Goal: Information Seeking & Learning: Learn about a topic

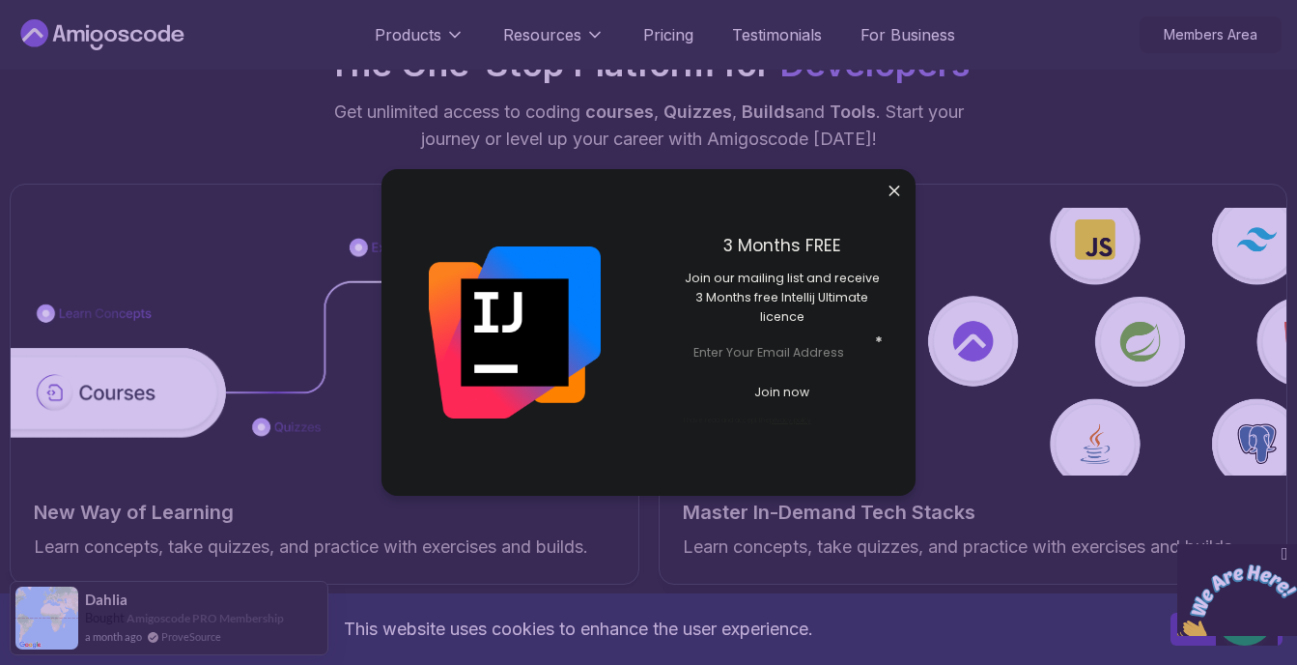
scroll to position [2968, 0]
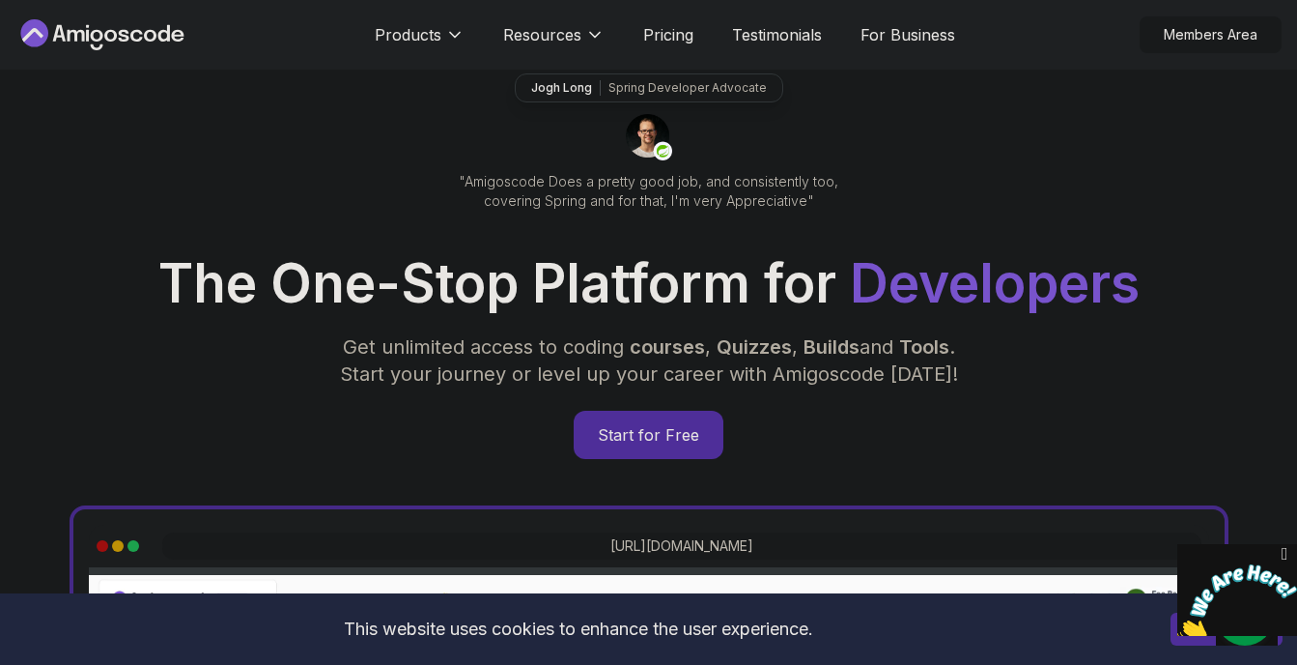
scroll to position [105, 0]
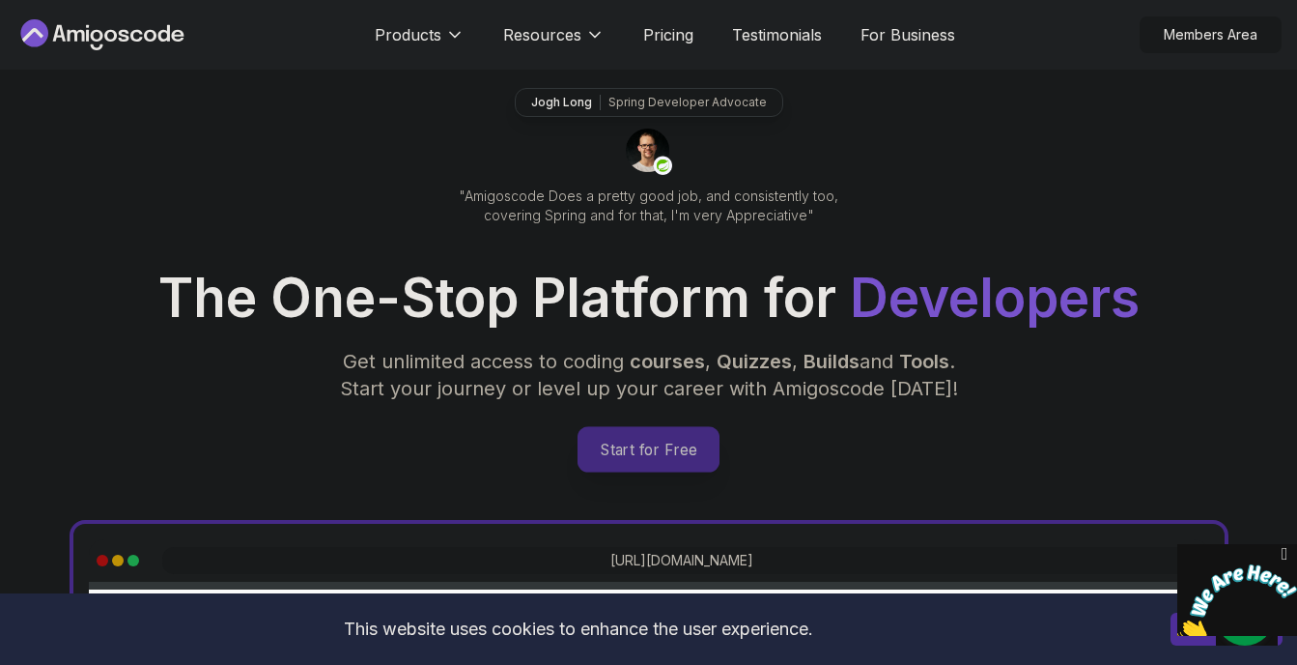
click at [663, 444] on p "Start for Free" at bounding box center [649, 449] width 140 height 44
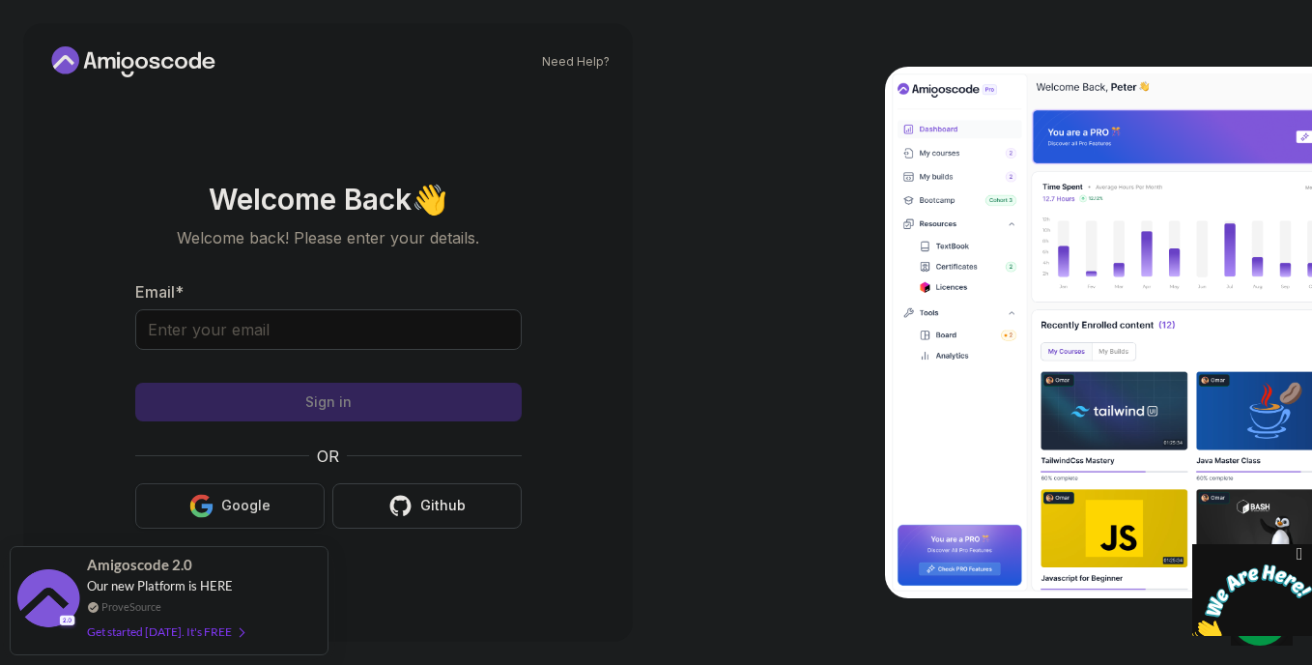
click at [232, 502] on div "Google" at bounding box center [245, 505] width 49 height 19
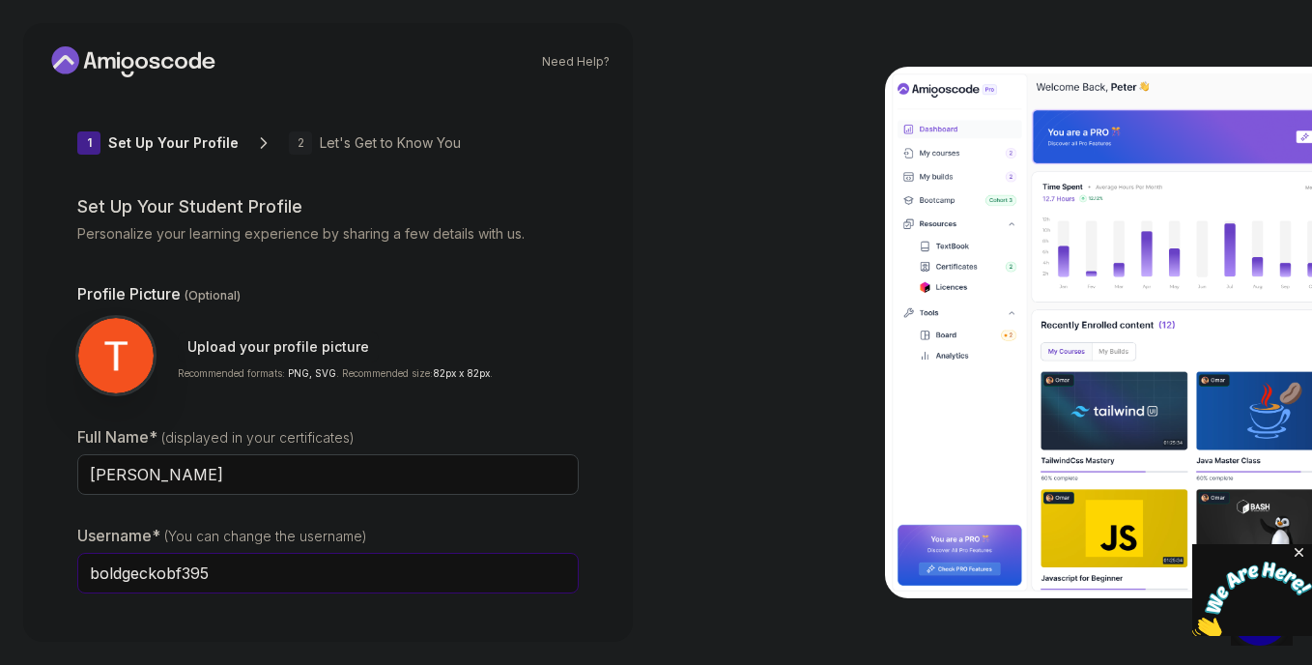
click at [215, 570] on input "boldgeckobf395" at bounding box center [327, 573] width 501 height 41
type input "b"
type input "Brain"
click at [114, 354] on img at bounding box center [115, 355] width 79 height 79
click at [129, 341] on img at bounding box center [115, 355] width 79 height 79
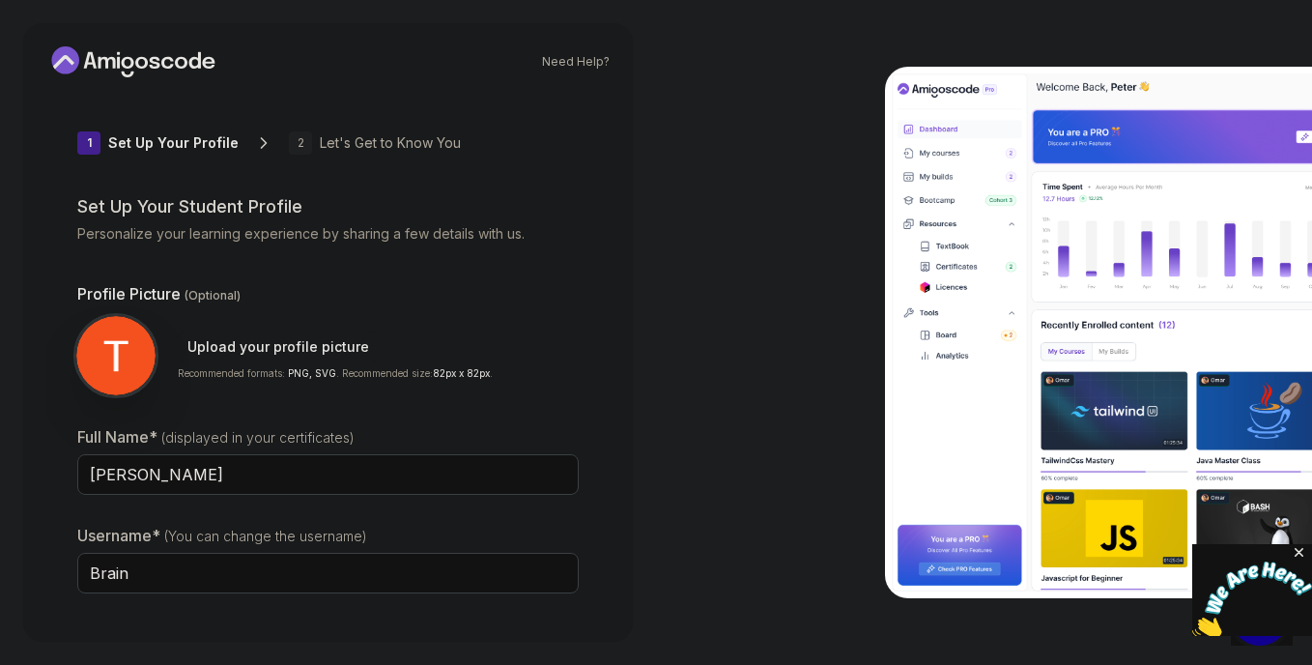
click at [129, 341] on img at bounding box center [115, 355] width 79 height 79
click at [233, 346] on div "Upload your profile picture" at bounding box center [278, 346] width 182 height 19
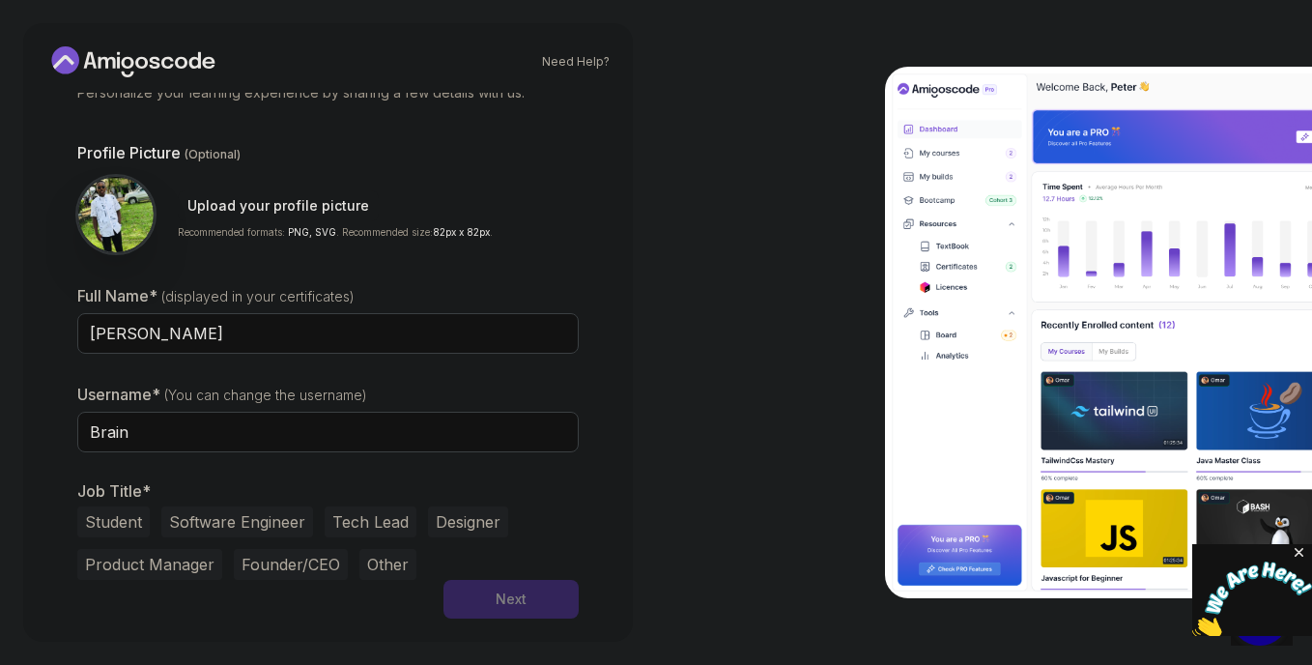
click at [117, 522] on button "Student" at bounding box center [113, 521] width 72 height 31
click at [170, 522] on button "Software Engineer" at bounding box center [237, 521] width 152 height 31
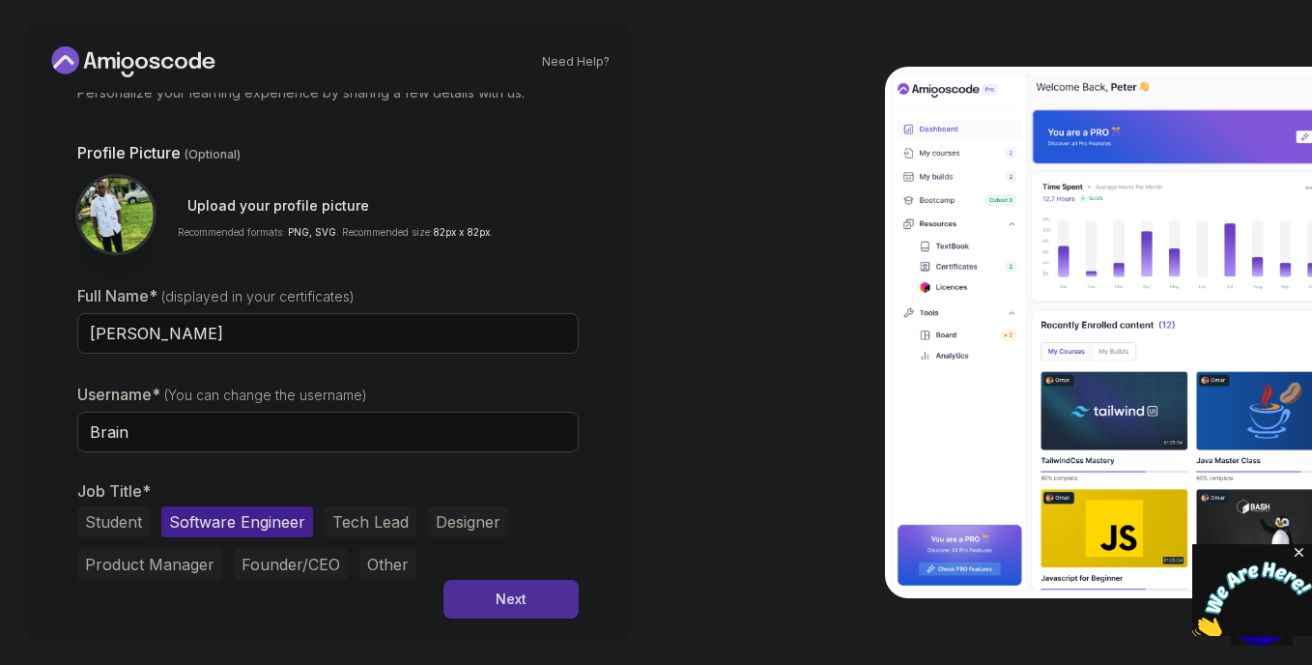
click at [123, 522] on button "Student" at bounding box center [113, 521] width 72 height 31
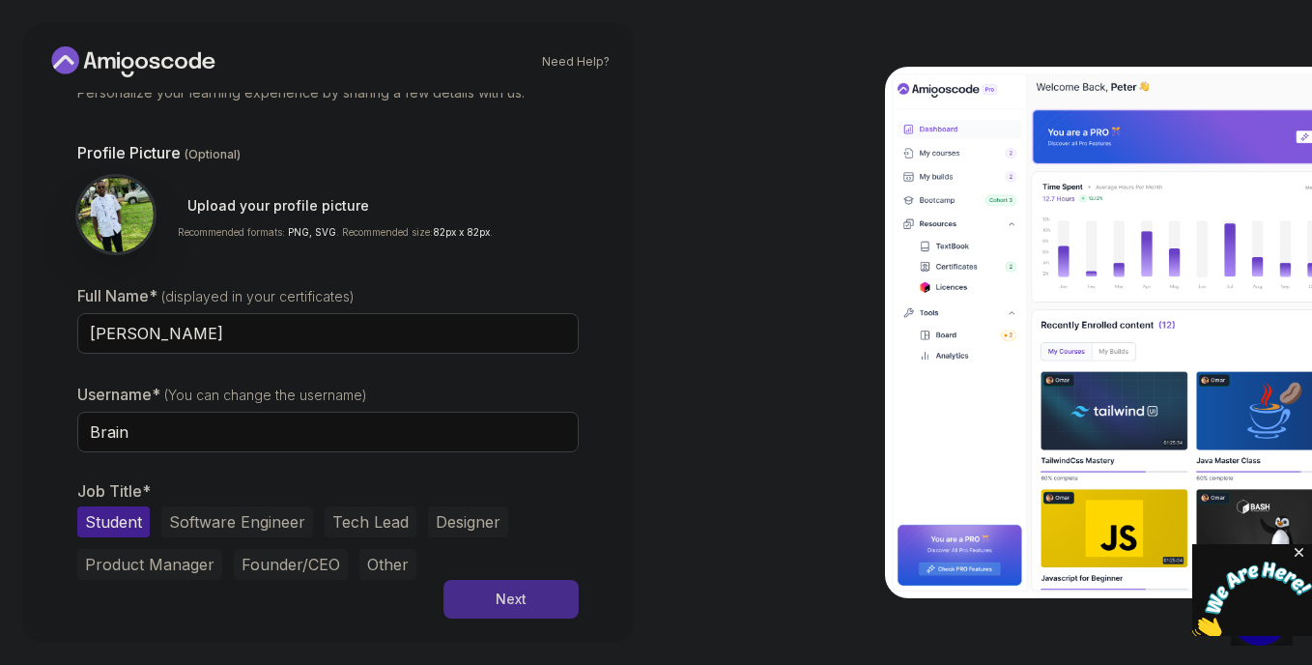
click at [524, 604] on div "Next" at bounding box center [511, 598] width 31 height 19
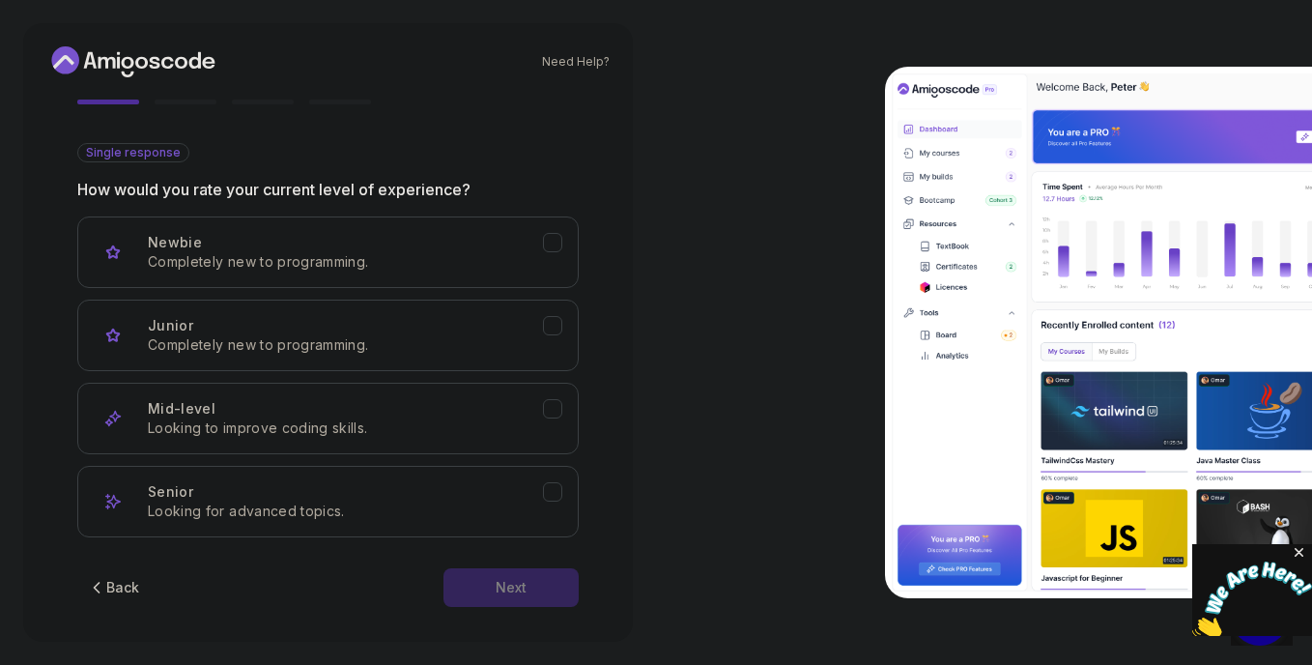
scroll to position [195, 0]
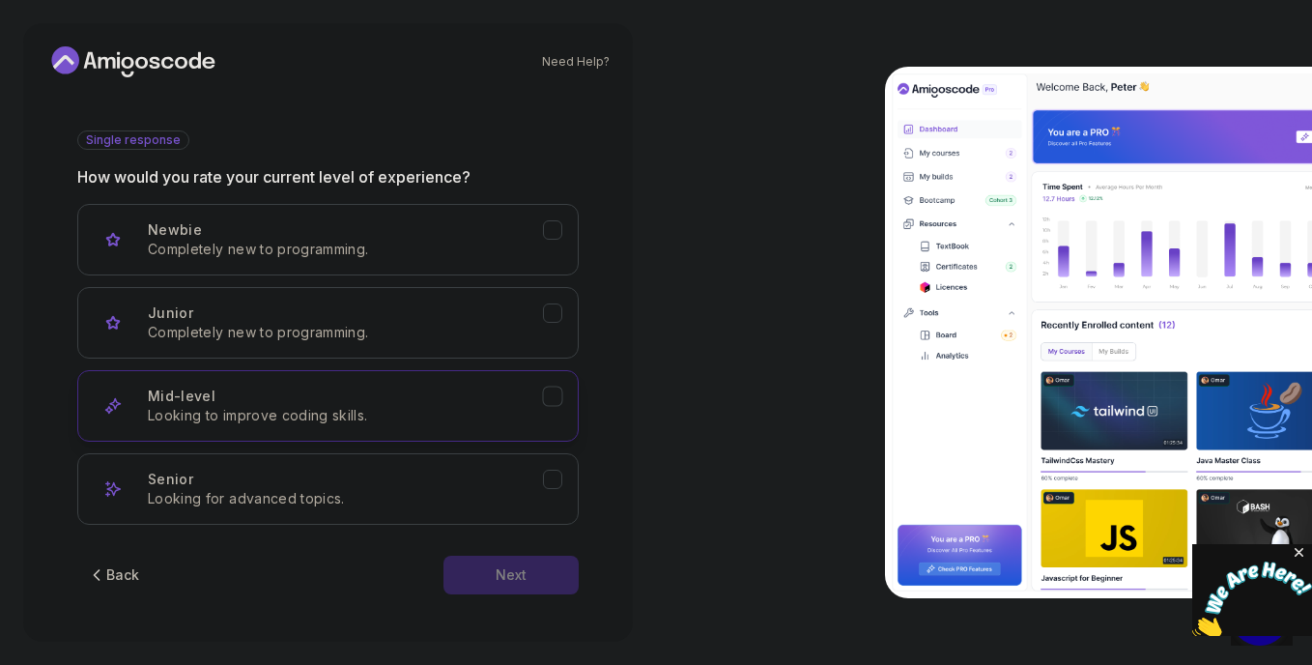
click at [555, 393] on icon "Mid-level" at bounding box center [553, 396] width 18 height 18
click at [506, 570] on div "Next" at bounding box center [511, 574] width 31 height 19
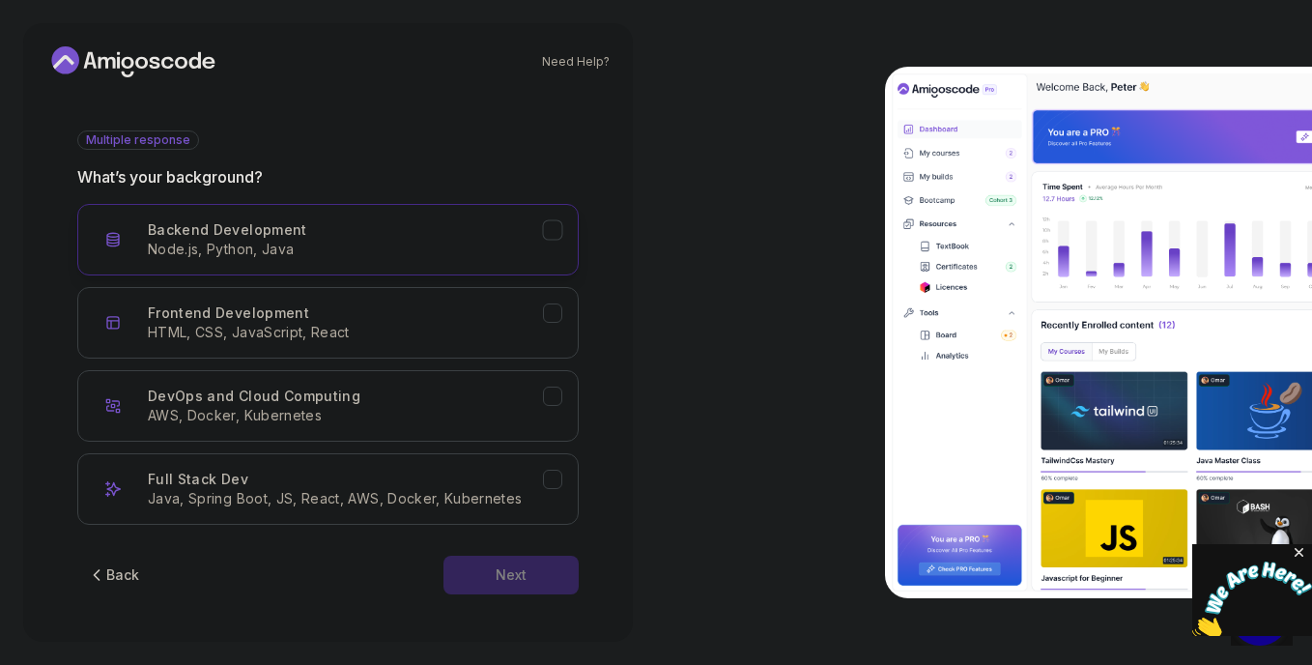
click at [556, 225] on icon "Backend Development" at bounding box center [553, 230] width 18 height 18
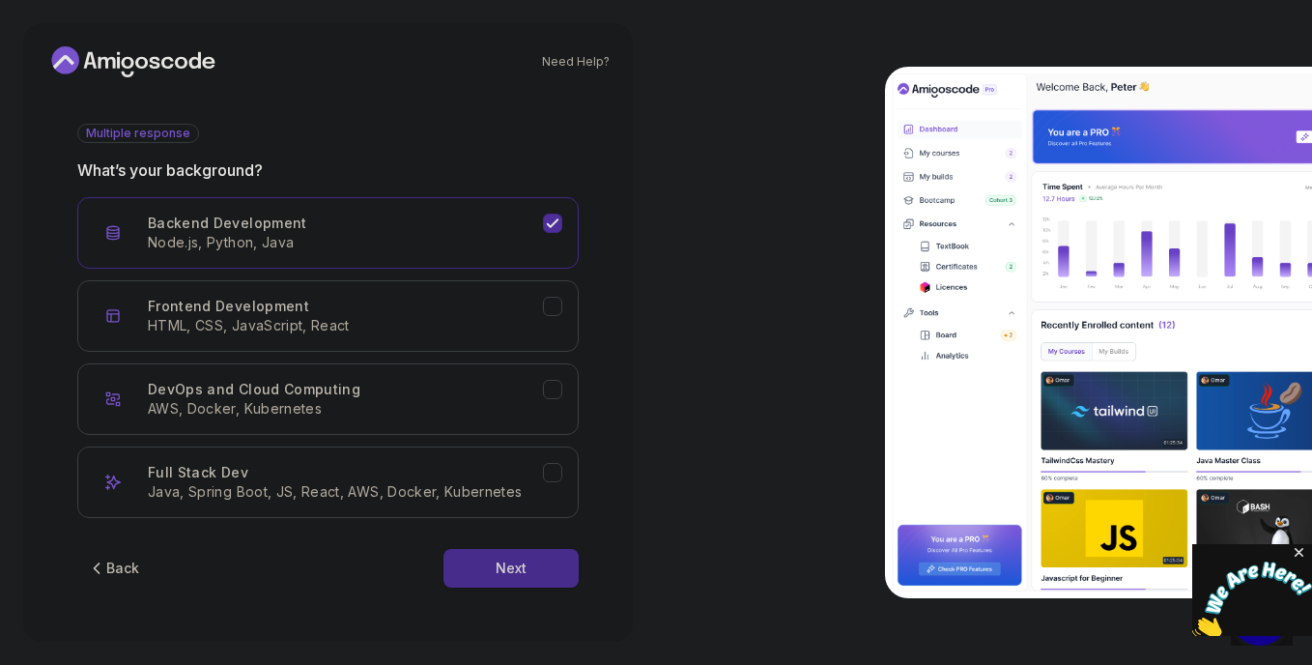
click at [485, 566] on button "Next" at bounding box center [510, 568] width 135 height 39
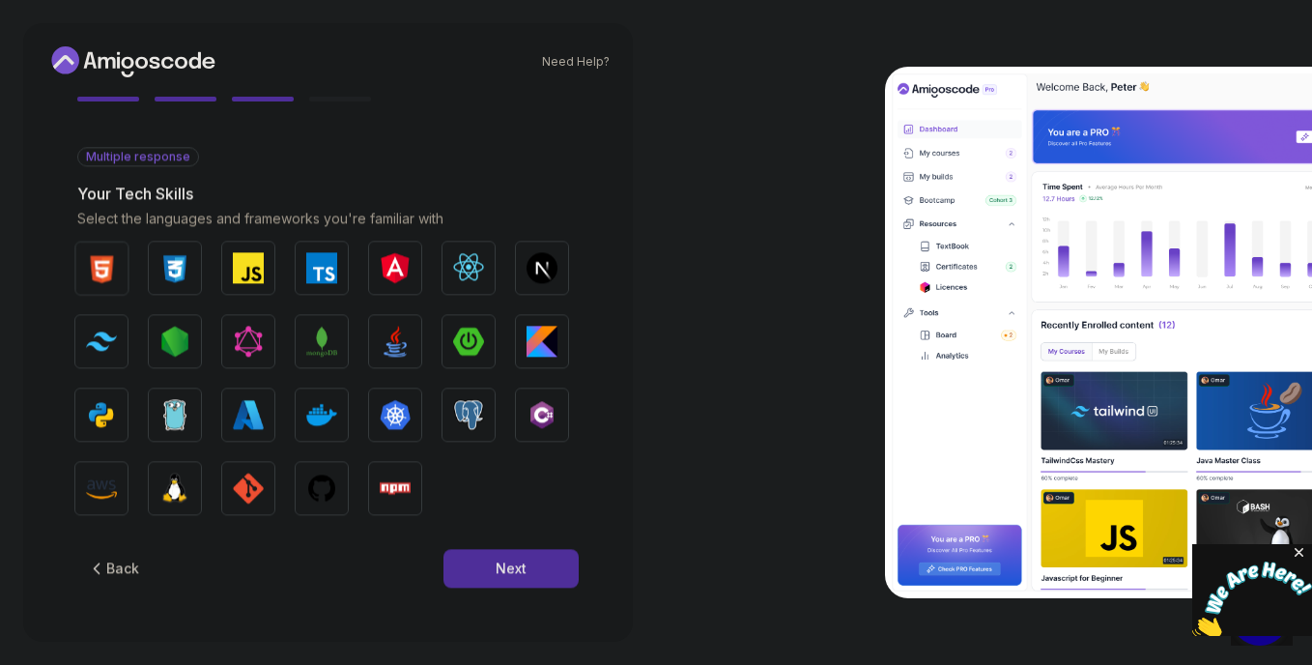
scroll to position [179, 0]
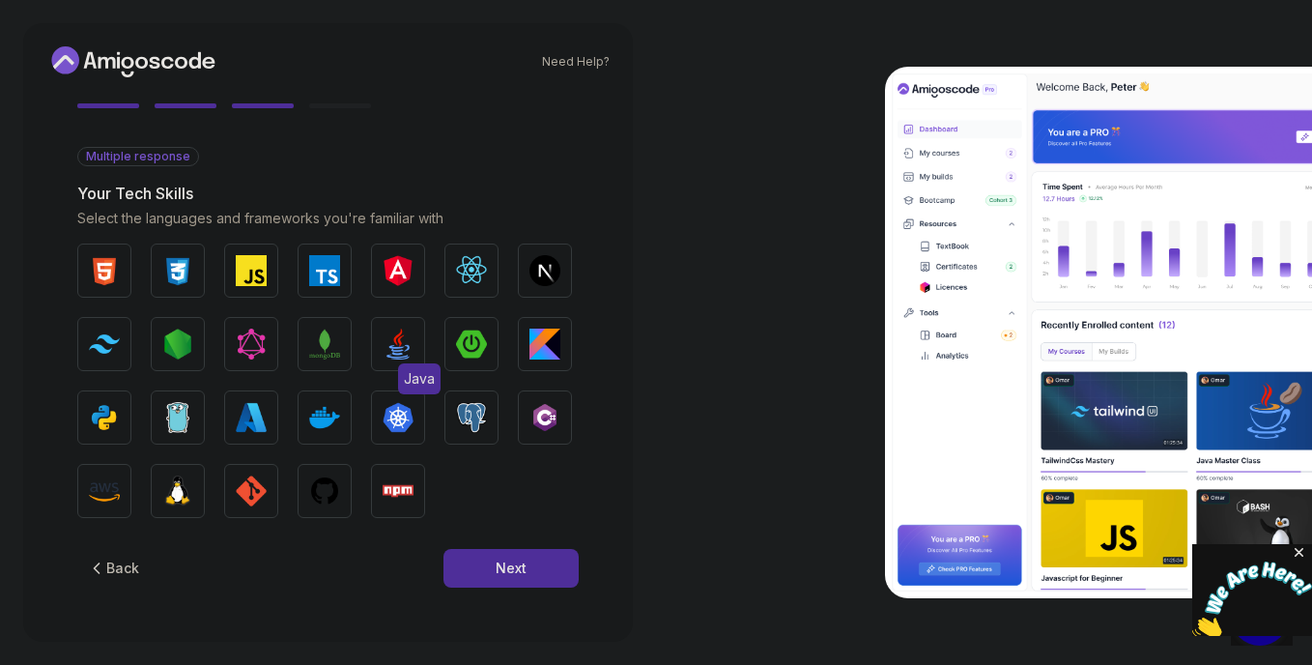
click at [398, 338] on img "button" at bounding box center [398, 343] width 31 height 31
click at [409, 344] on img "button" at bounding box center [398, 343] width 31 height 31
drag, startPoint x: 400, startPoint y: 343, endPoint x: 529, endPoint y: 71, distance: 300.8
click at [529, 71] on div "Need Help?" at bounding box center [327, 61] width 563 height 31
click at [99, 399] on button "Python" at bounding box center [104, 417] width 54 height 54
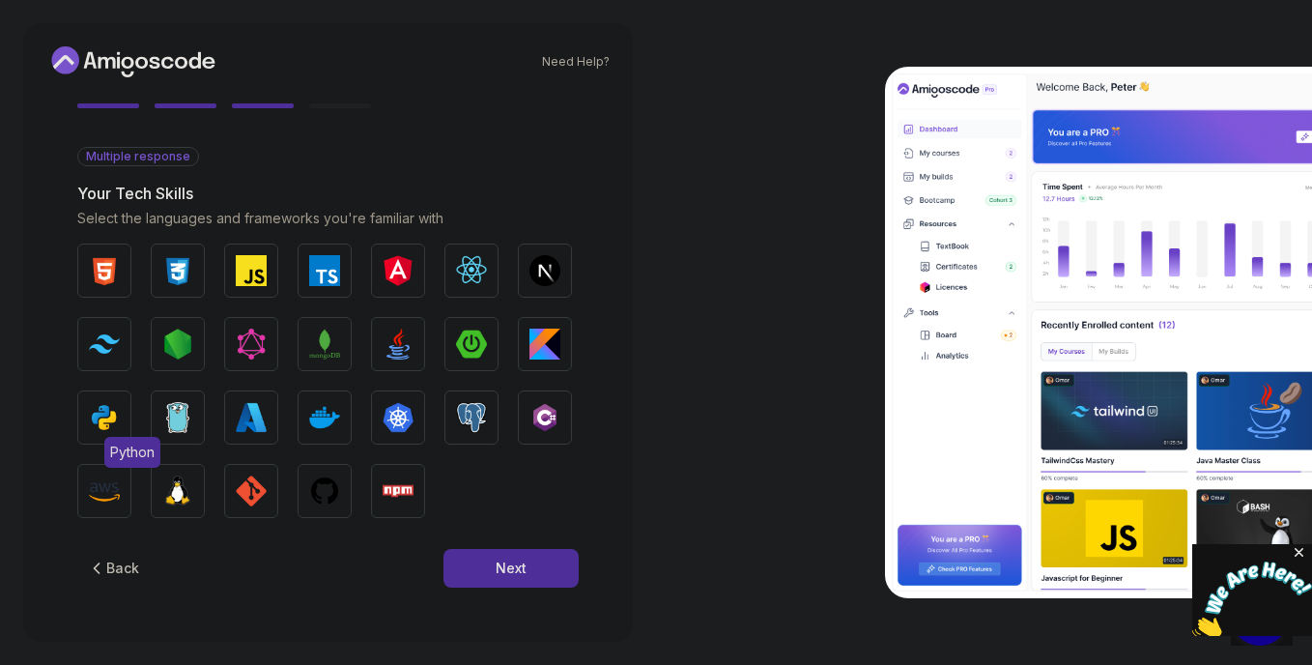
click at [99, 399] on button "Python" at bounding box center [104, 417] width 54 height 54
click at [132, 449] on span "Python" at bounding box center [132, 452] width 56 height 31
click at [336, 487] on img "button" at bounding box center [324, 490] width 31 height 31
click at [467, 415] on img "button" at bounding box center [471, 417] width 31 height 31
click at [258, 271] on img "button" at bounding box center [251, 270] width 31 height 31
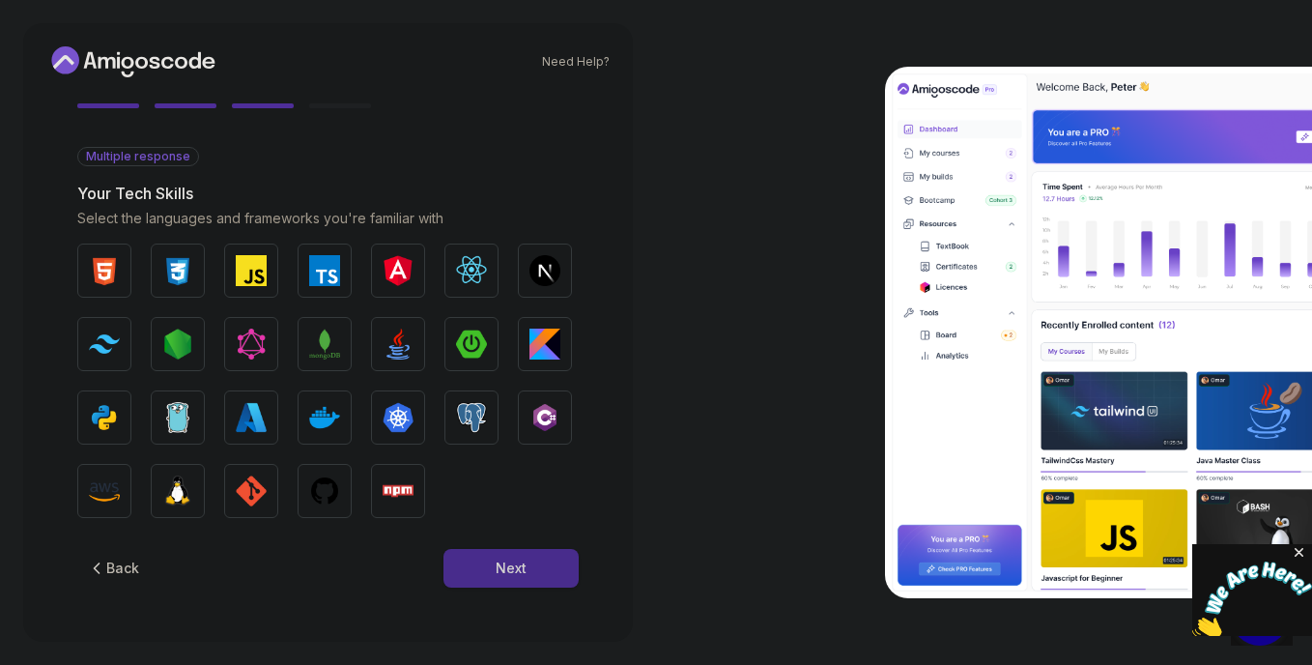
click at [482, 580] on button "Next" at bounding box center [510, 568] width 135 height 39
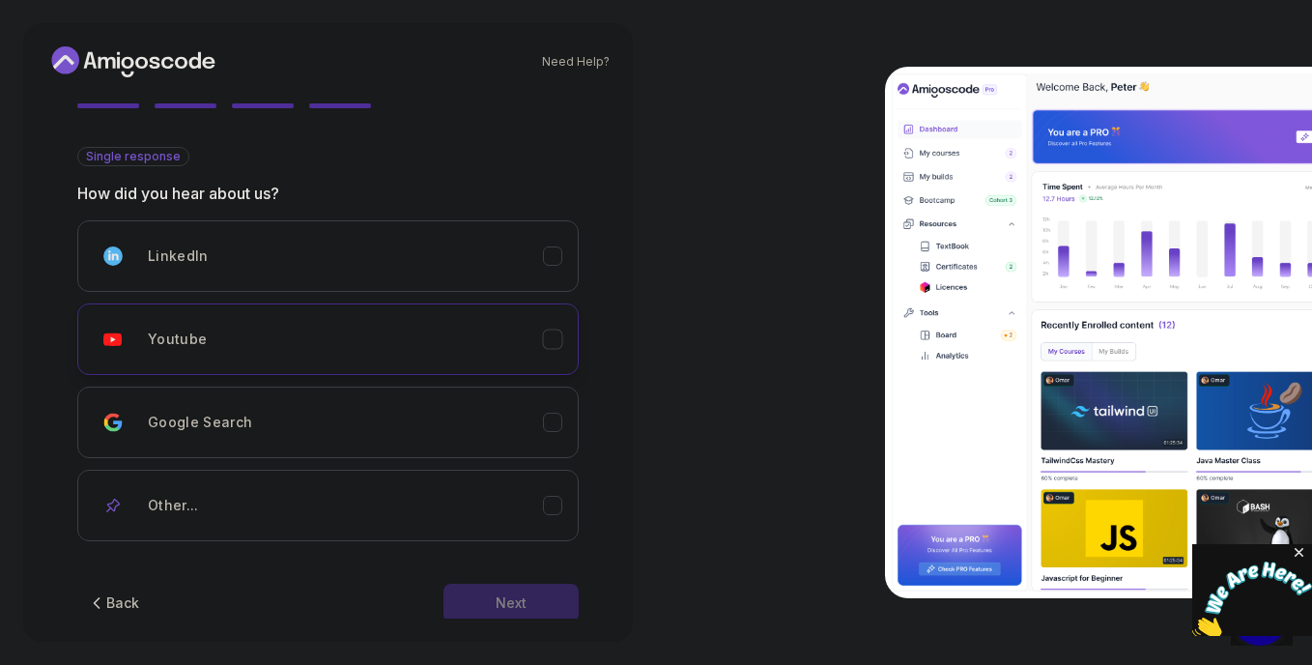
click at [563, 344] on button "Youtube" at bounding box center [327, 338] width 501 height 71
click at [483, 594] on button "Next" at bounding box center [510, 603] width 135 height 39
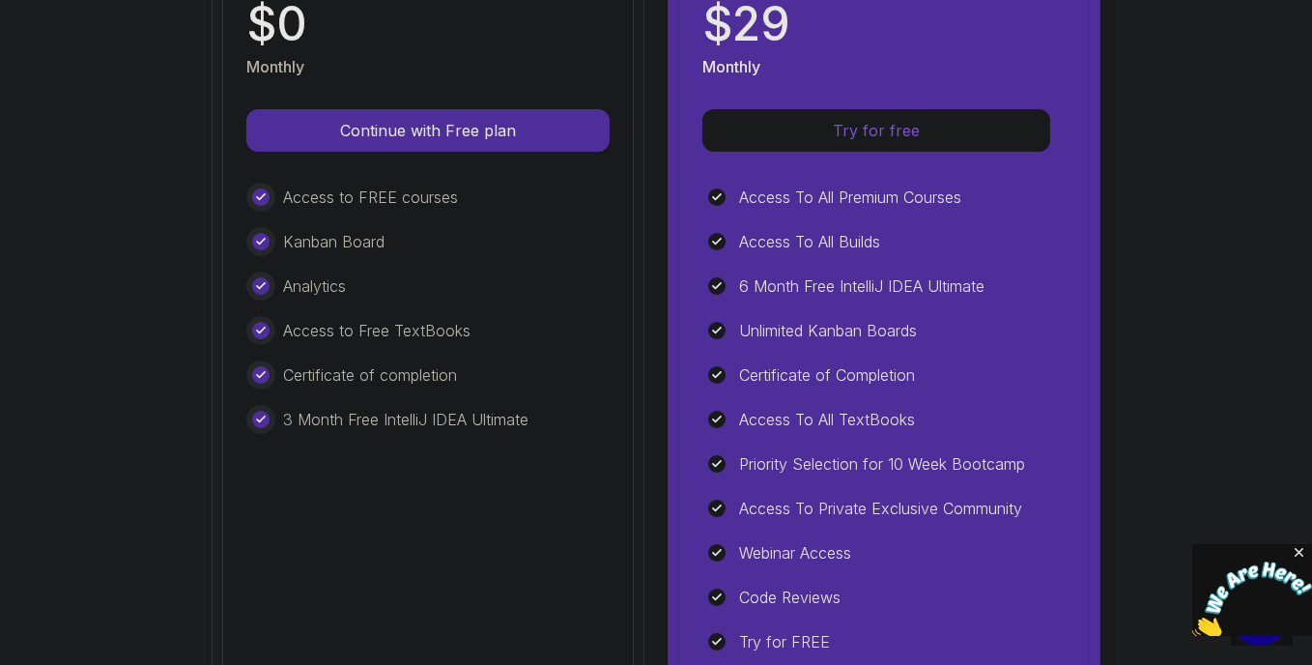
scroll to position [428, 0]
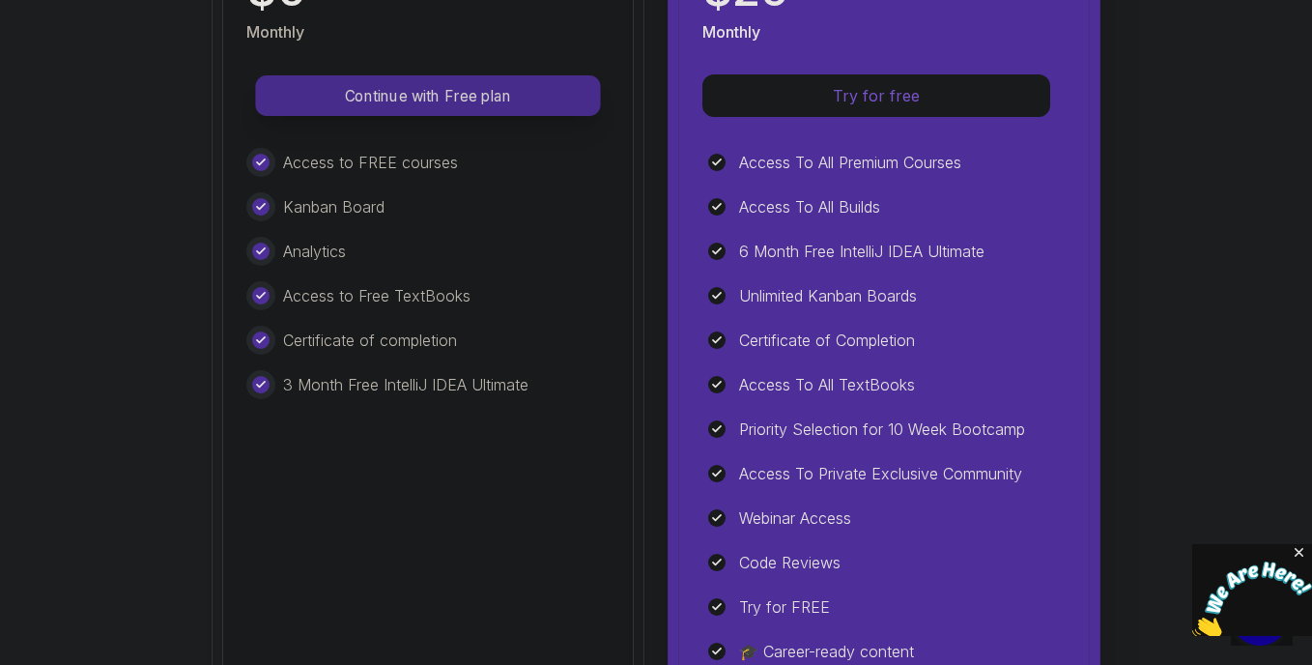
click at [413, 105] on p "Continue with Free plan" at bounding box center [427, 96] width 301 height 22
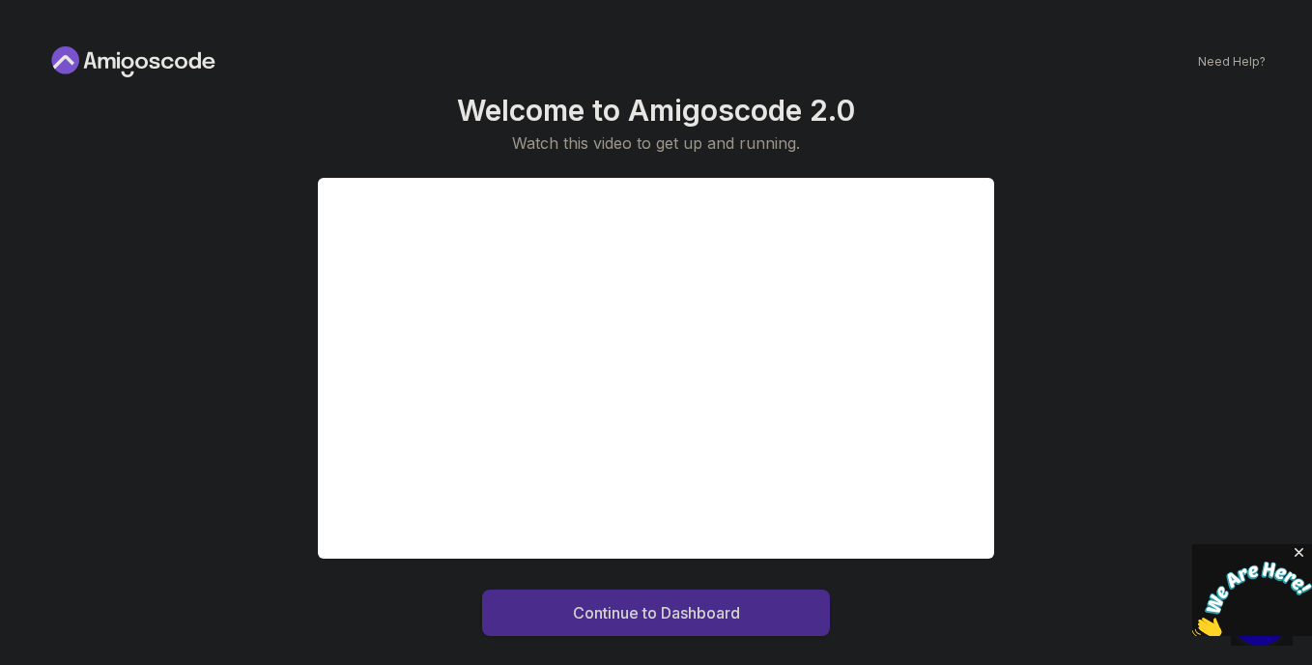
click at [738, 613] on div "Continue to Dashboard" at bounding box center [656, 612] width 167 height 23
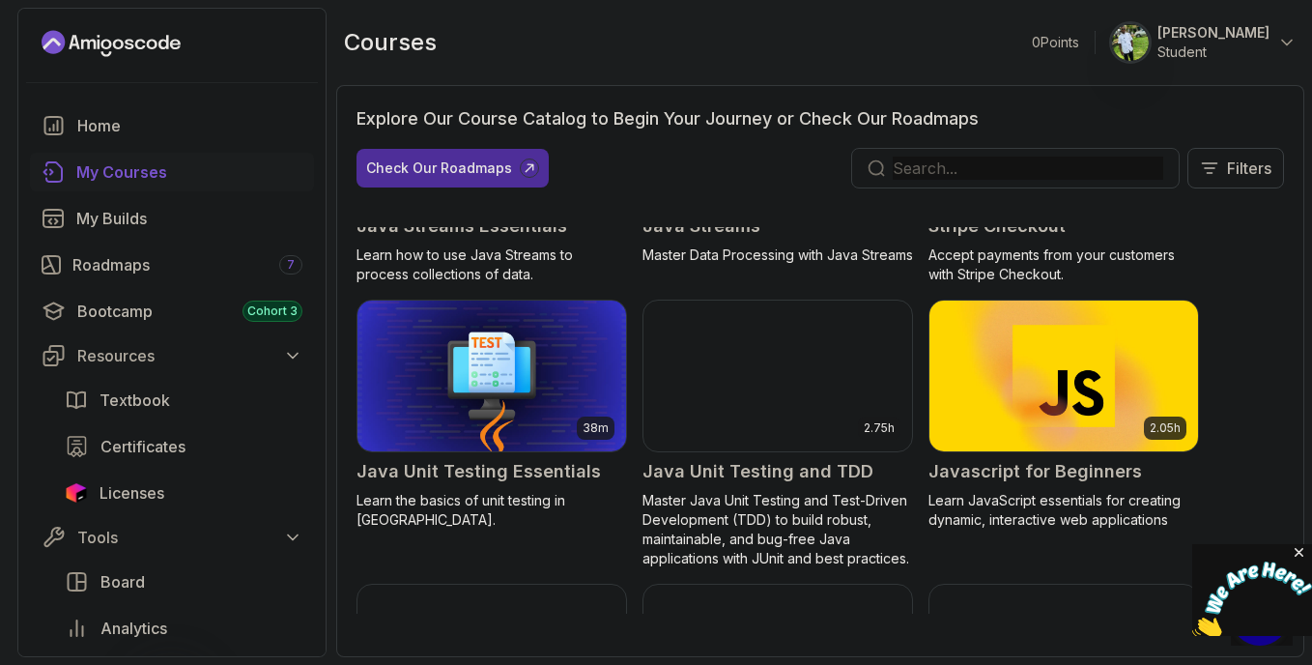
scroll to position [2072, 0]
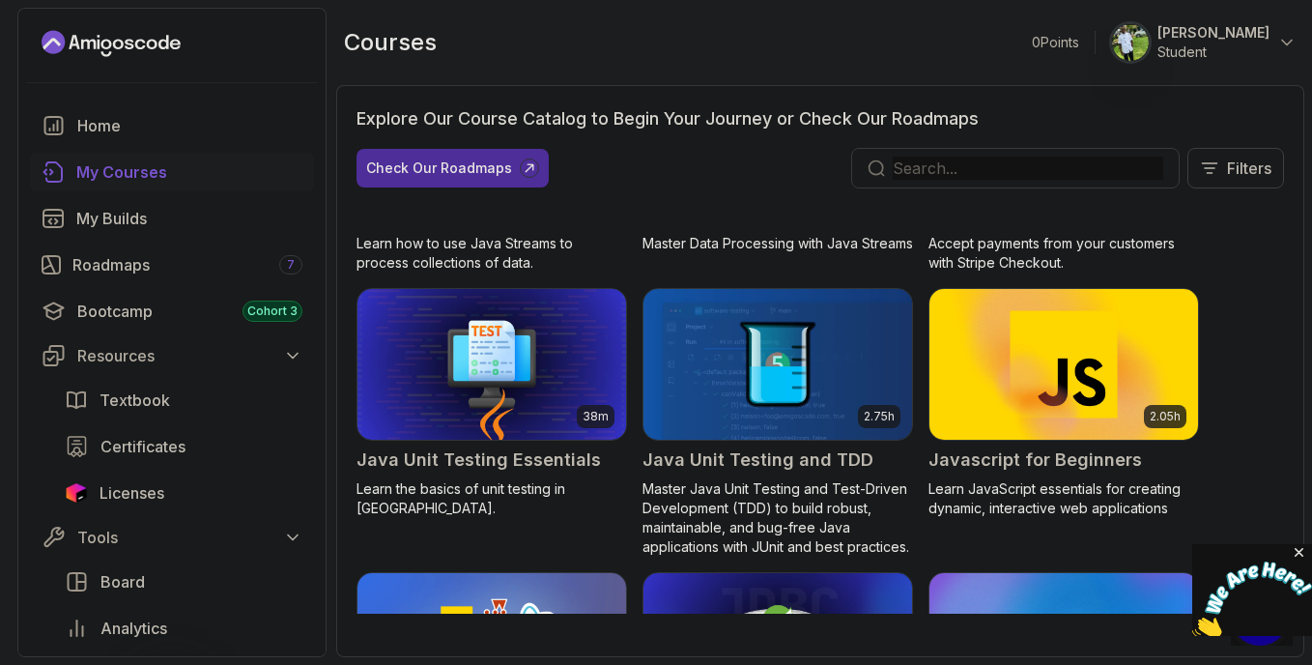
click at [1021, 409] on img at bounding box center [1064, 363] width 282 height 157
click at [1021, 408] on img at bounding box center [1064, 363] width 282 height 157
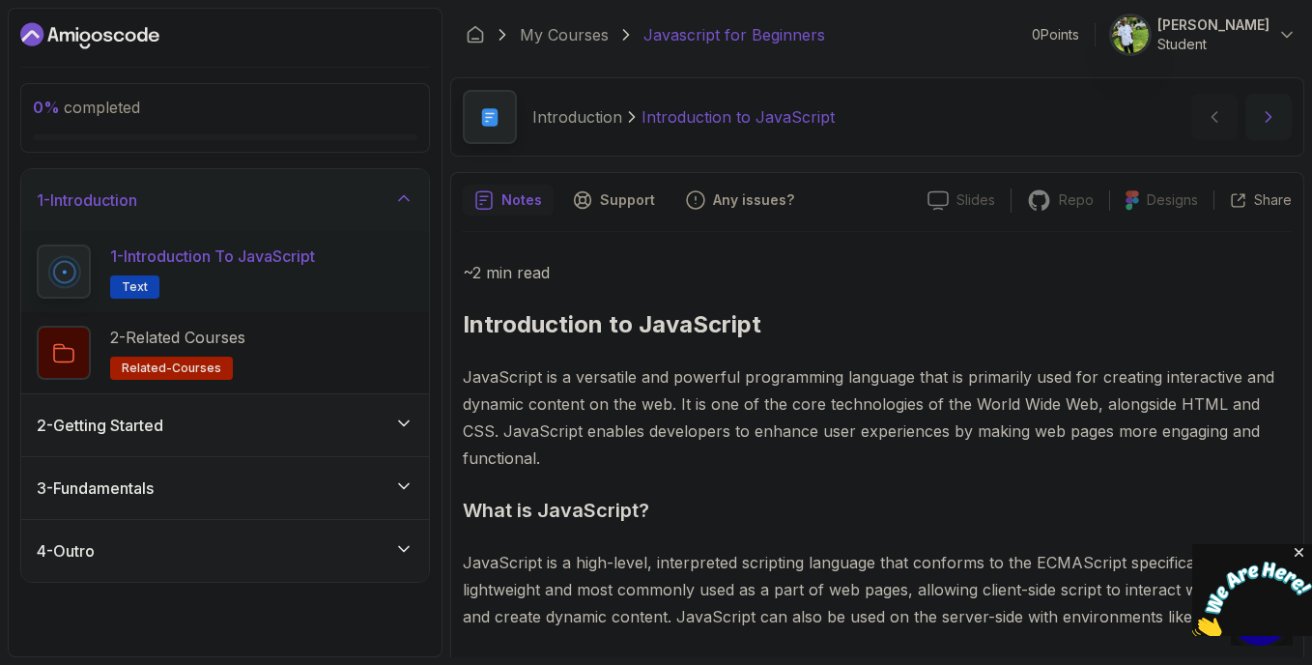
click at [1275, 126] on icon "next content" at bounding box center [1268, 116] width 19 height 19
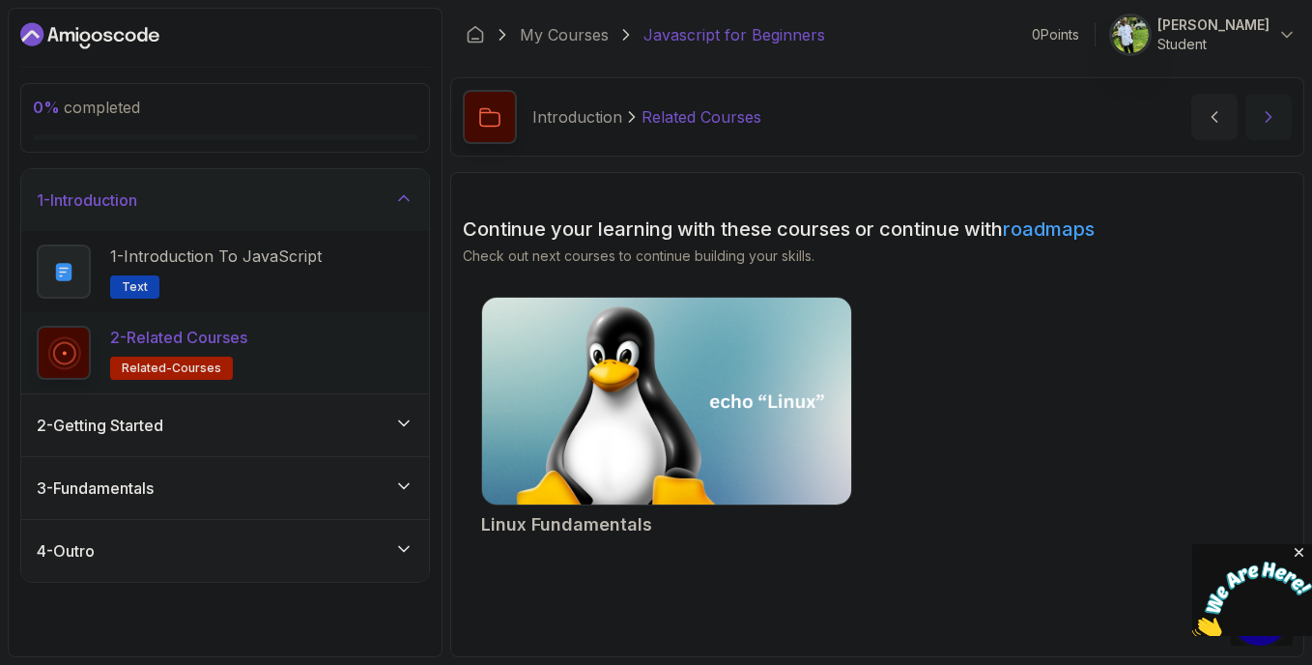
click at [1264, 115] on icon "next content" at bounding box center [1268, 116] width 19 height 19
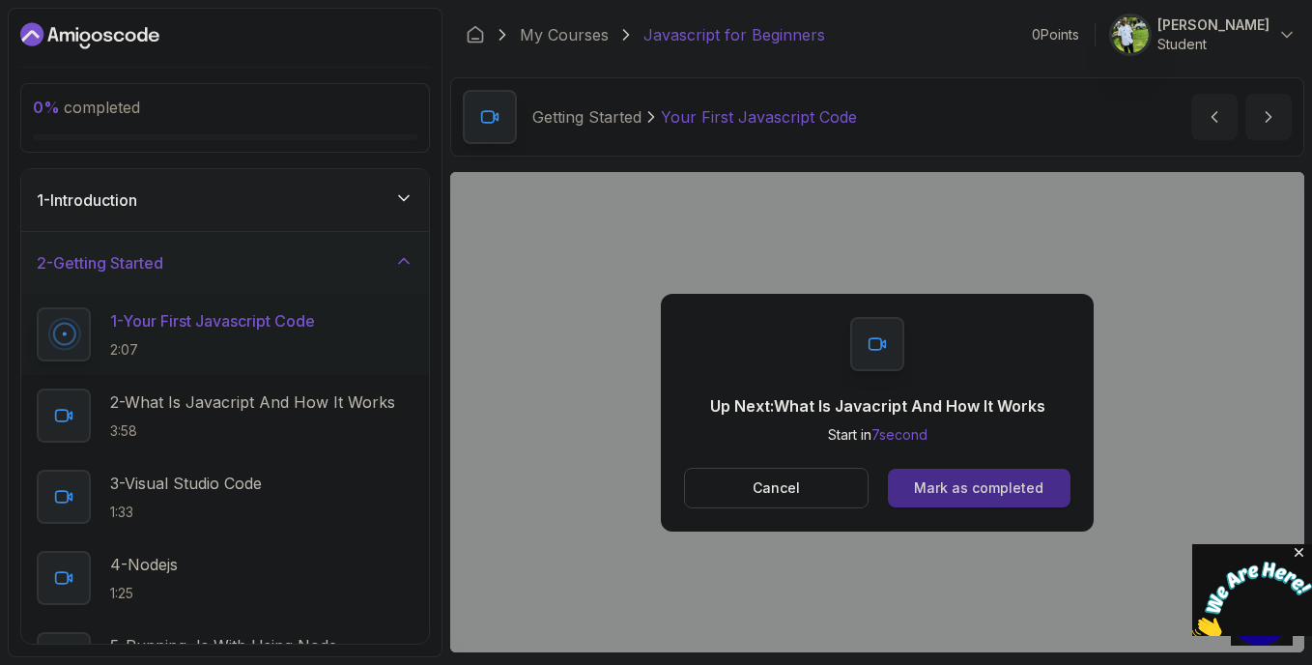
click at [943, 485] on div "Mark as completed" at bounding box center [978, 487] width 129 height 19
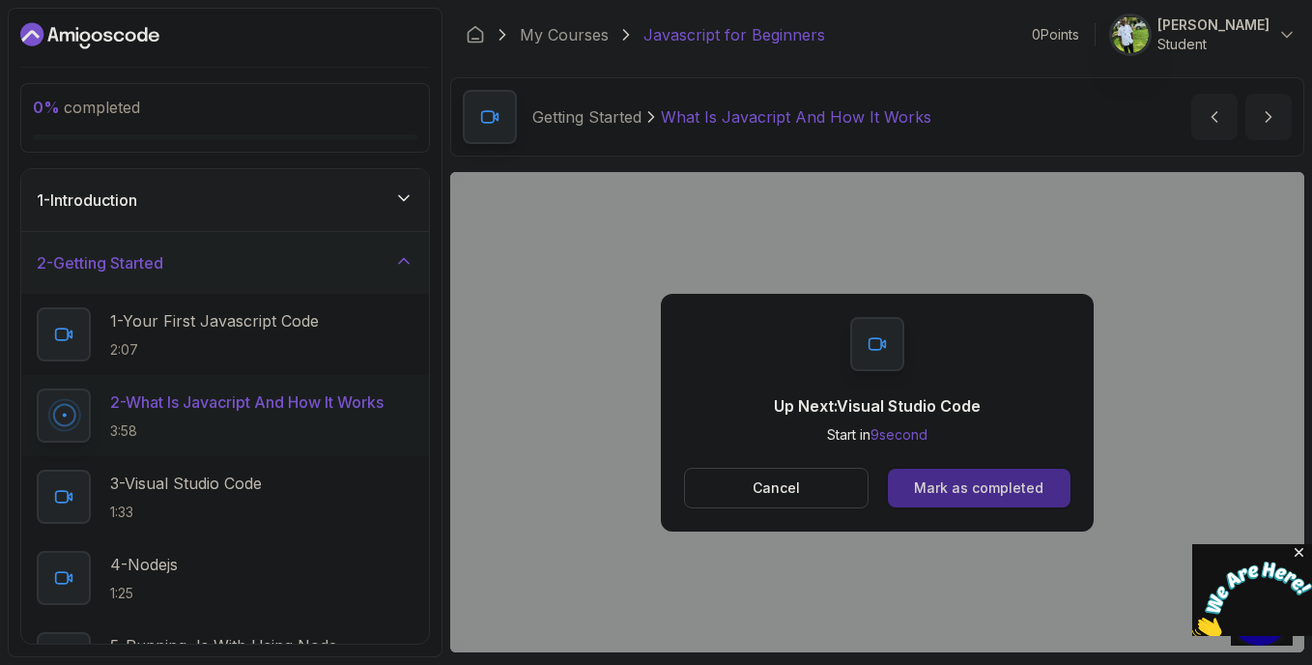
click at [969, 482] on div "Mark as completed" at bounding box center [978, 487] width 129 height 19
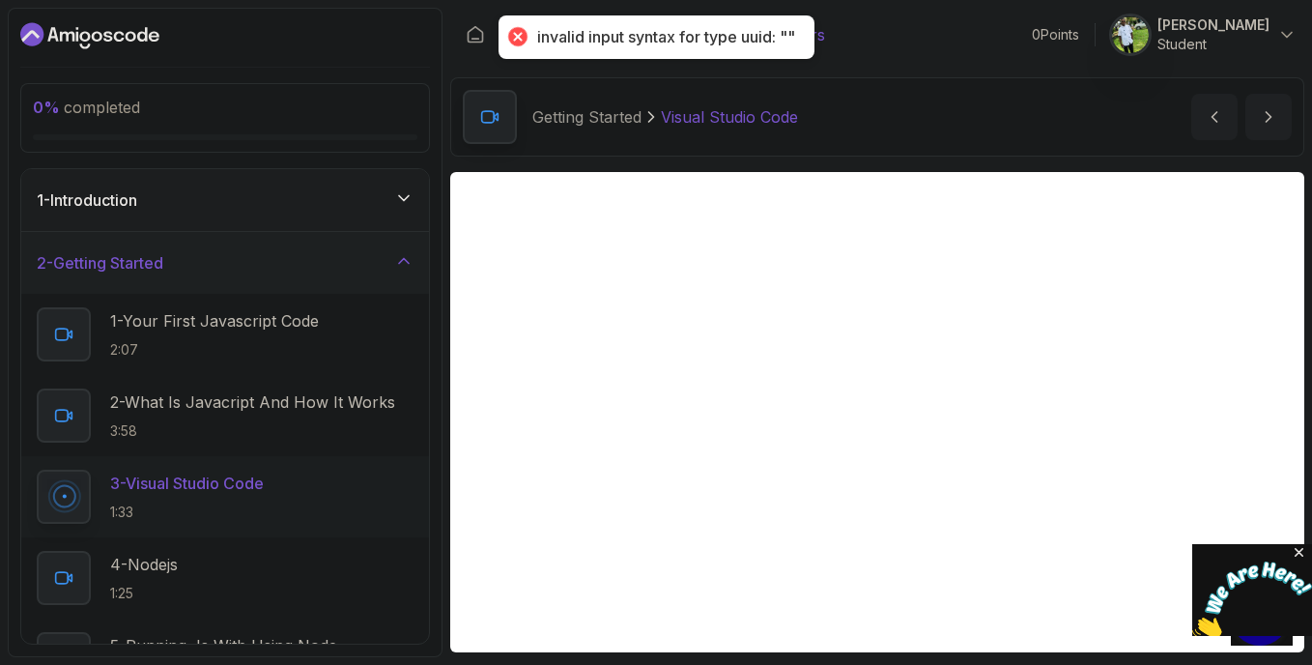
click at [558, 34] on div "invalid input syntax for type uuid: """ at bounding box center [666, 37] width 258 height 20
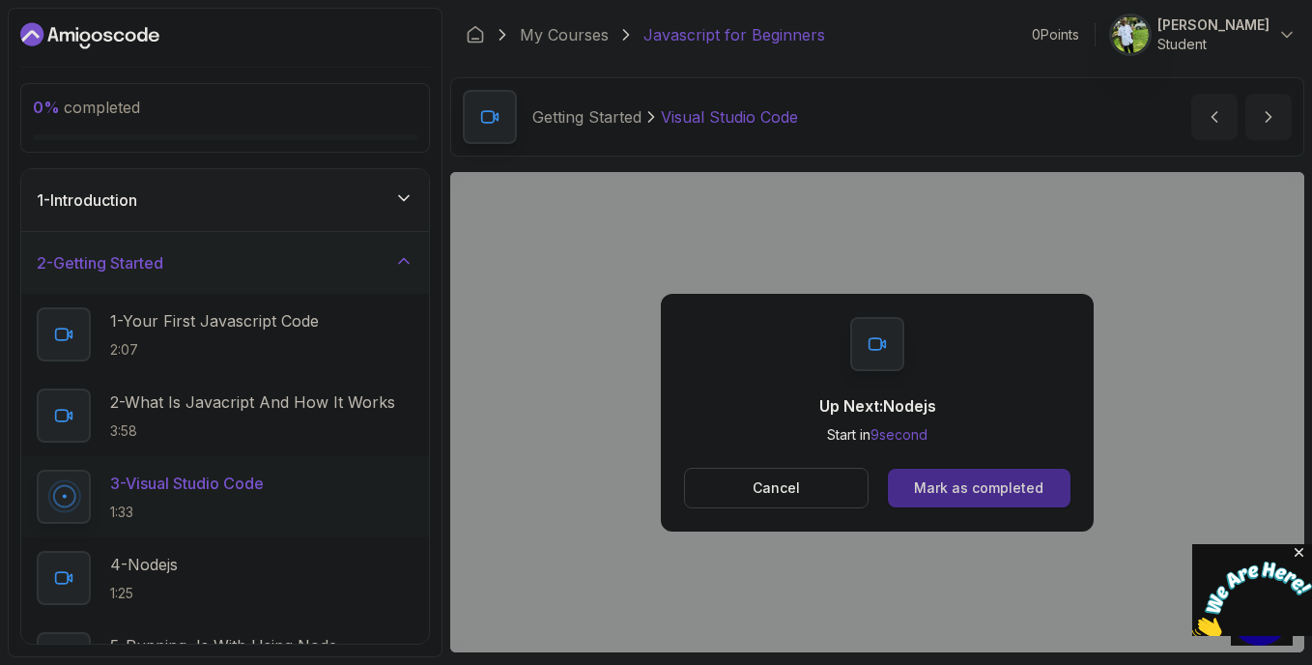
click at [944, 478] on div "Mark as completed" at bounding box center [978, 487] width 129 height 19
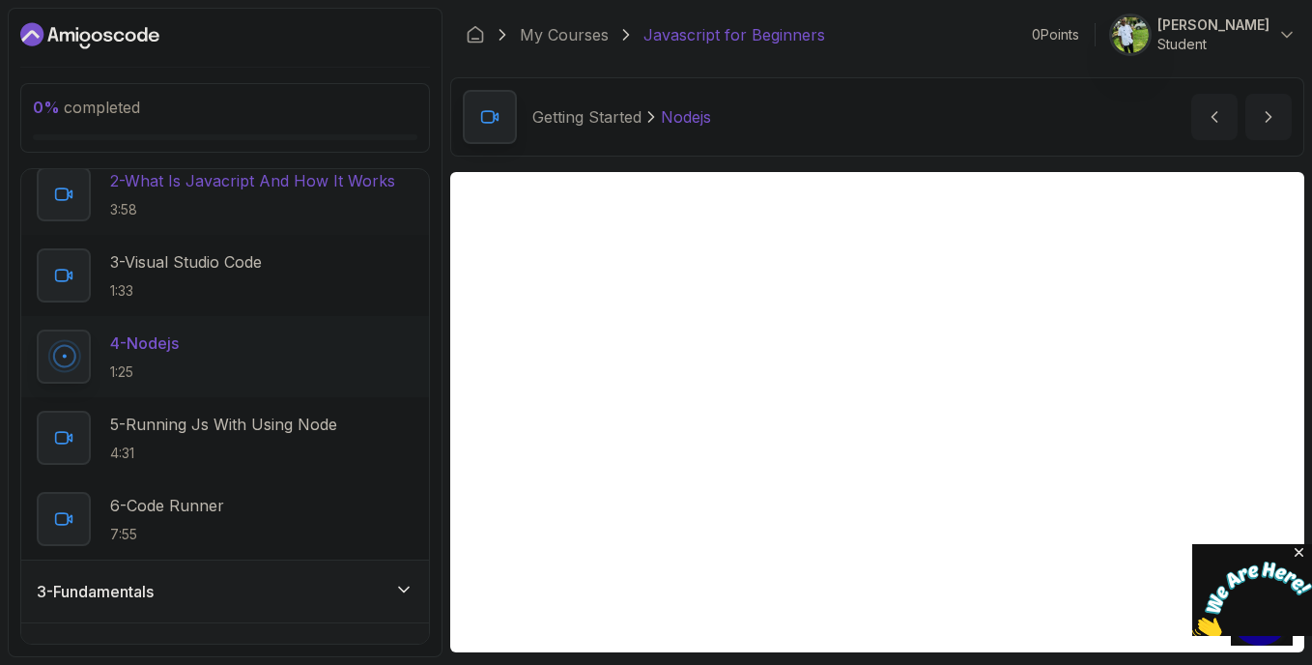
scroll to position [263, 0]
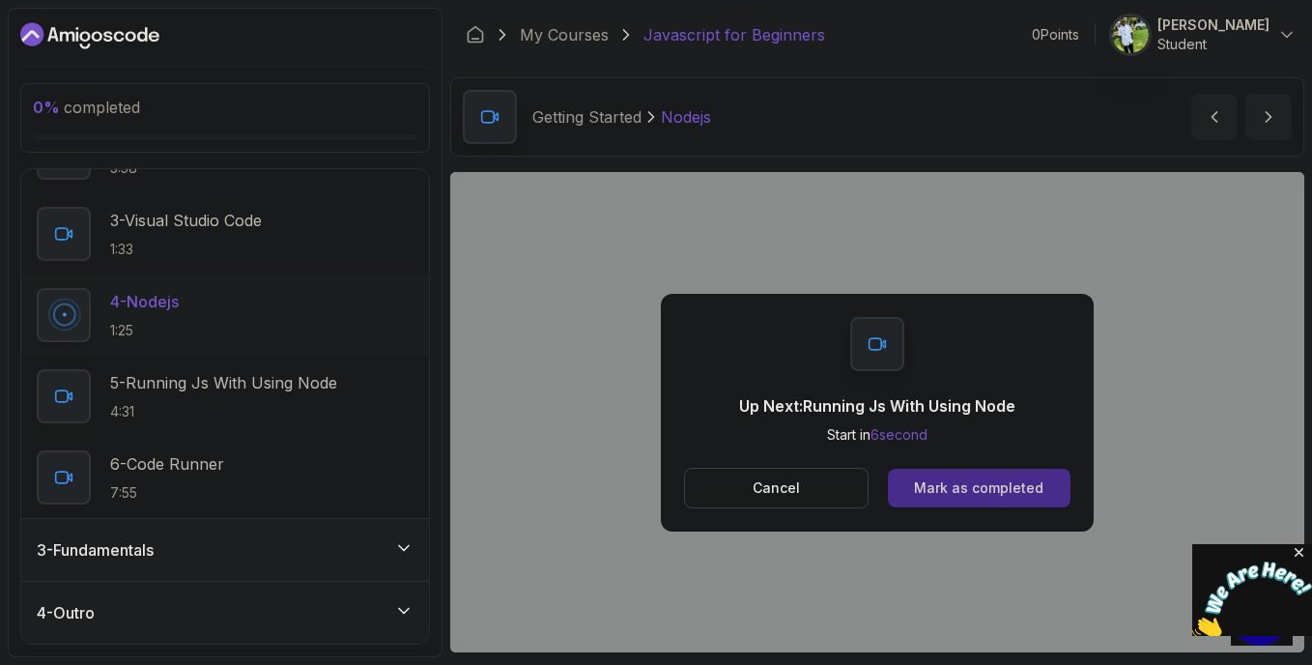
click at [928, 487] on div "Mark as completed" at bounding box center [978, 487] width 129 height 19
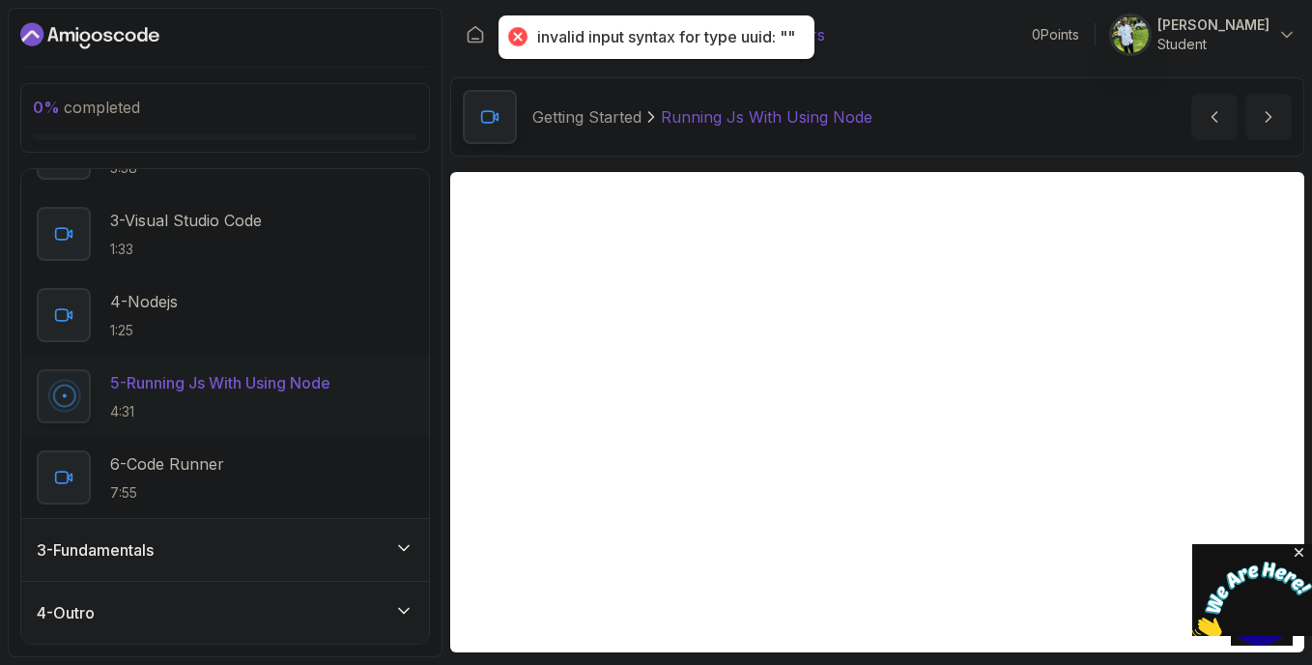
click at [537, 42] on div "invalid input syntax for type uuid: """ at bounding box center [666, 37] width 258 height 20
click at [508, 37] on div at bounding box center [516, 36] width 27 height 27
click at [506, 38] on div at bounding box center [516, 36] width 27 height 27
click at [514, 38] on div at bounding box center [516, 36] width 27 height 27
click at [790, 34] on div "invalid input syntax for type uuid: """ at bounding box center [666, 37] width 258 height 20
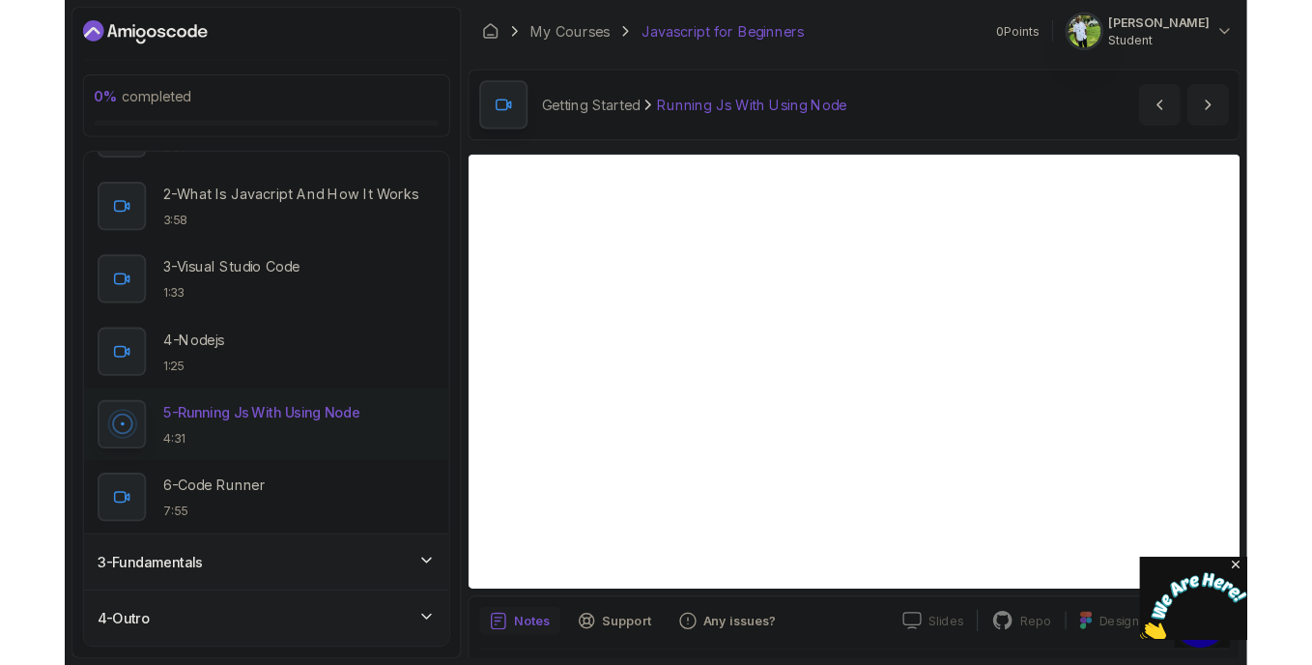
scroll to position [263, 0]
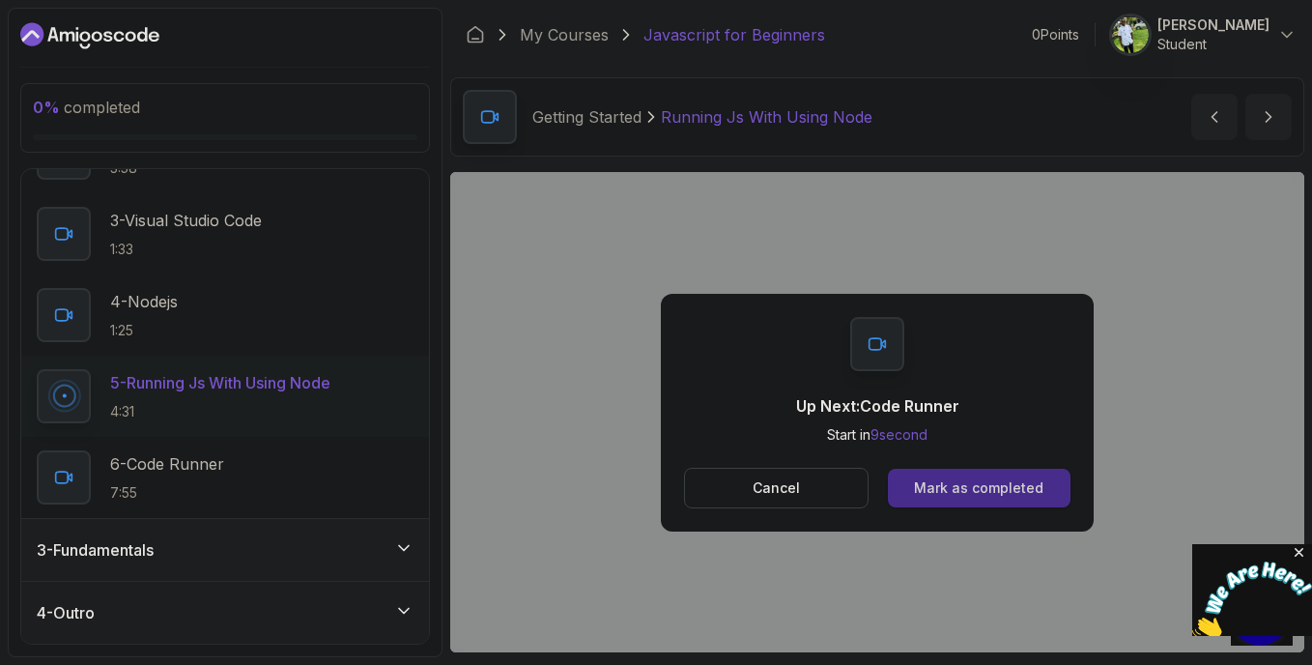
click at [943, 494] on div "Mark as completed" at bounding box center [978, 487] width 129 height 19
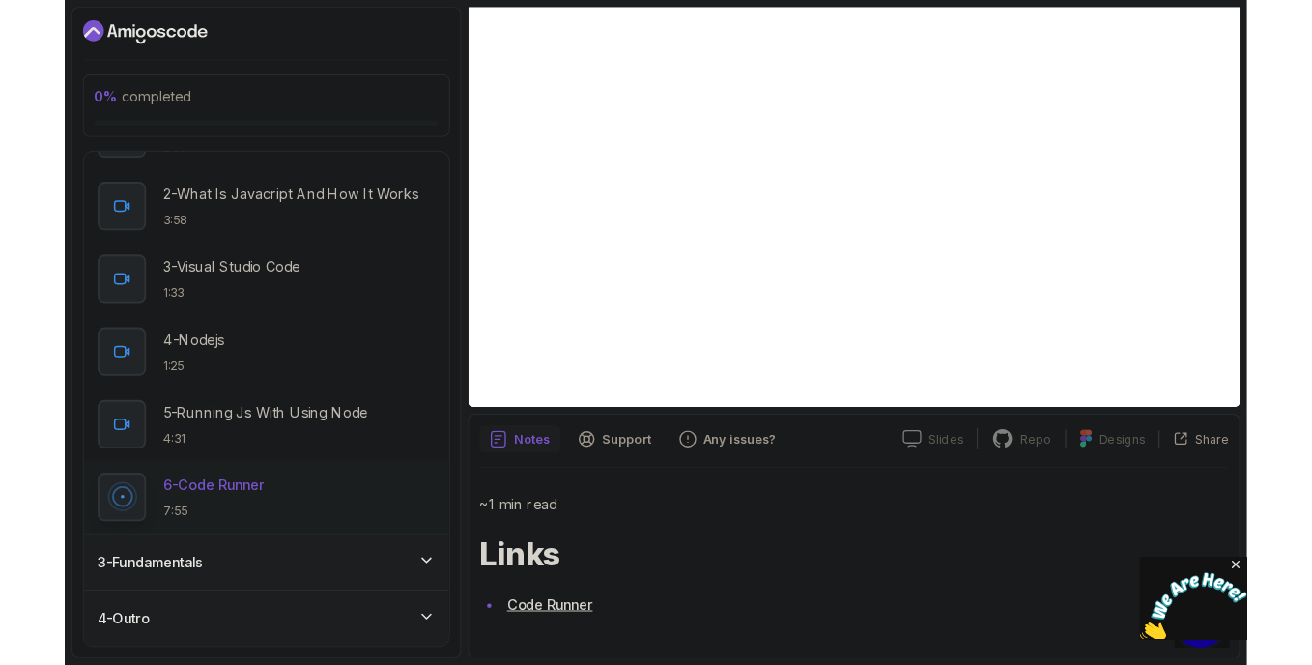
scroll to position [189, 0]
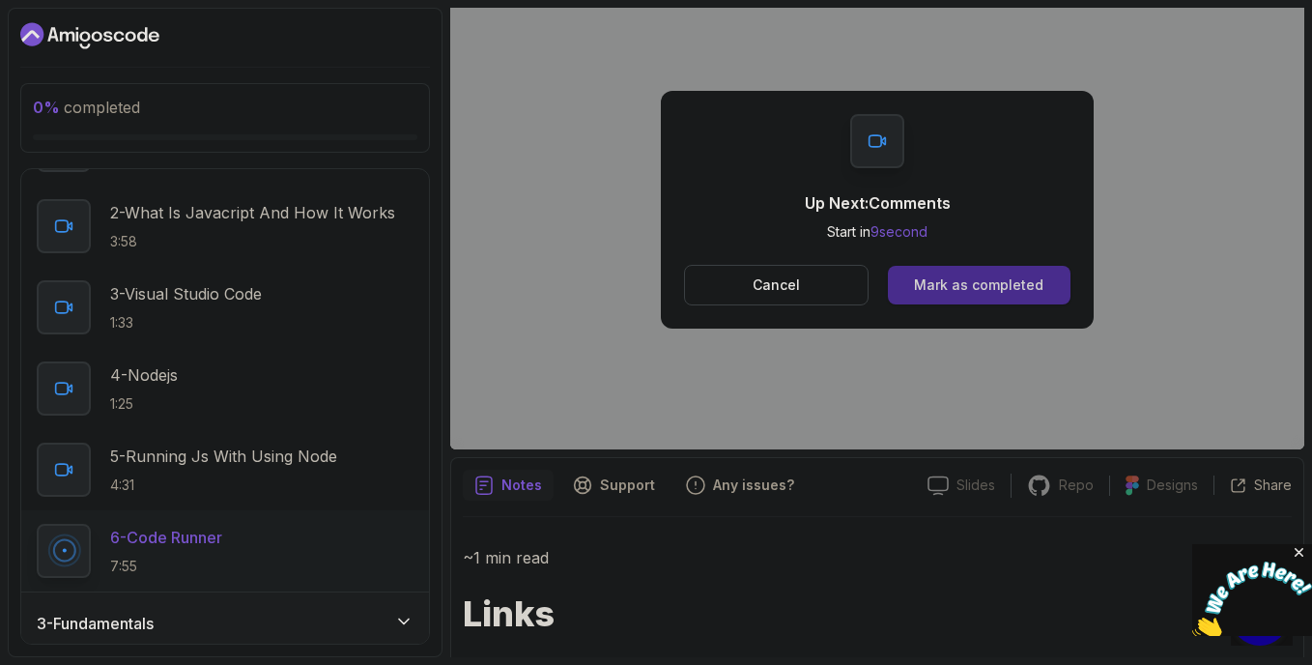
click at [953, 287] on div "Mark as completed" at bounding box center [978, 284] width 129 height 19
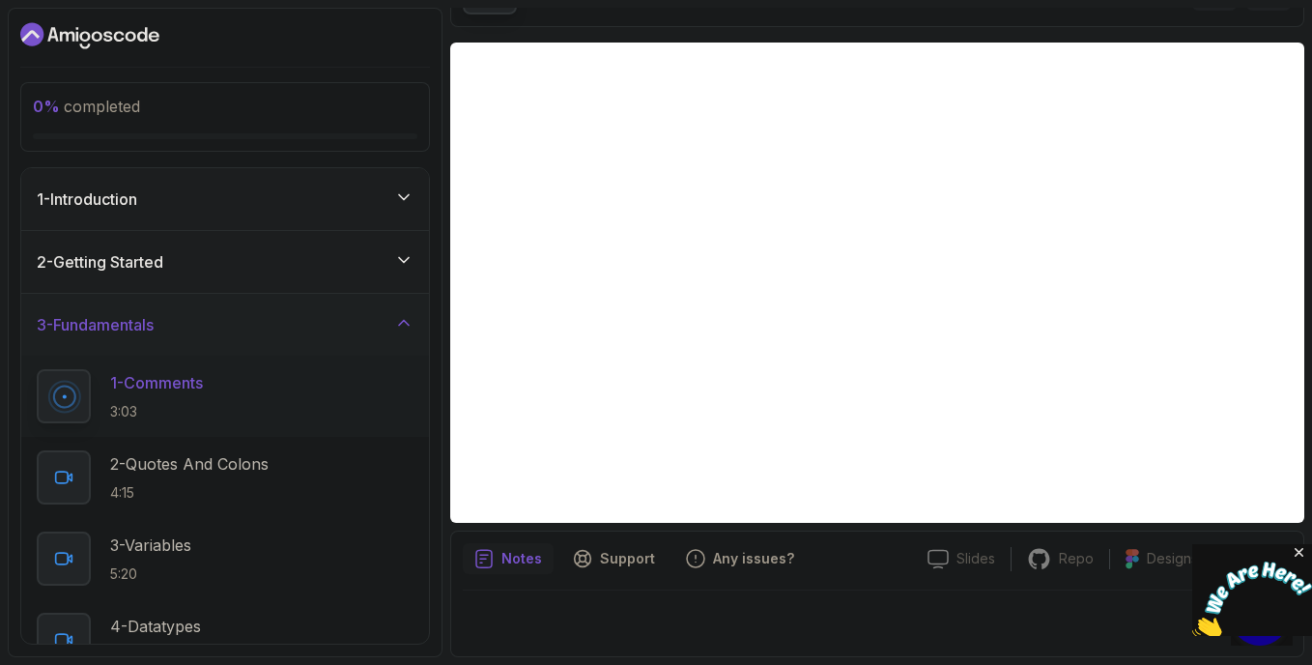
scroll to position [1641, 0]
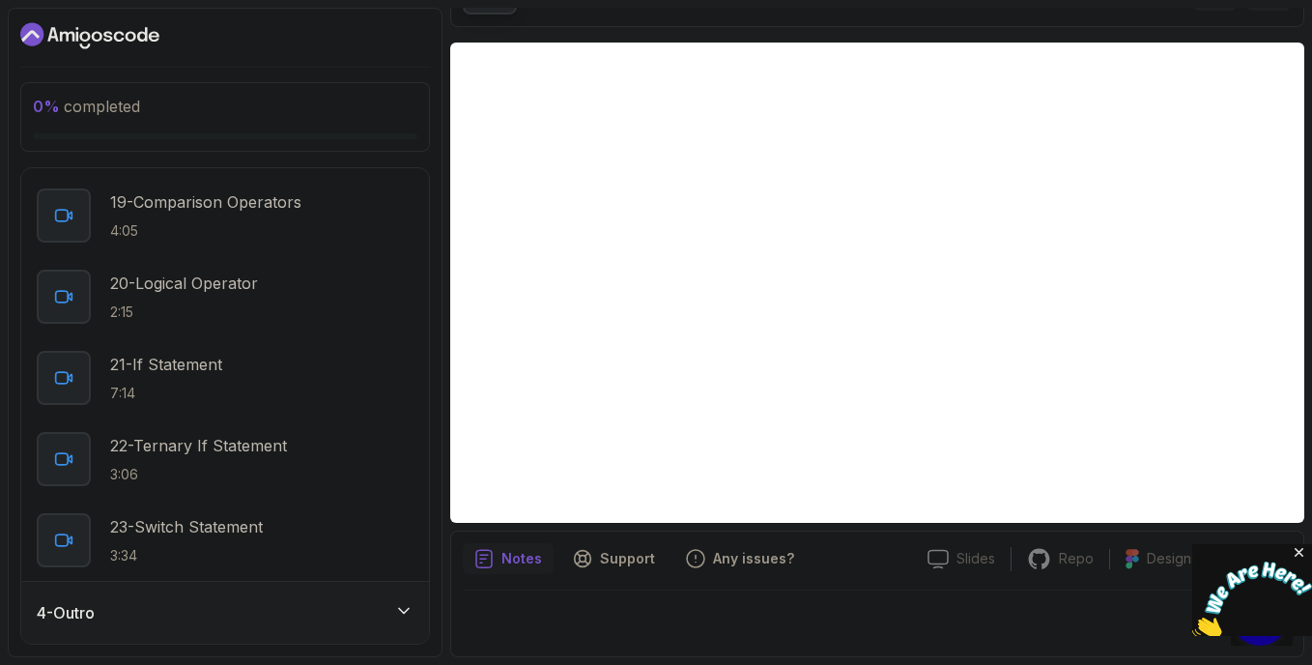
click at [410, 614] on icon at bounding box center [403, 610] width 19 height 19
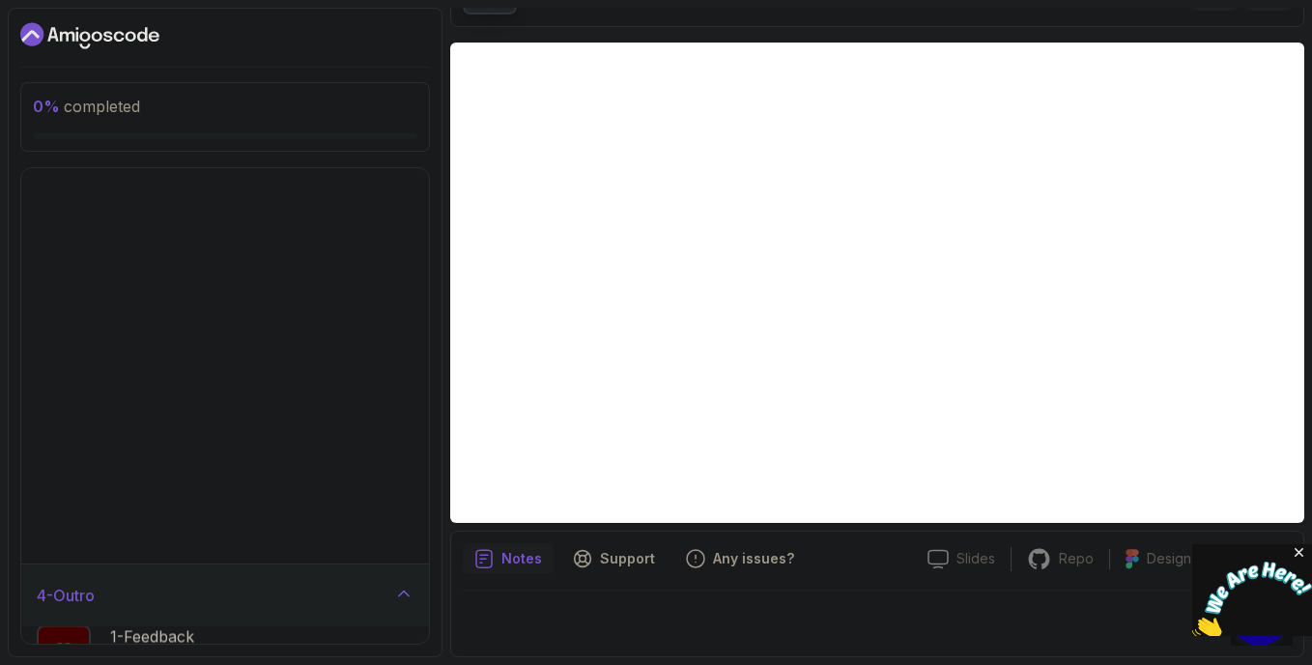
scroll to position [0, 0]
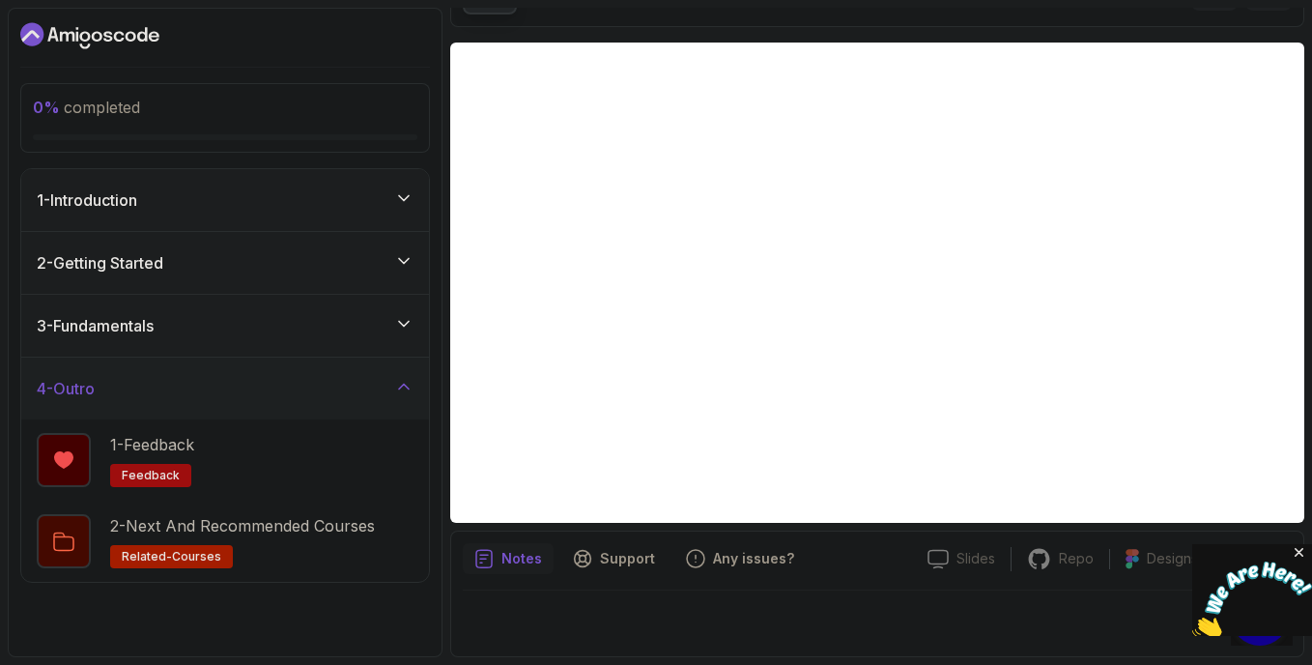
click at [410, 388] on icon at bounding box center [403, 386] width 19 height 19
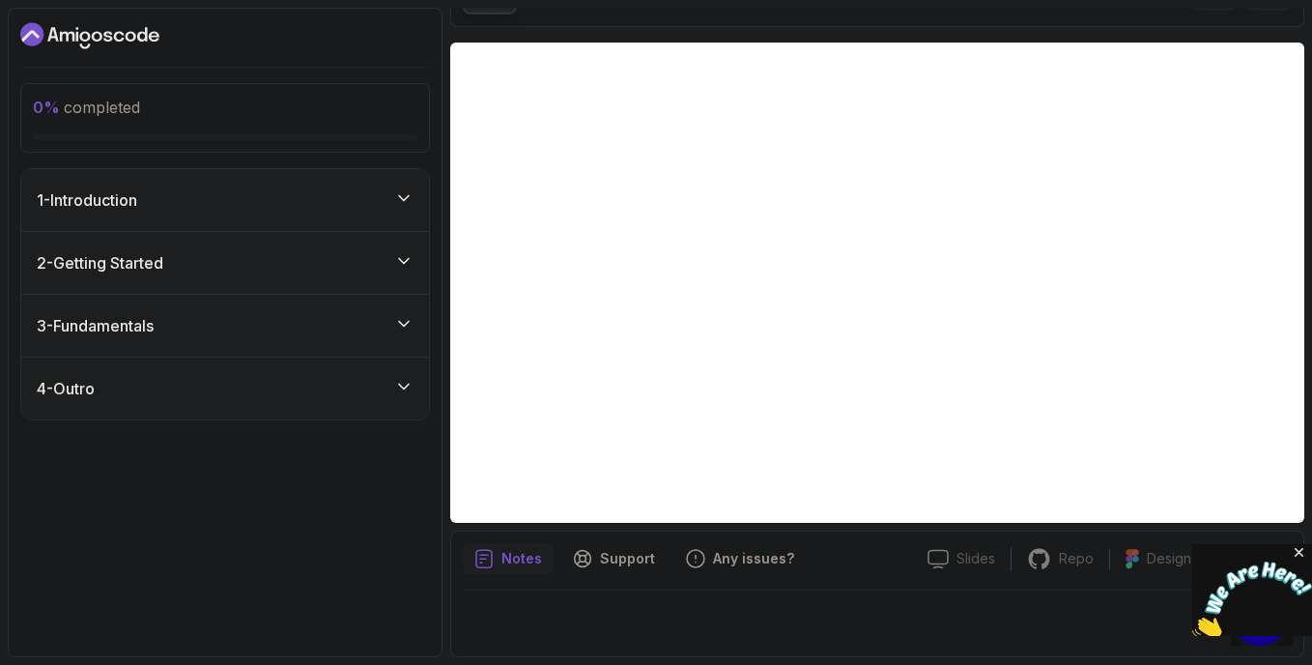
click at [407, 314] on icon at bounding box center [403, 323] width 19 height 19
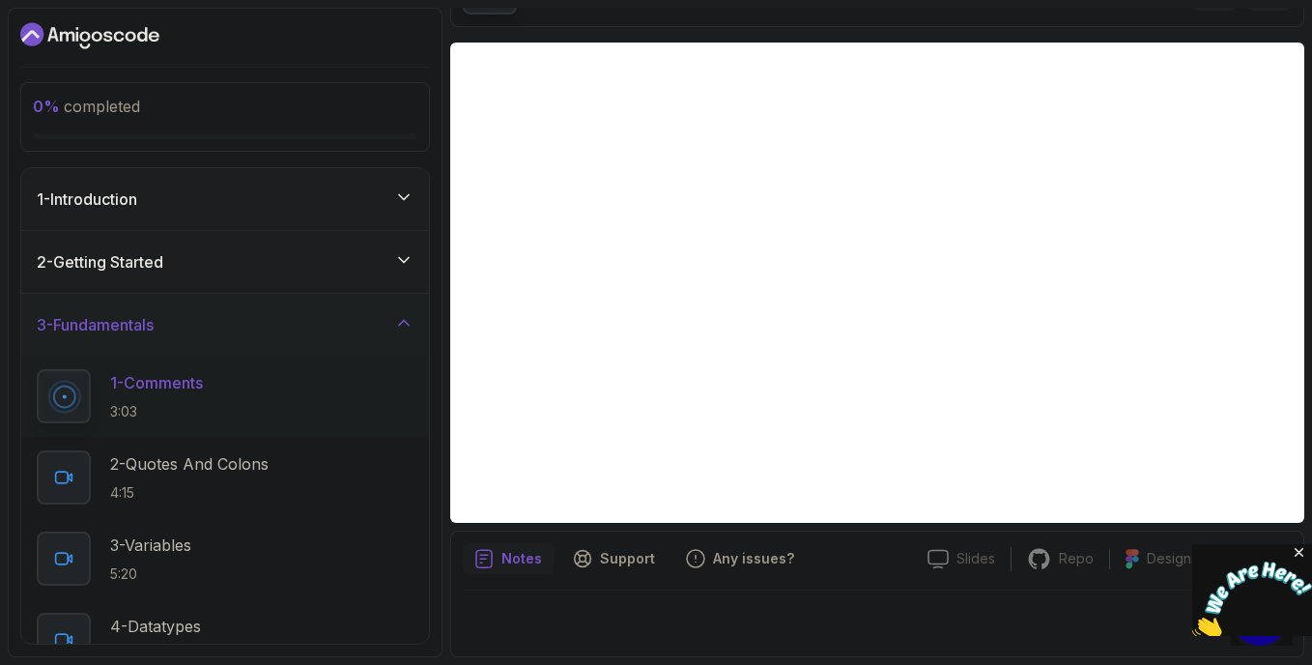
click at [21, 294] on button "3 - Fundamentals" at bounding box center [225, 325] width 408 height 62
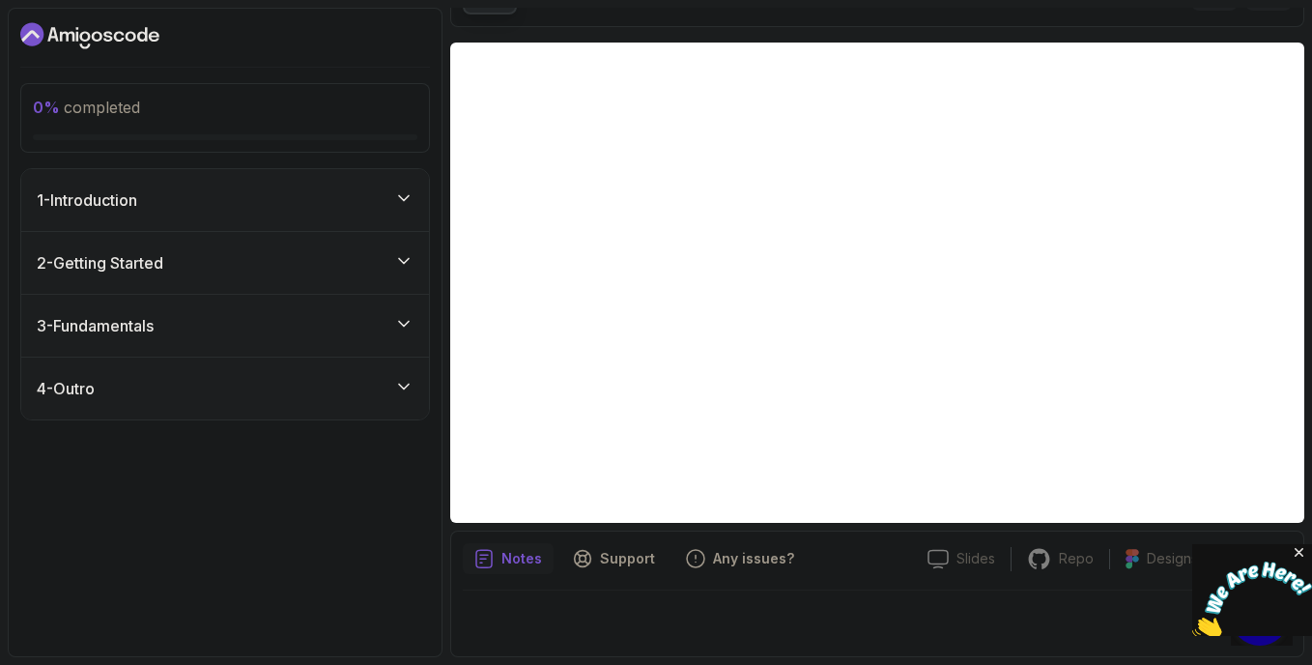
click at [21, 295] on button "3 - Fundamentals" at bounding box center [225, 326] width 408 height 62
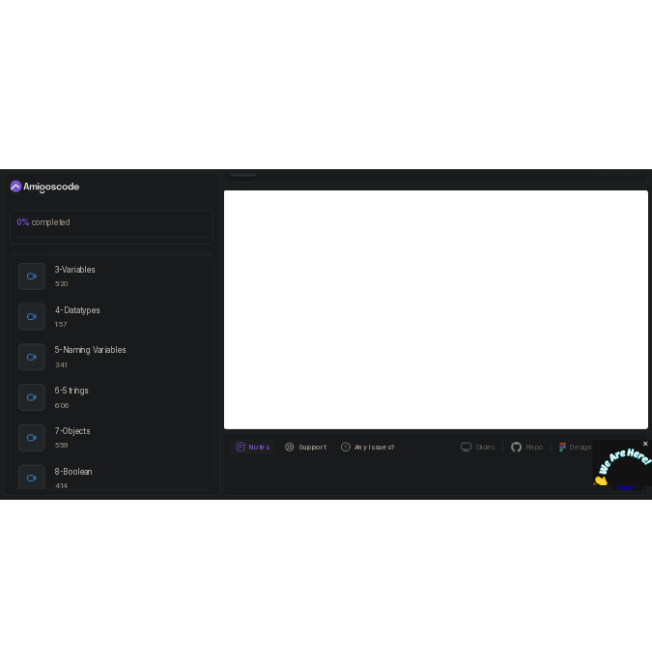
scroll to position [209, 0]
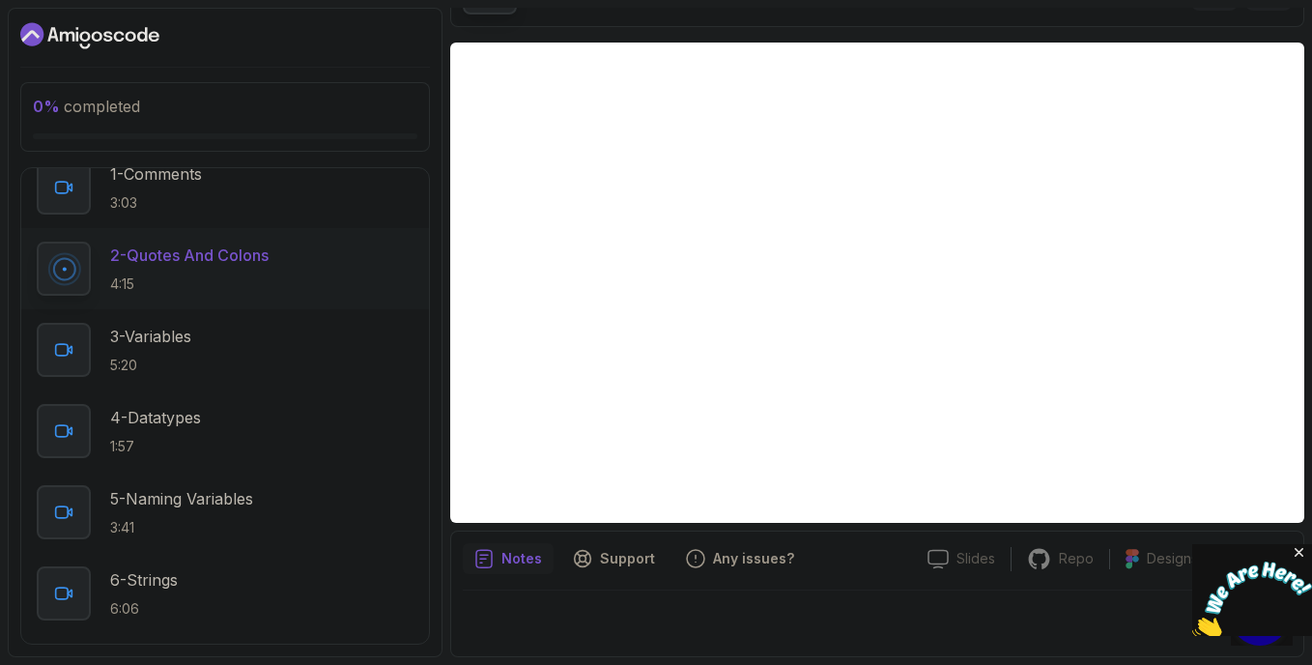
click at [534, 559] on p "Notes" at bounding box center [521, 558] width 41 height 19
click at [521, 557] on p "Notes" at bounding box center [521, 558] width 41 height 19
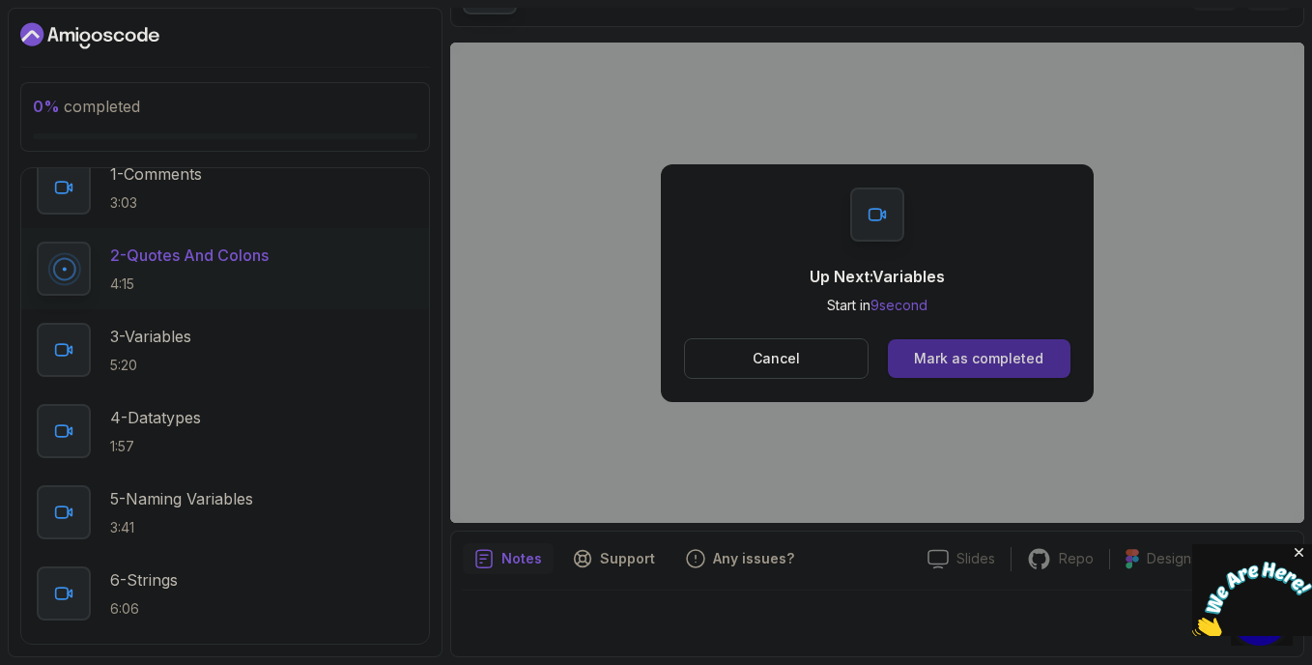
click at [984, 353] on div "Mark as completed" at bounding box center [978, 358] width 129 height 19
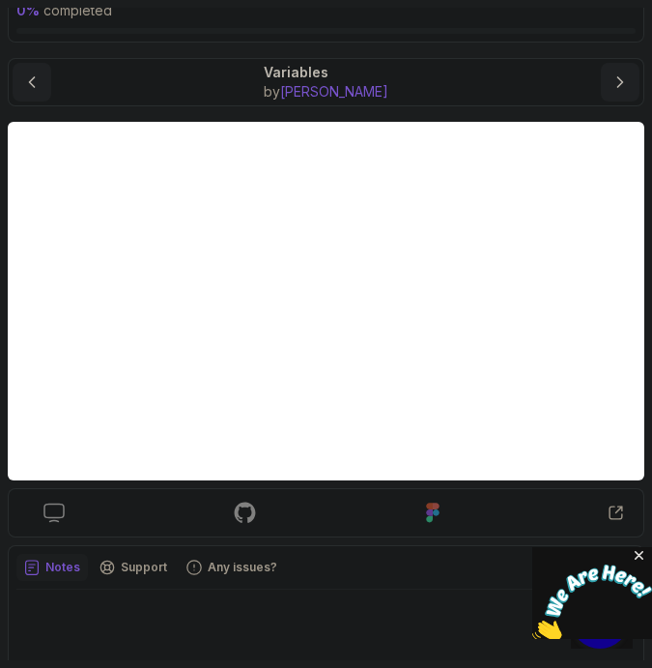
scroll to position [122, 0]
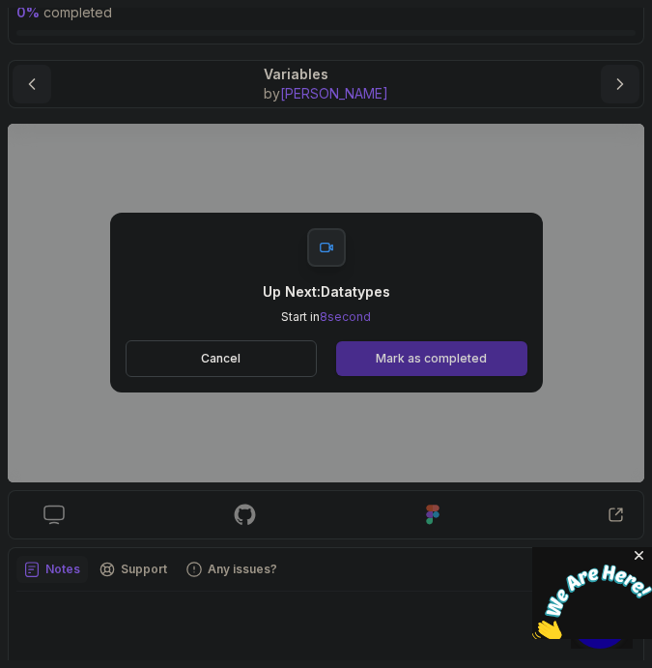
click at [393, 361] on div "Mark as completed" at bounding box center [431, 358] width 111 height 15
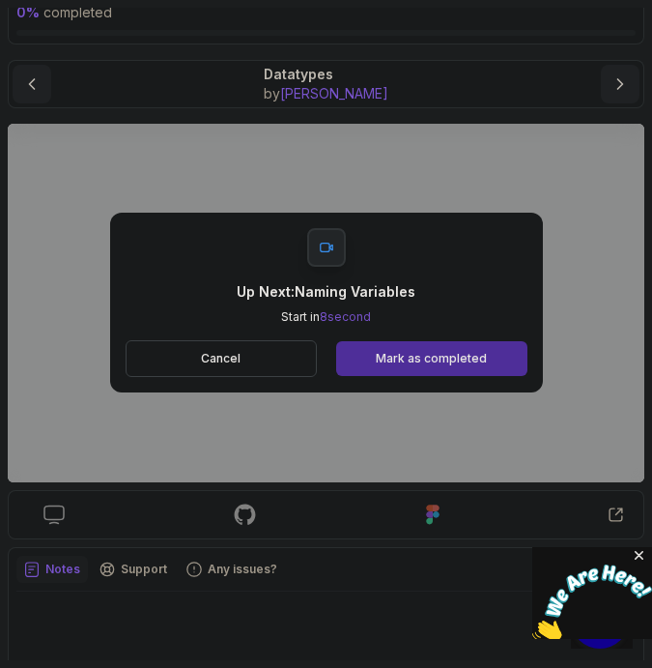
click at [393, 361] on div "Mark as completed" at bounding box center [431, 358] width 111 height 15
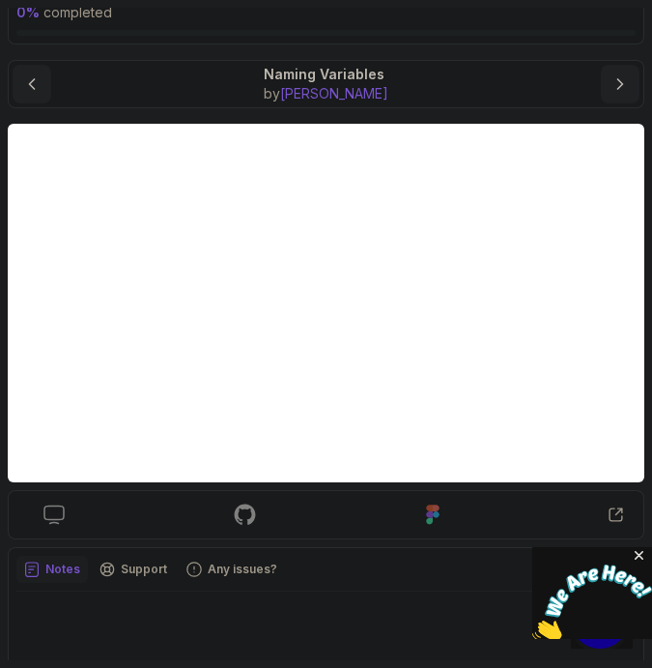
scroll to position [157, 0]
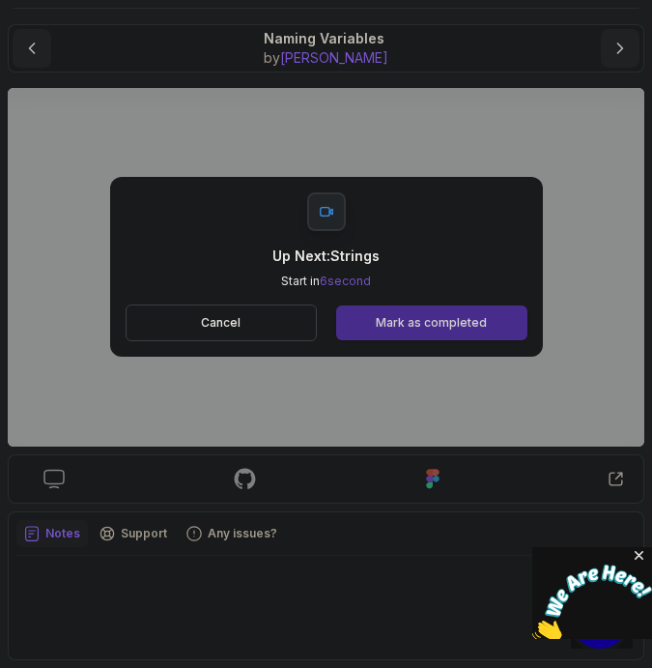
click at [370, 317] on button "Mark as completed" at bounding box center [431, 322] width 190 height 35
click at [415, 308] on button "Mark as completed" at bounding box center [431, 322] width 190 height 35
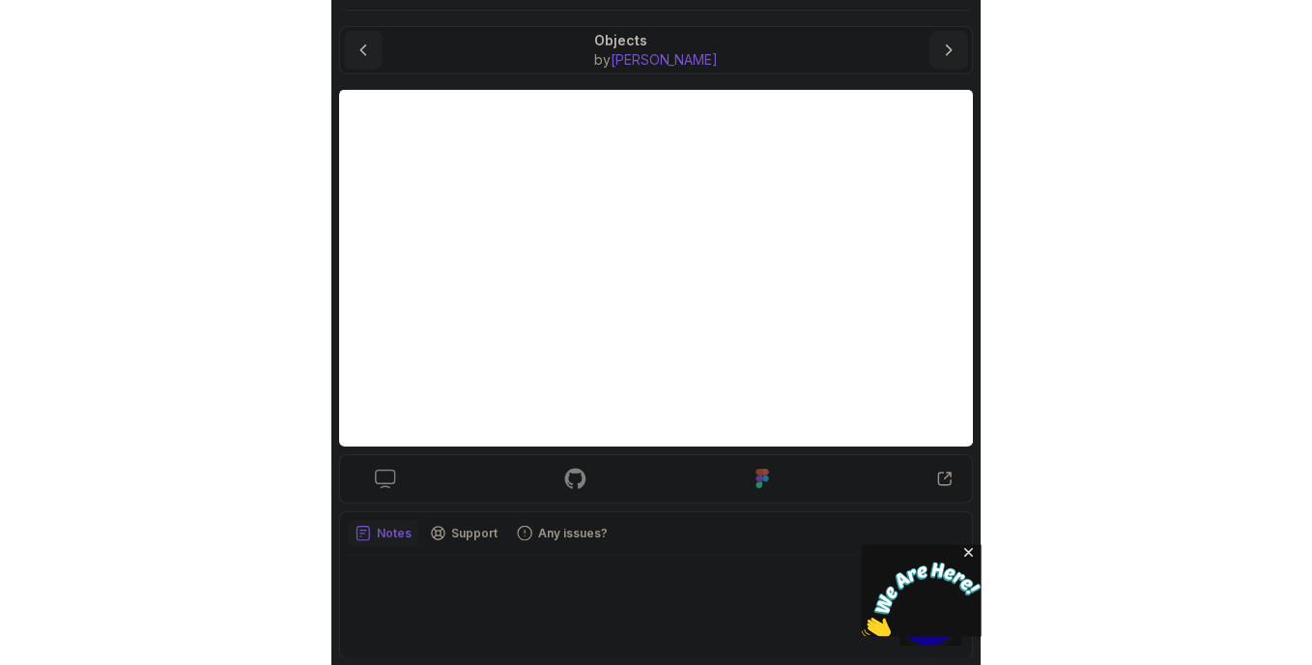
scroll to position [157, 0]
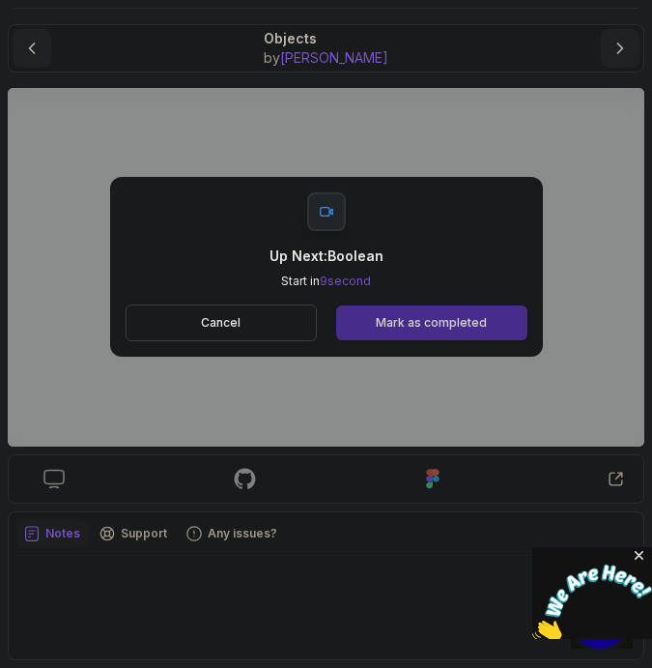
click at [408, 323] on div "Mark as completed" at bounding box center [431, 322] width 111 height 15
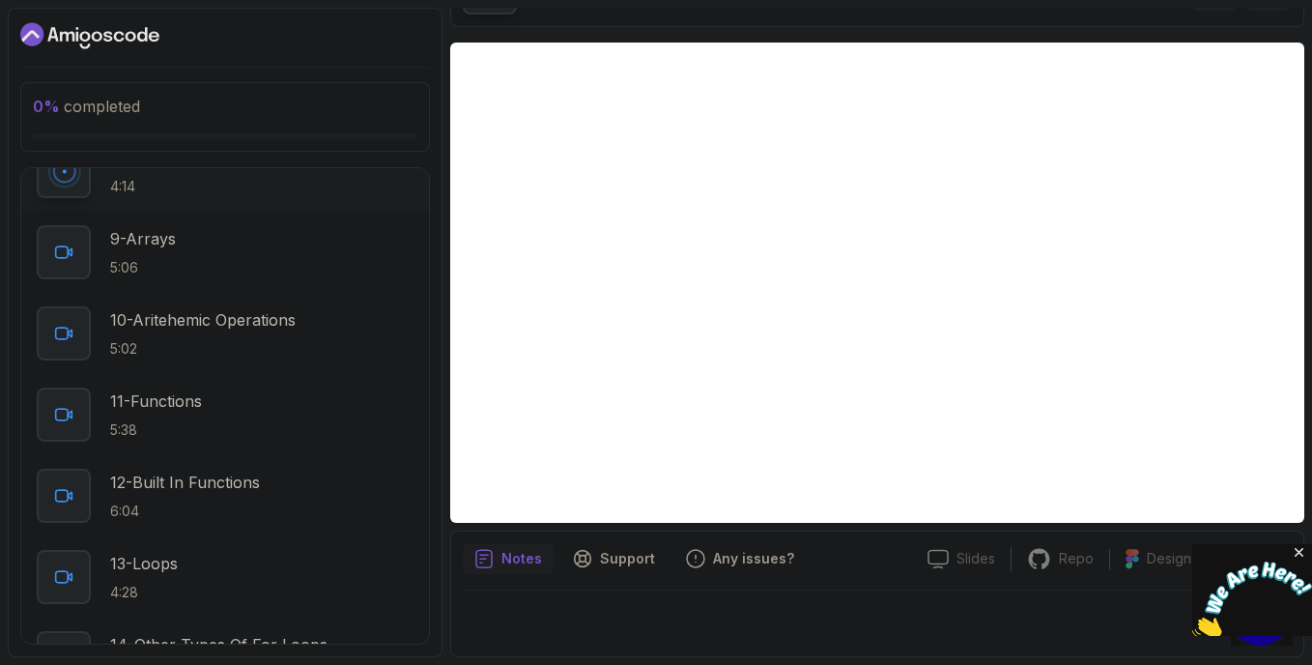
scroll to position [800, 0]
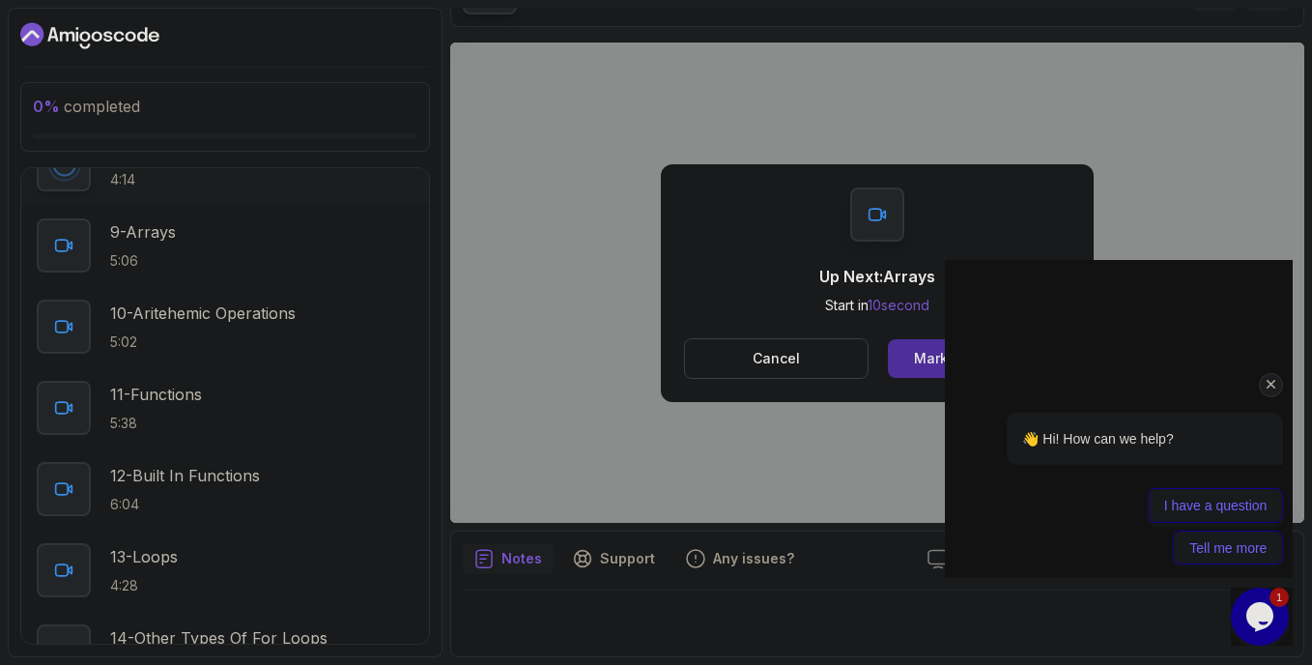
click at [1270, 390] on icon "Chat attention grabber" at bounding box center [1271, 384] width 17 height 17
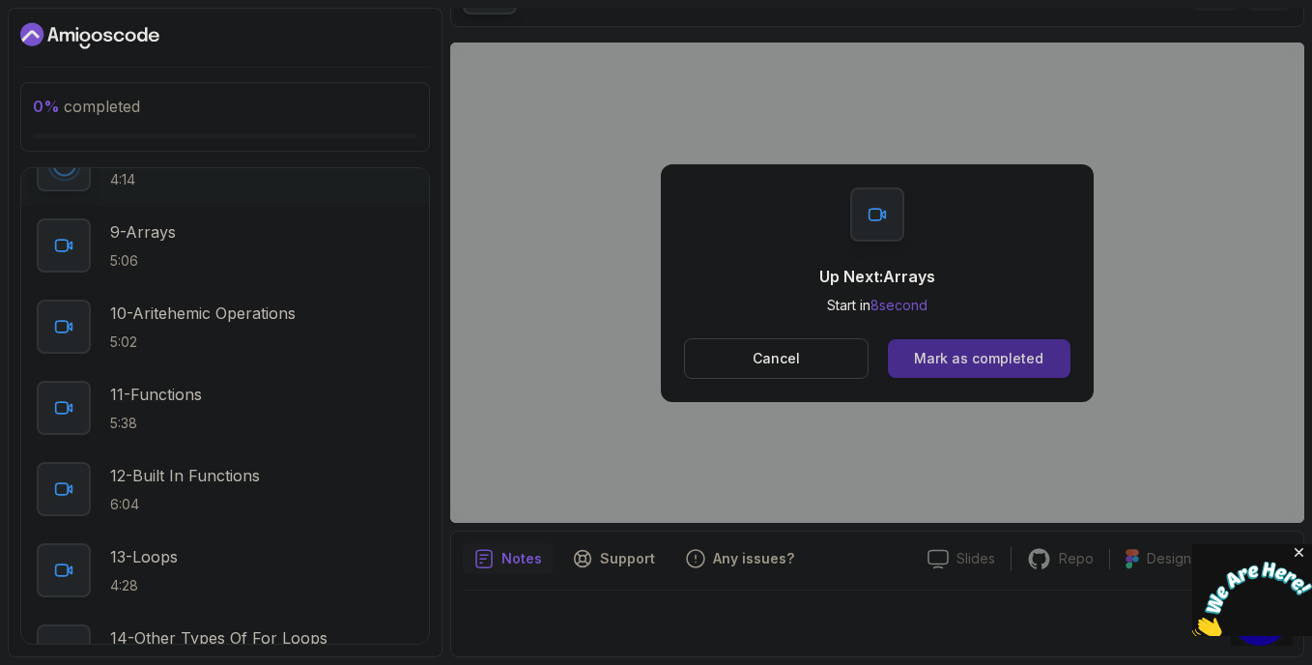
click at [954, 368] on button "Mark as completed" at bounding box center [979, 358] width 183 height 39
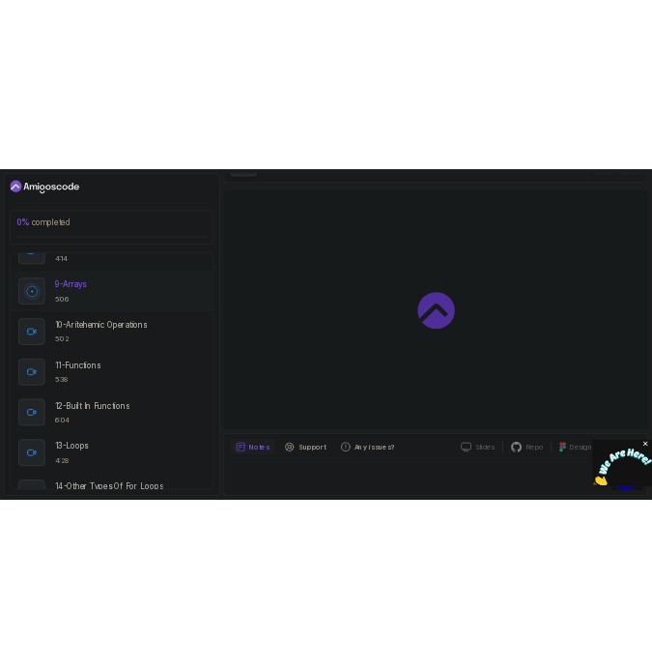
scroll to position [812, 0]
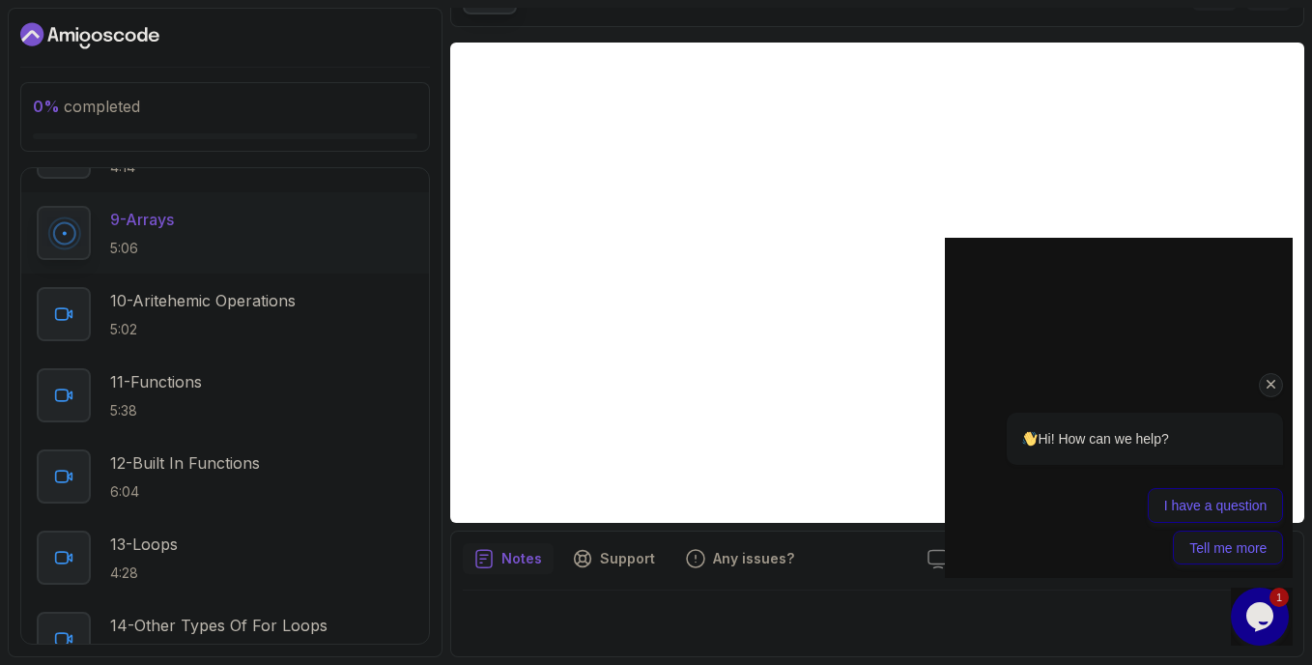
click at [1271, 381] on icon "Chat attention grabber" at bounding box center [1271, 384] width 17 height 17
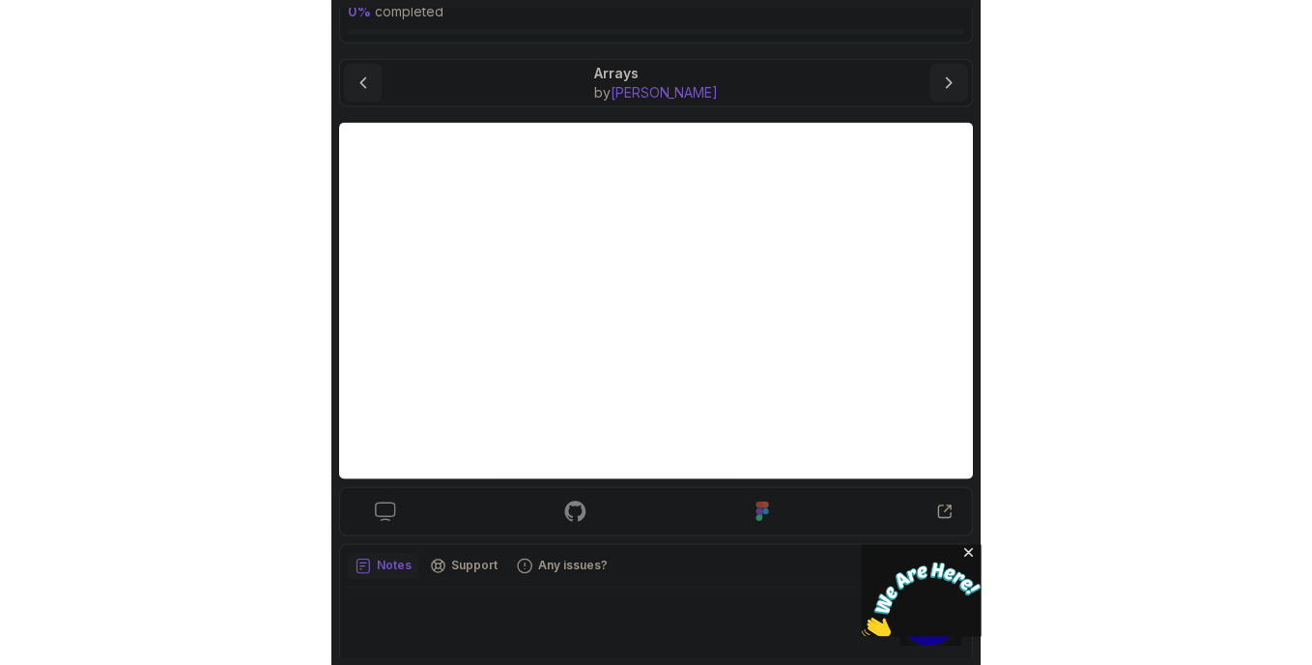
scroll to position [122, 0]
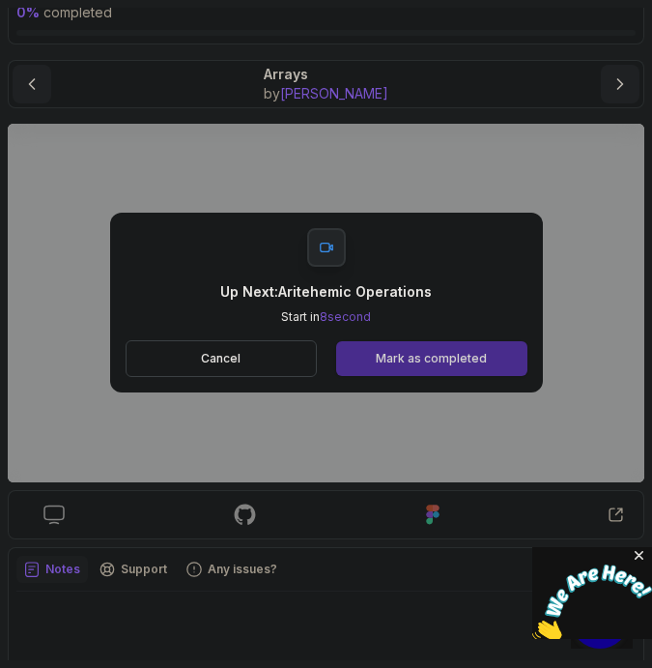
click at [395, 355] on div "Mark as completed" at bounding box center [431, 358] width 111 height 15
click at [434, 355] on div "Mark as completed" at bounding box center [431, 358] width 111 height 15
click at [399, 356] on div "Mark as completed" at bounding box center [431, 358] width 111 height 15
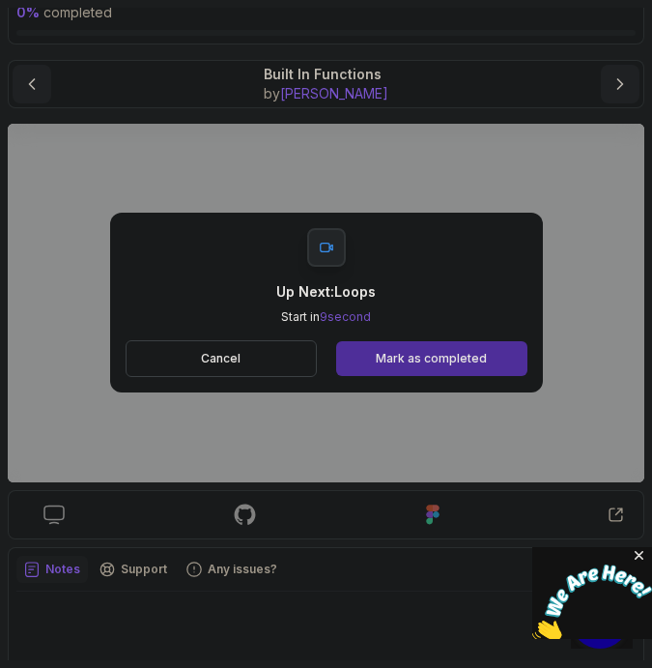
click at [399, 356] on div "Mark as completed" at bounding box center [431, 358] width 111 height 15
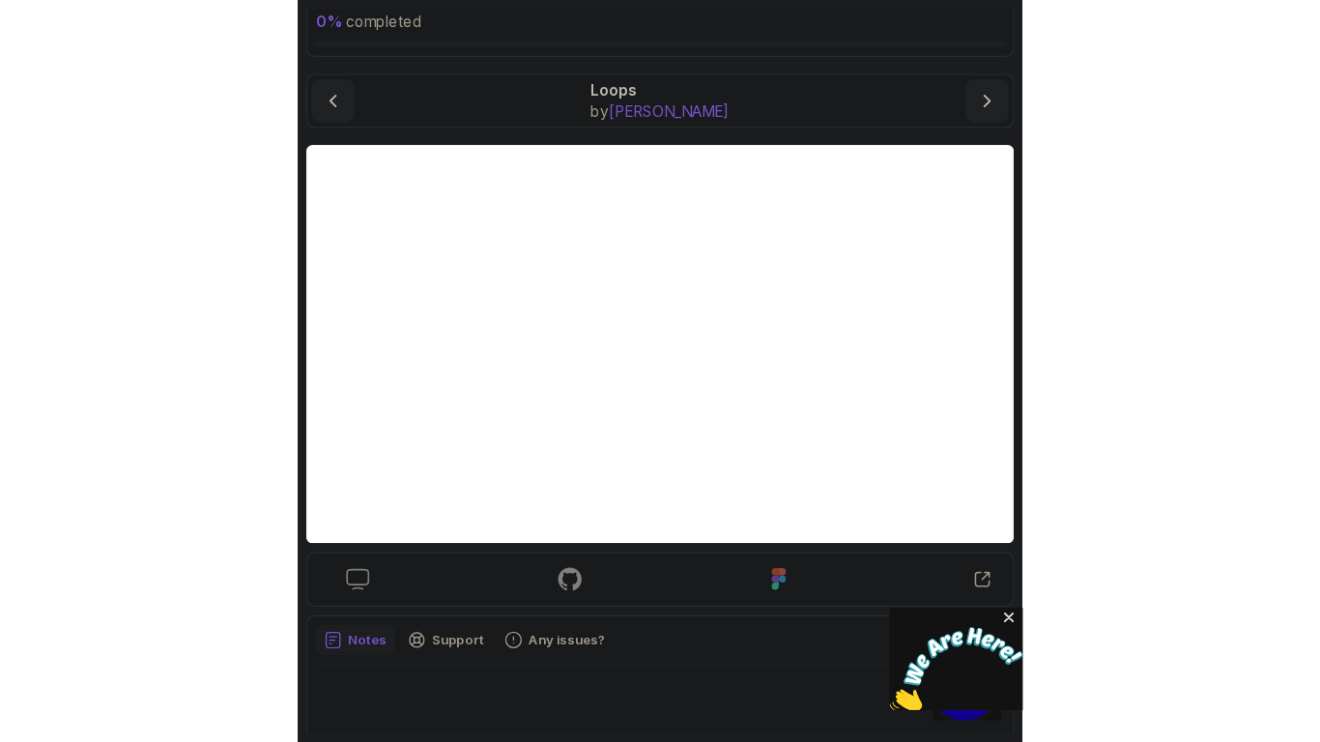
scroll to position [114, 0]
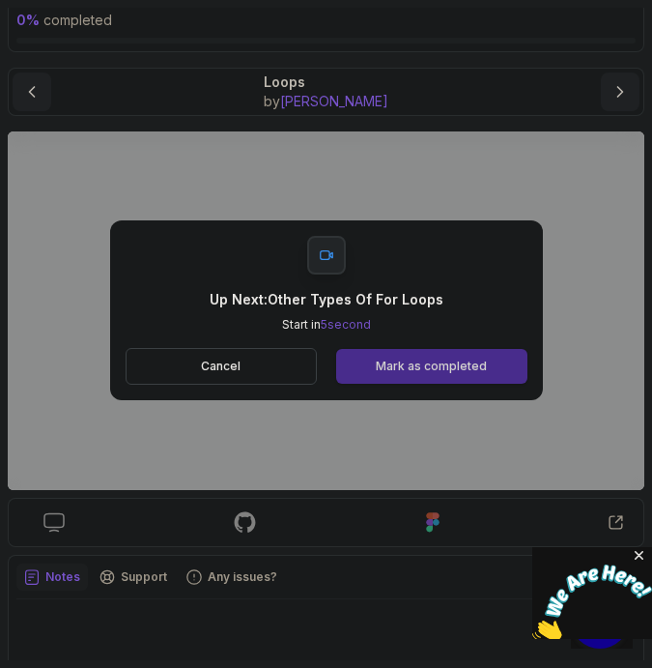
click at [456, 367] on div "Mark as completed" at bounding box center [431, 365] width 111 height 15
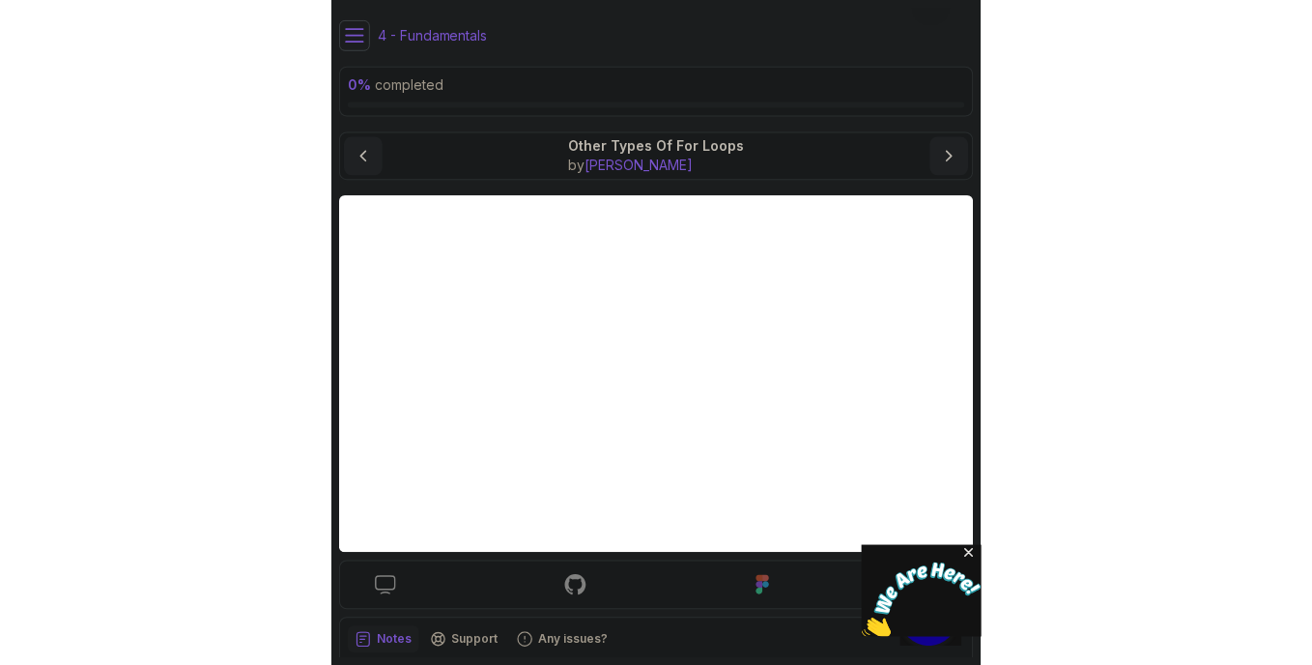
scroll to position [48, 0]
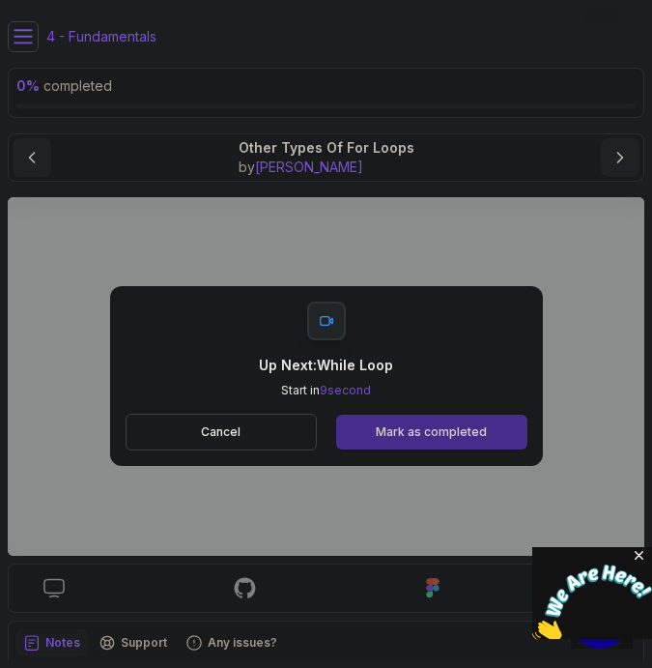
click at [423, 430] on div "Mark as completed" at bounding box center [431, 431] width 111 height 15
click at [395, 436] on div "Mark as completed" at bounding box center [431, 431] width 111 height 15
click at [409, 440] on div "Mark as completed" at bounding box center [431, 431] width 111 height 15
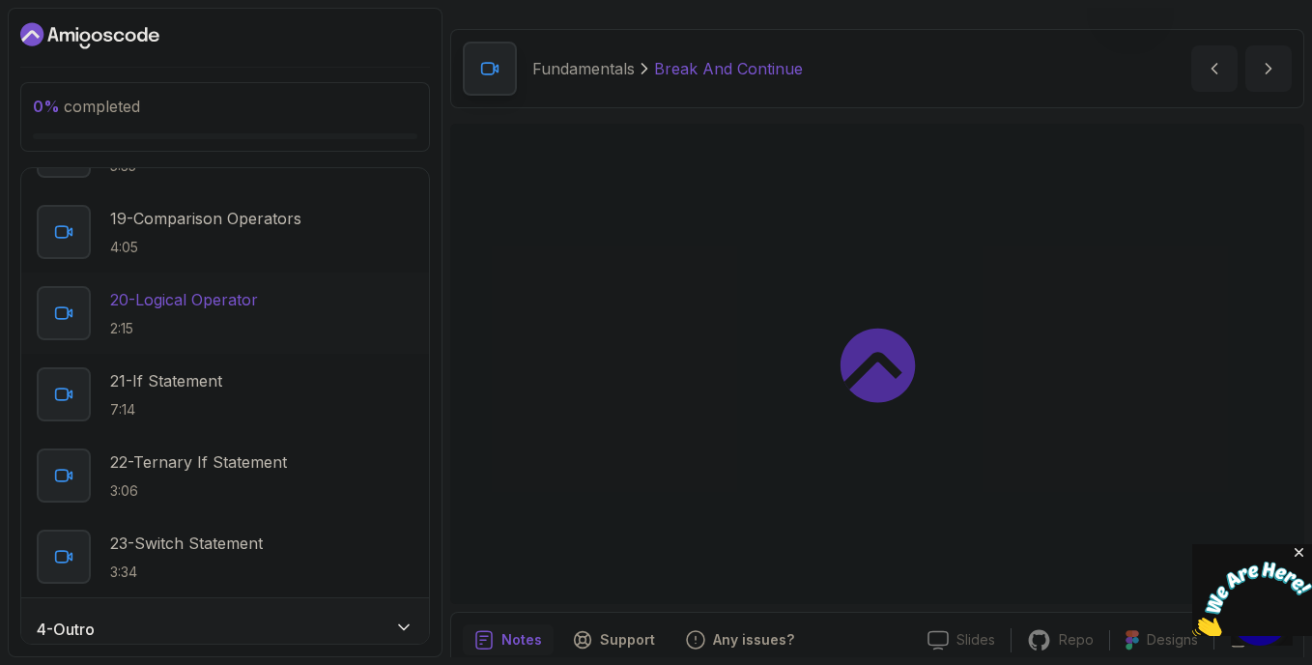
scroll to position [1641, 0]
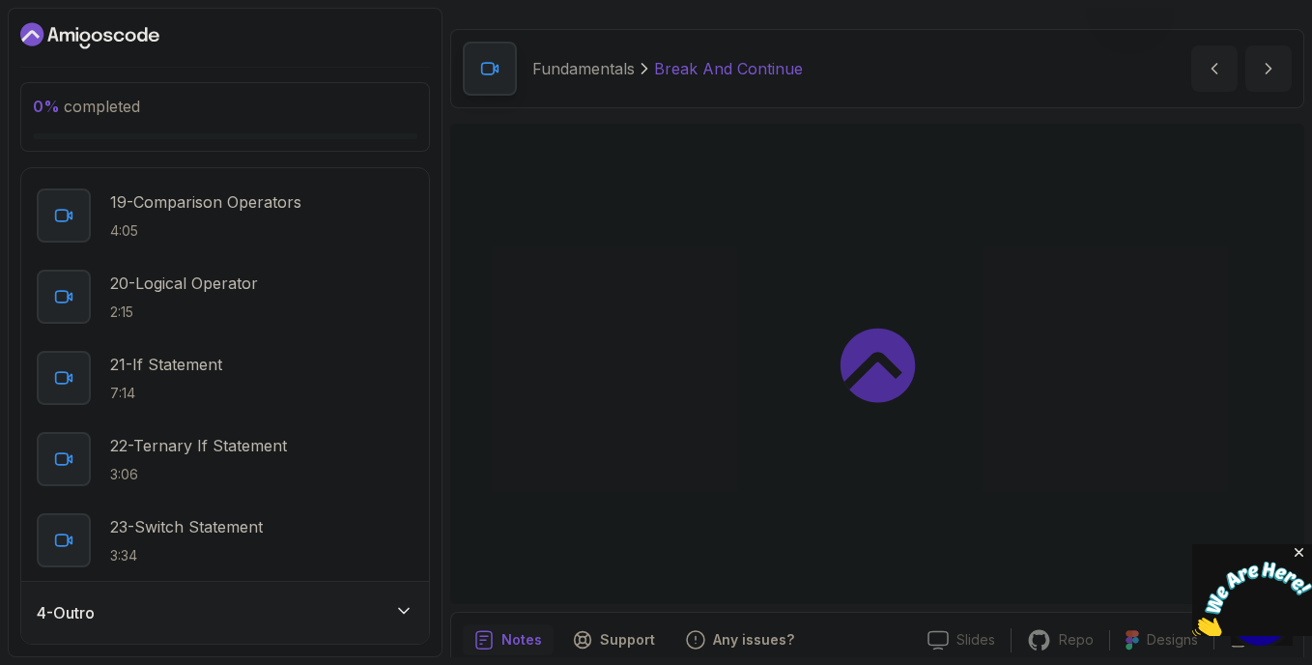
click at [1298, 554] on icon "Close" at bounding box center [1299, 552] width 17 height 17
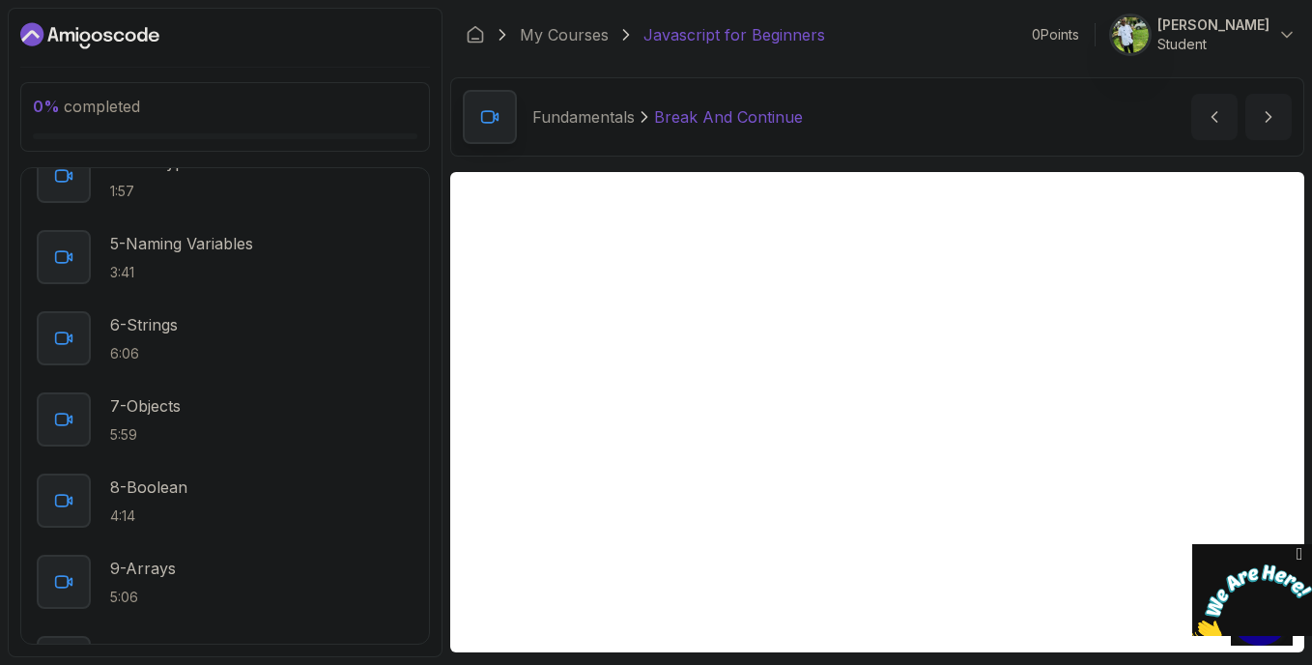
scroll to position [466, 0]
click at [1286, 31] on icon at bounding box center [1286, 34] width 19 height 19
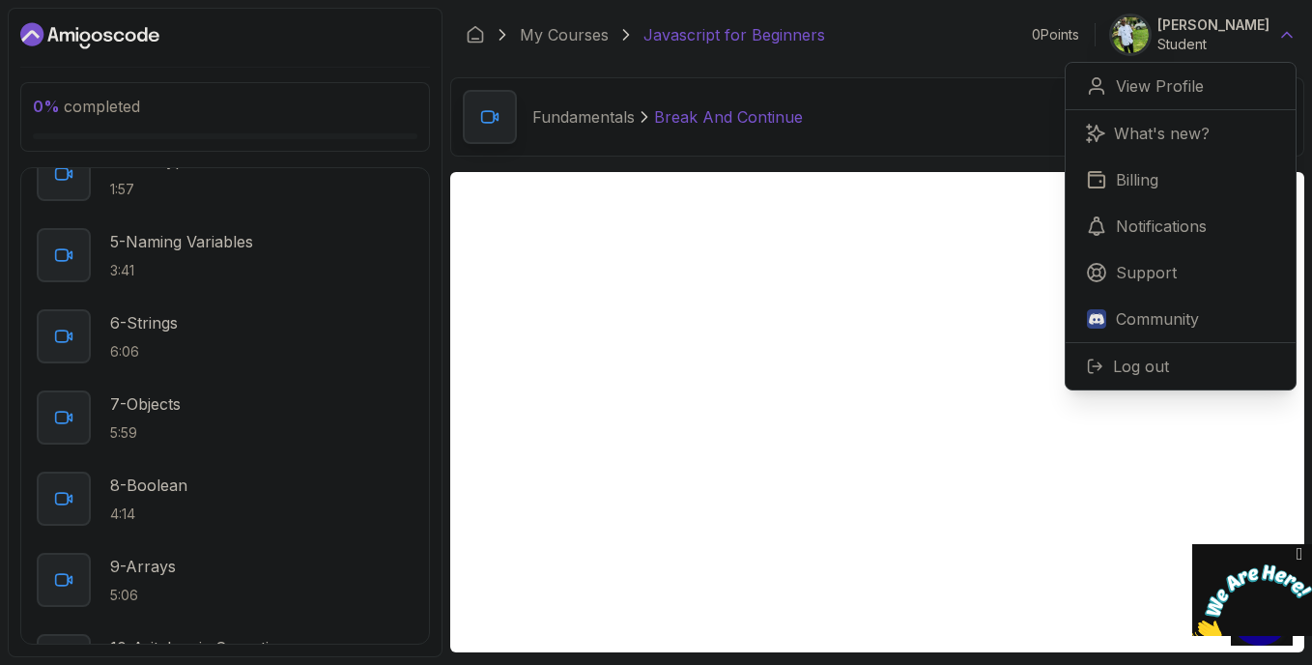
click at [1286, 32] on icon at bounding box center [1286, 34] width 19 height 19
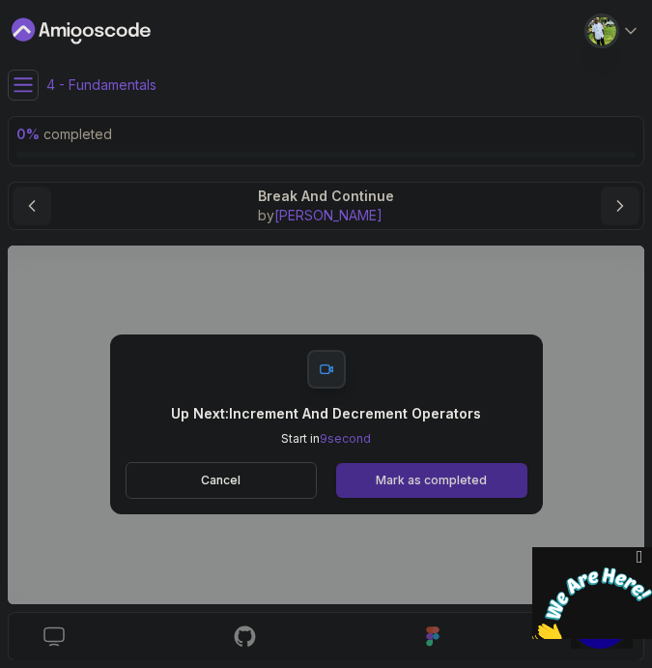
click at [391, 474] on div "Mark as completed" at bounding box center [431, 479] width 111 height 15
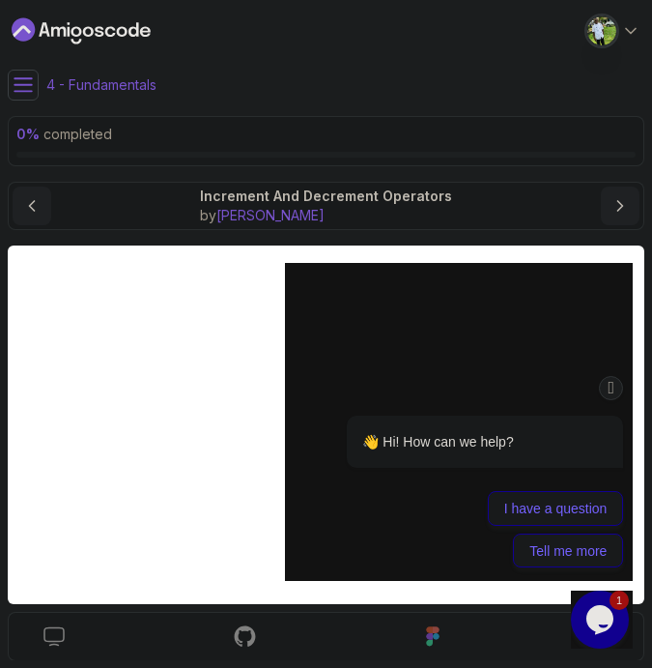
click at [607, 389] on icon "Chat attention grabber" at bounding box center [611, 388] width 15 height 20
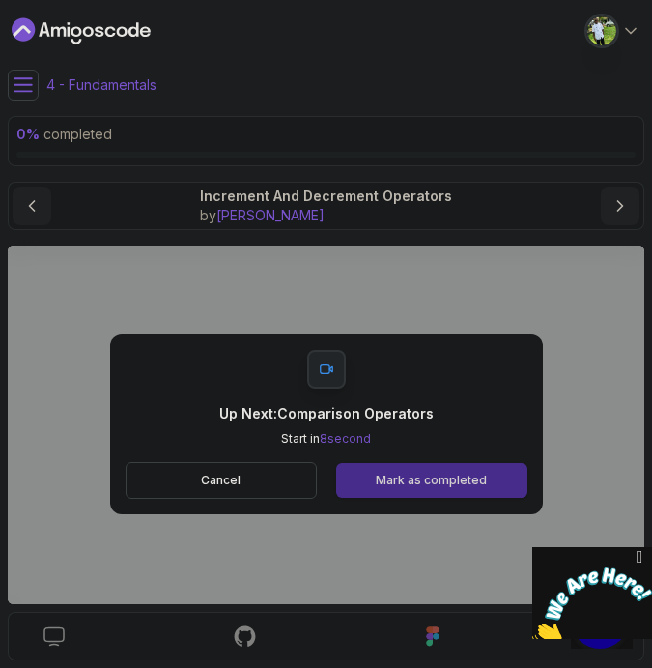
click at [404, 488] on div "Mark as completed" at bounding box center [431, 479] width 111 height 15
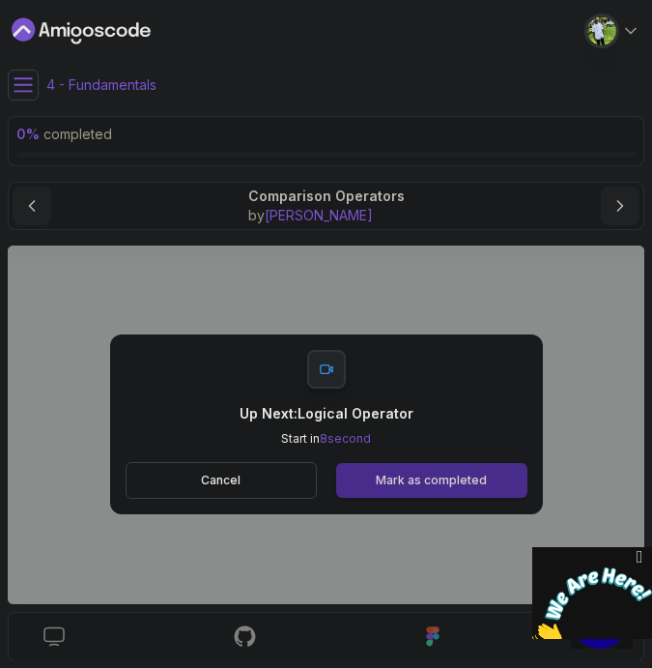
click at [433, 482] on div "Mark as completed" at bounding box center [431, 479] width 111 height 15
click at [432, 482] on div "Mark as completed" at bounding box center [431, 479] width 111 height 15
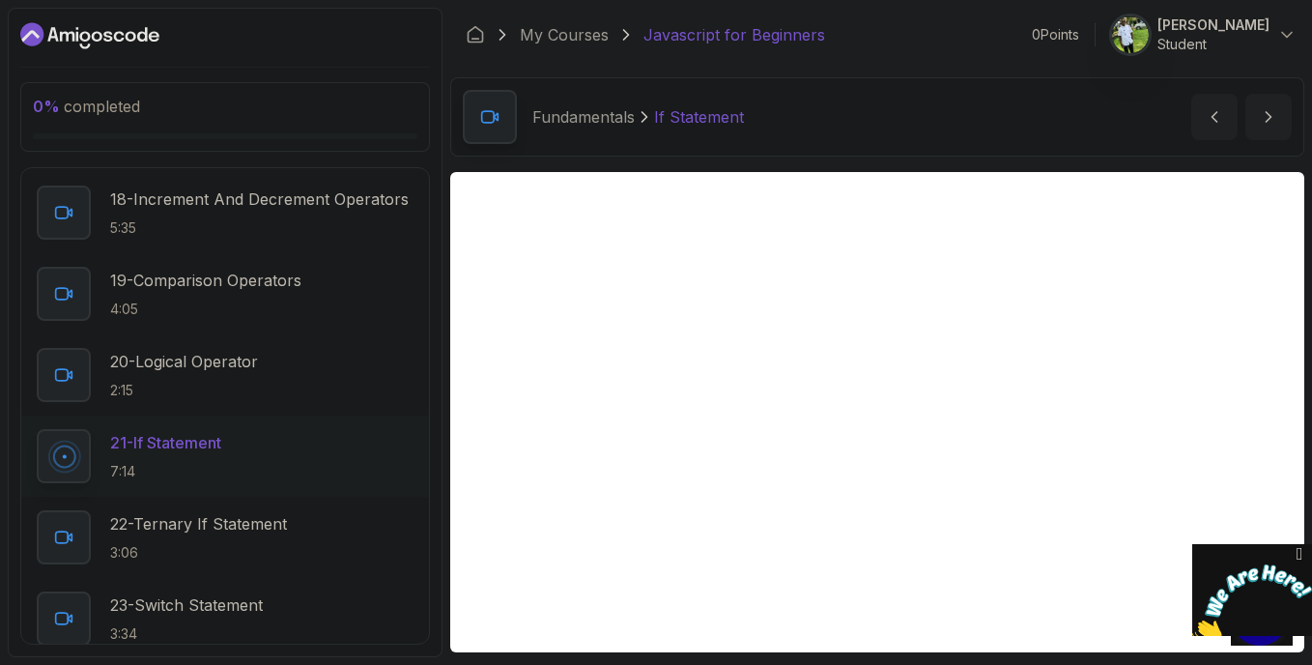
scroll to position [1641, 0]
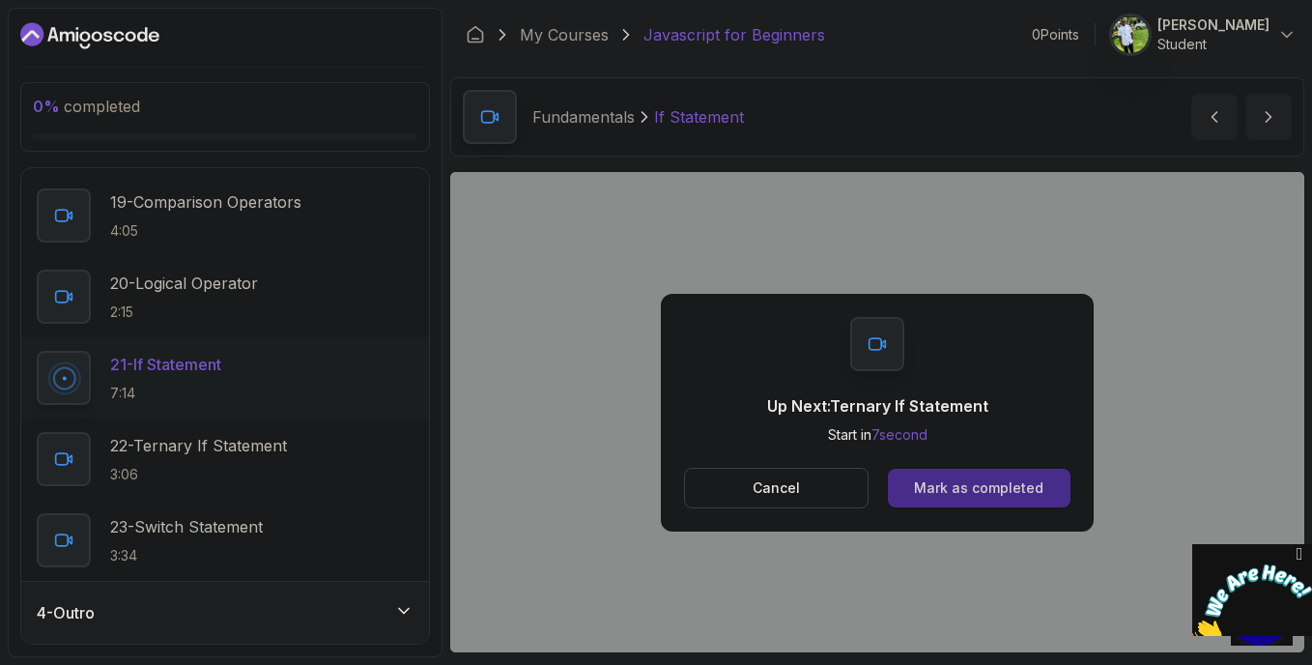
click at [958, 478] on div "Mark as completed" at bounding box center [978, 487] width 129 height 19
click at [956, 500] on button "Mark as completed" at bounding box center [979, 488] width 183 height 39
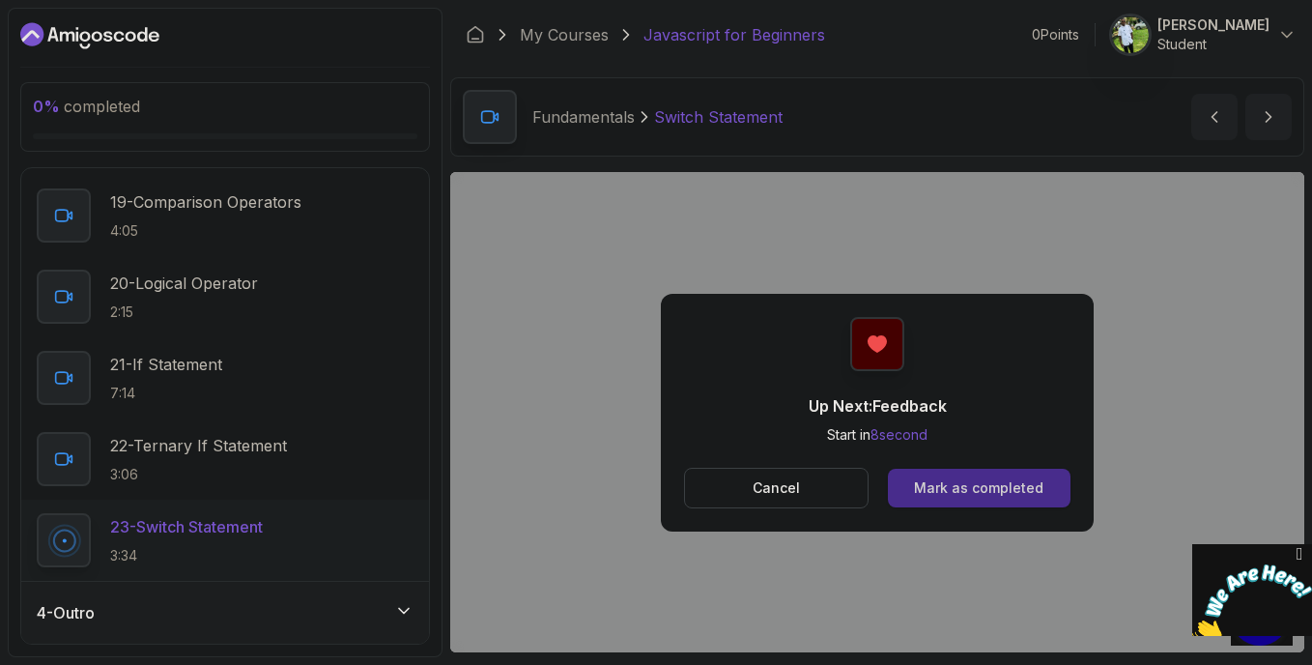
click at [926, 485] on div "Mark as completed" at bounding box center [978, 487] width 129 height 19
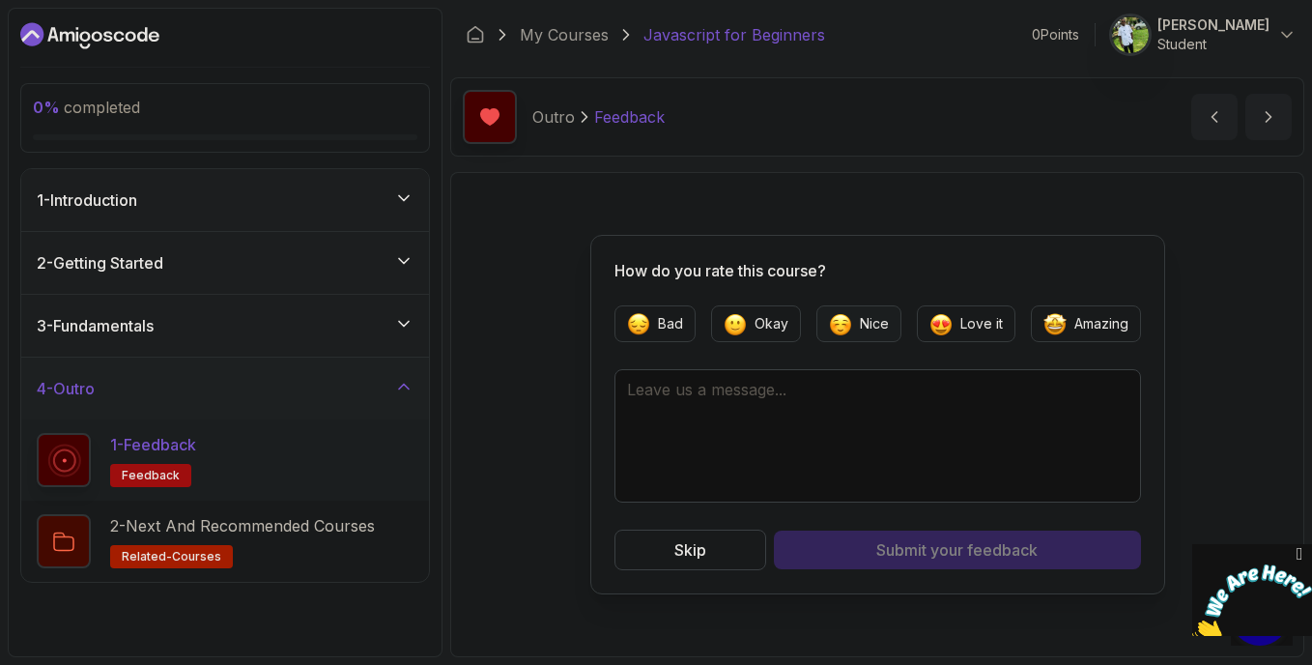
click at [834, 328] on img "button" at bounding box center [840, 323] width 23 height 23
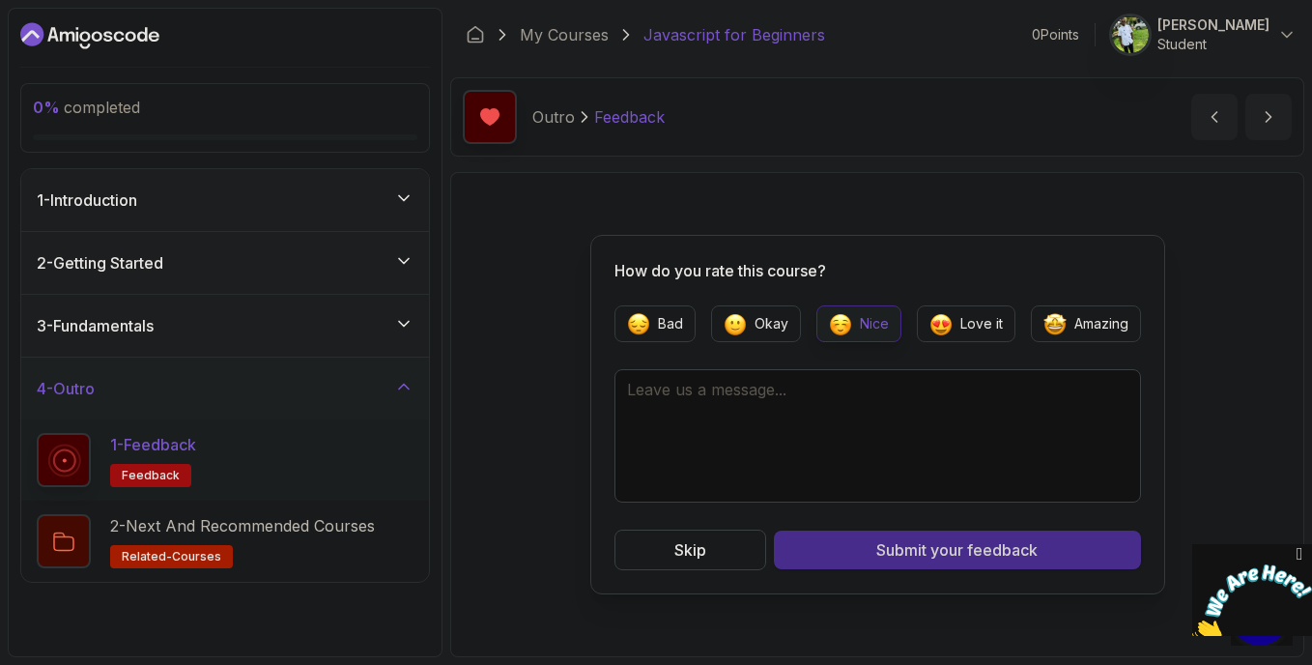
click at [955, 566] on button "Submit your feedback" at bounding box center [957, 549] width 367 height 39
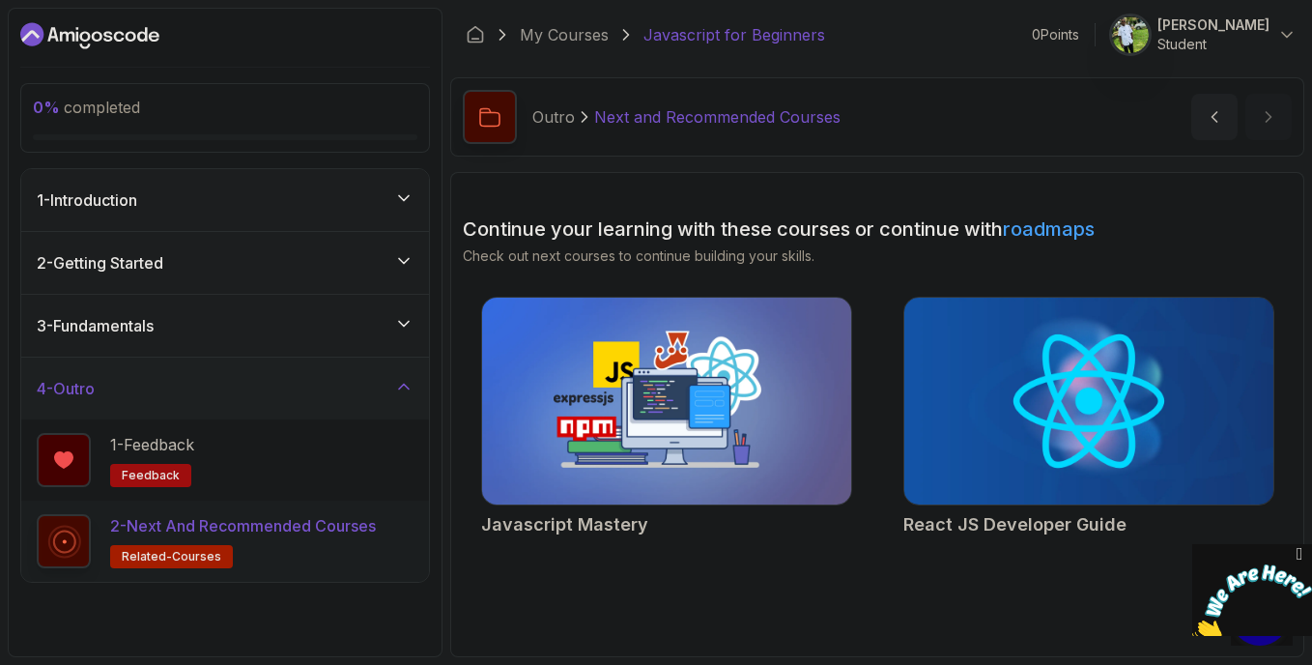
click at [806, 328] on img at bounding box center [665, 401] width 387 height 217
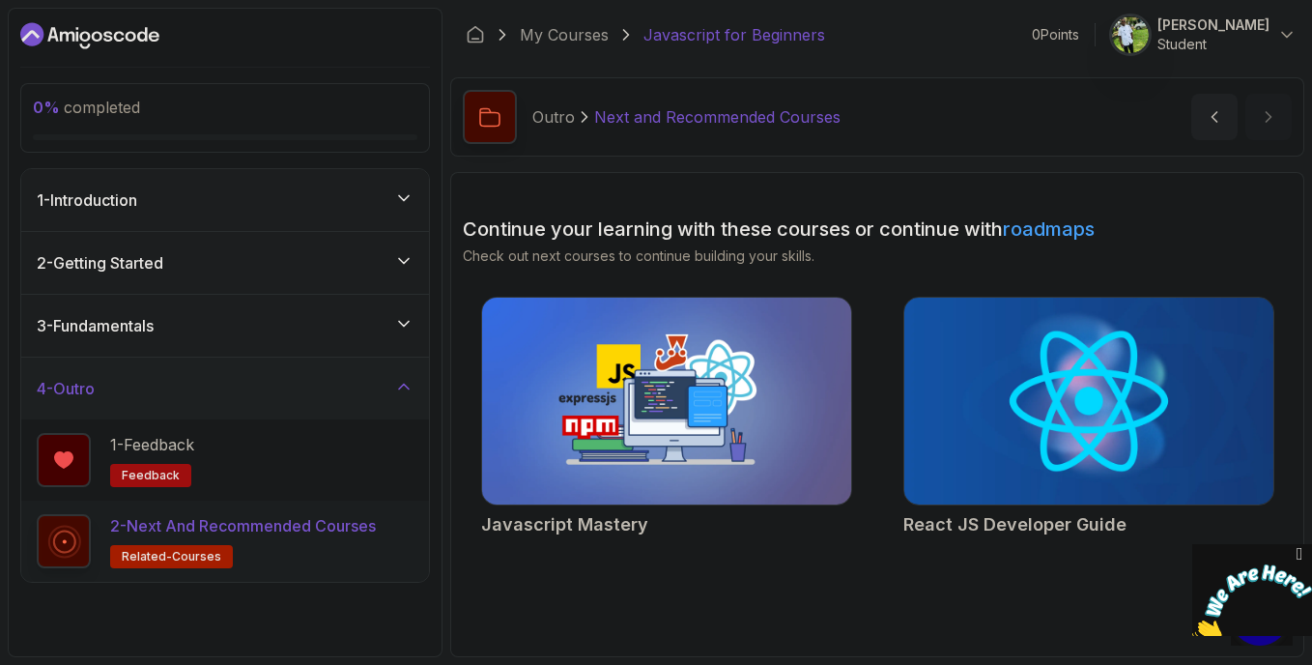
click at [1025, 398] on img at bounding box center [1088, 401] width 387 height 217
click at [397, 385] on icon at bounding box center [403, 386] width 19 height 19
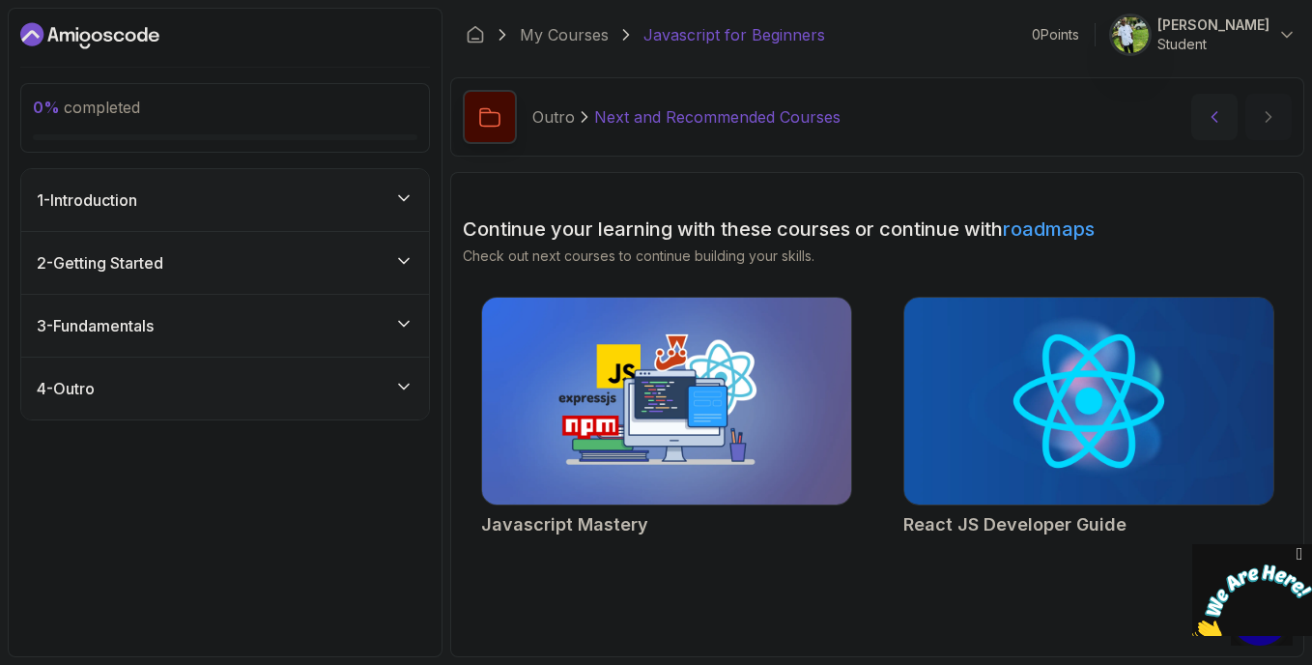
click at [1228, 117] on button "previous content" at bounding box center [1214, 117] width 46 height 46
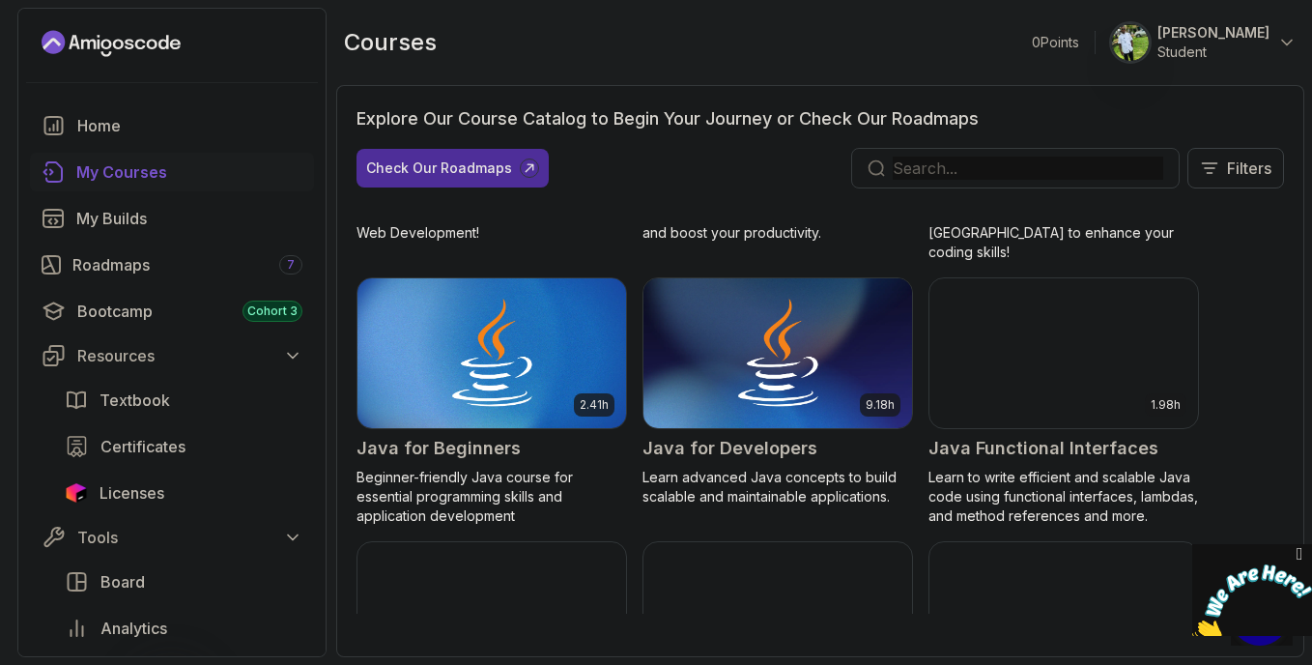
scroll to position [1337, 0]
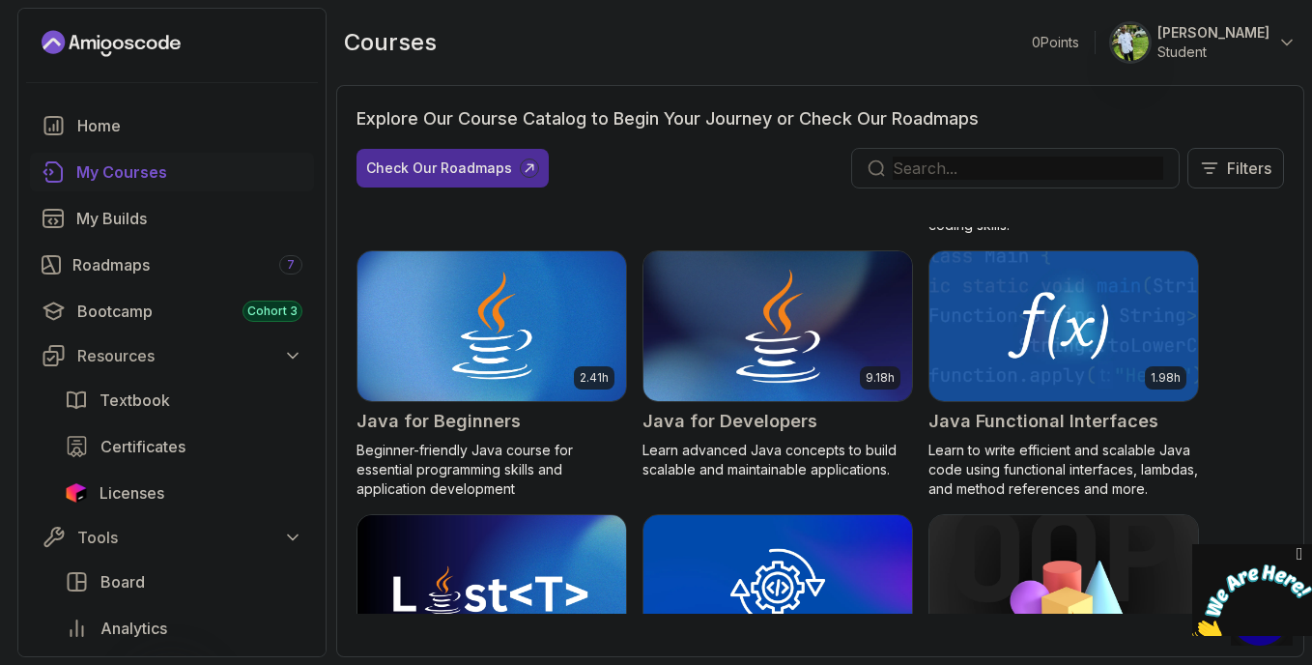
click at [885, 316] on img at bounding box center [778, 325] width 282 height 157
click at [826, 356] on img at bounding box center [778, 325] width 282 height 157
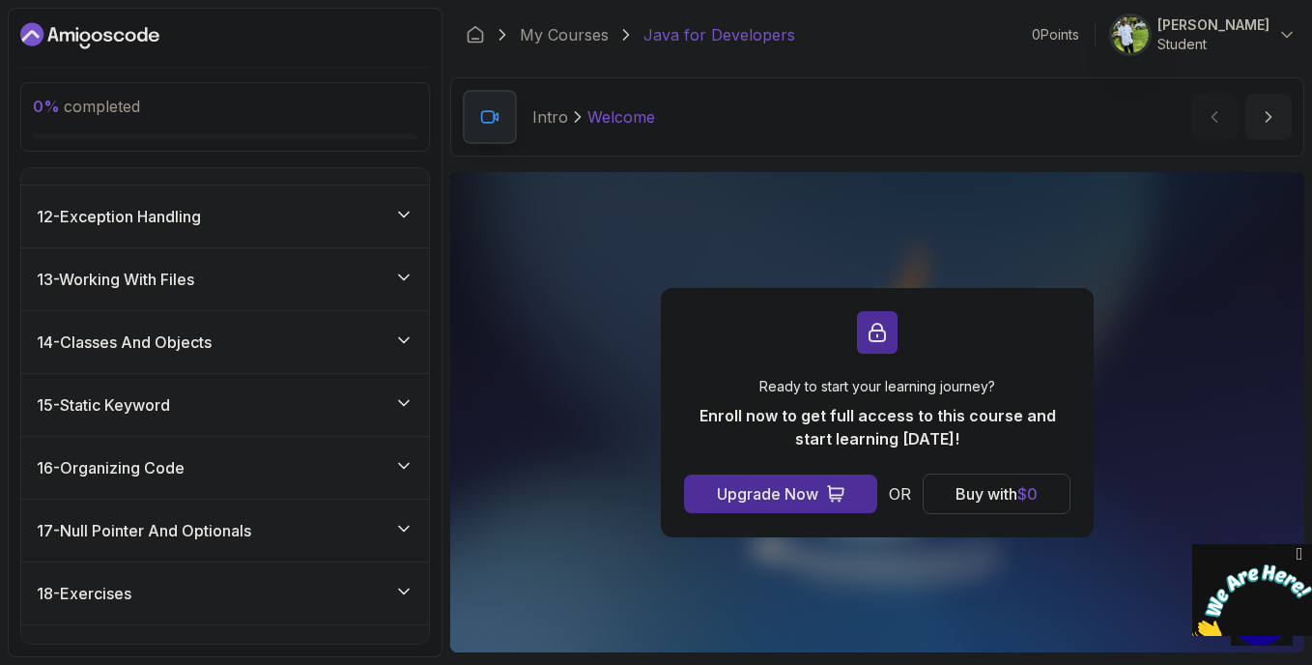
scroll to position [879, 0]
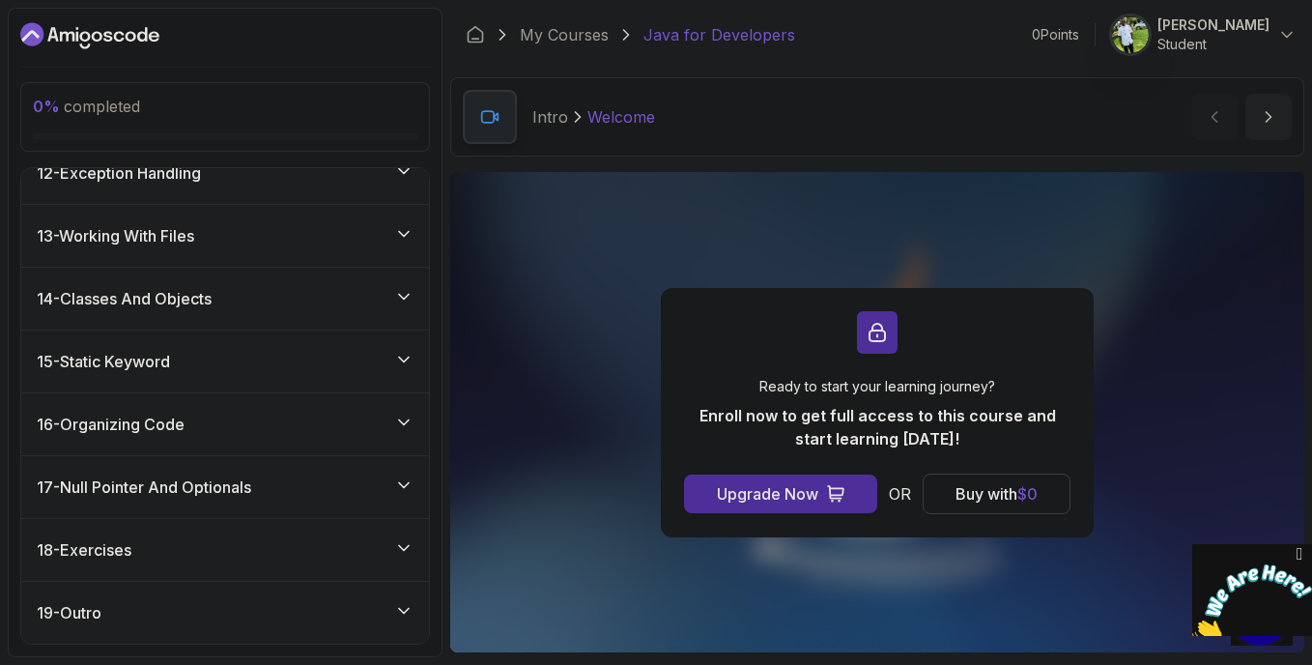
click at [405, 291] on icon at bounding box center [403, 296] width 19 height 19
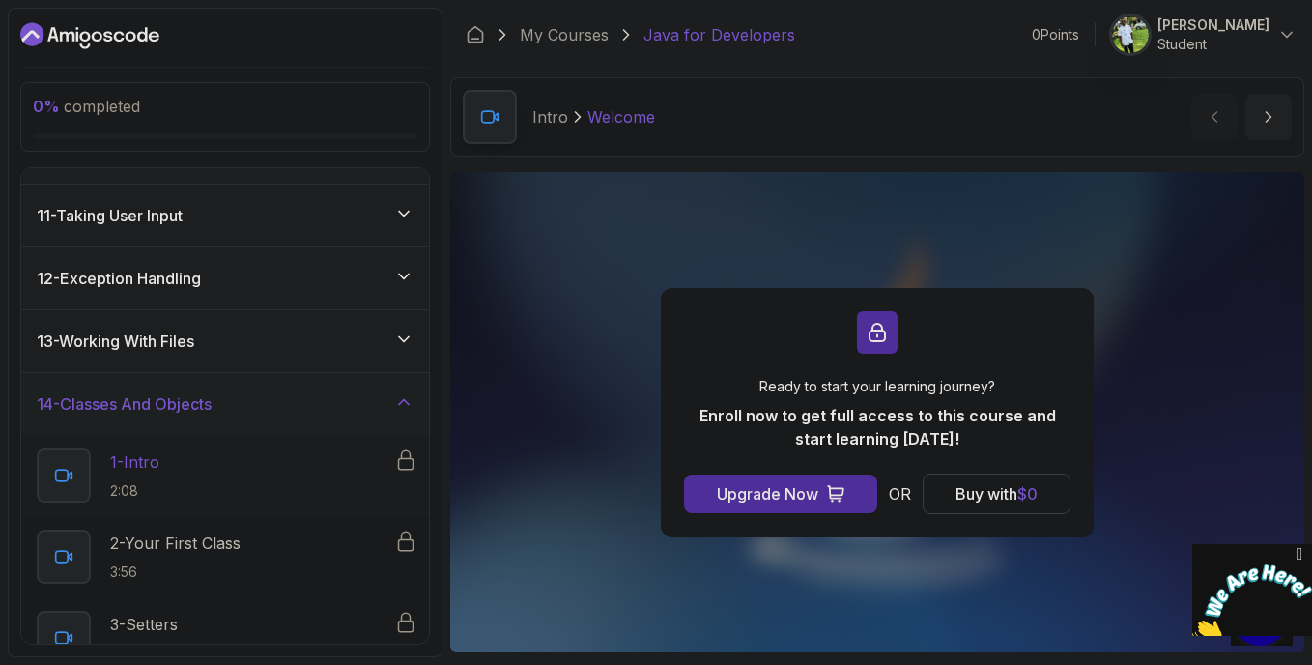
scroll to position [660, 0]
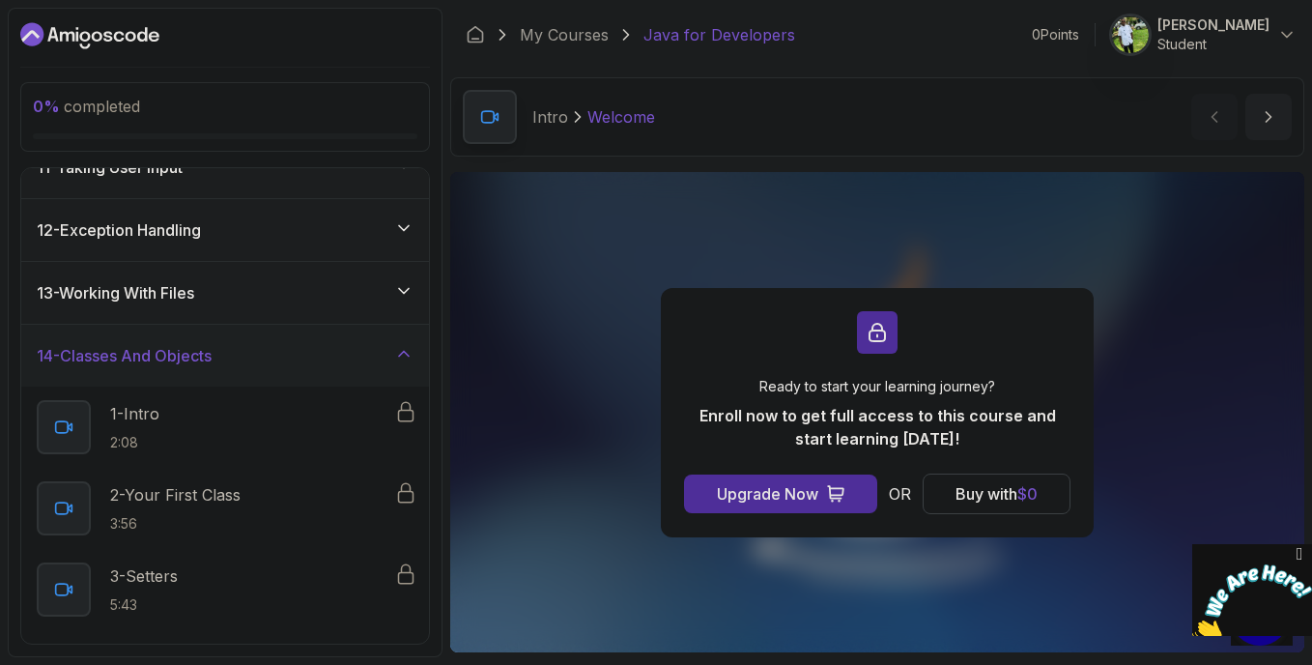
click at [402, 351] on icon at bounding box center [403, 353] width 19 height 19
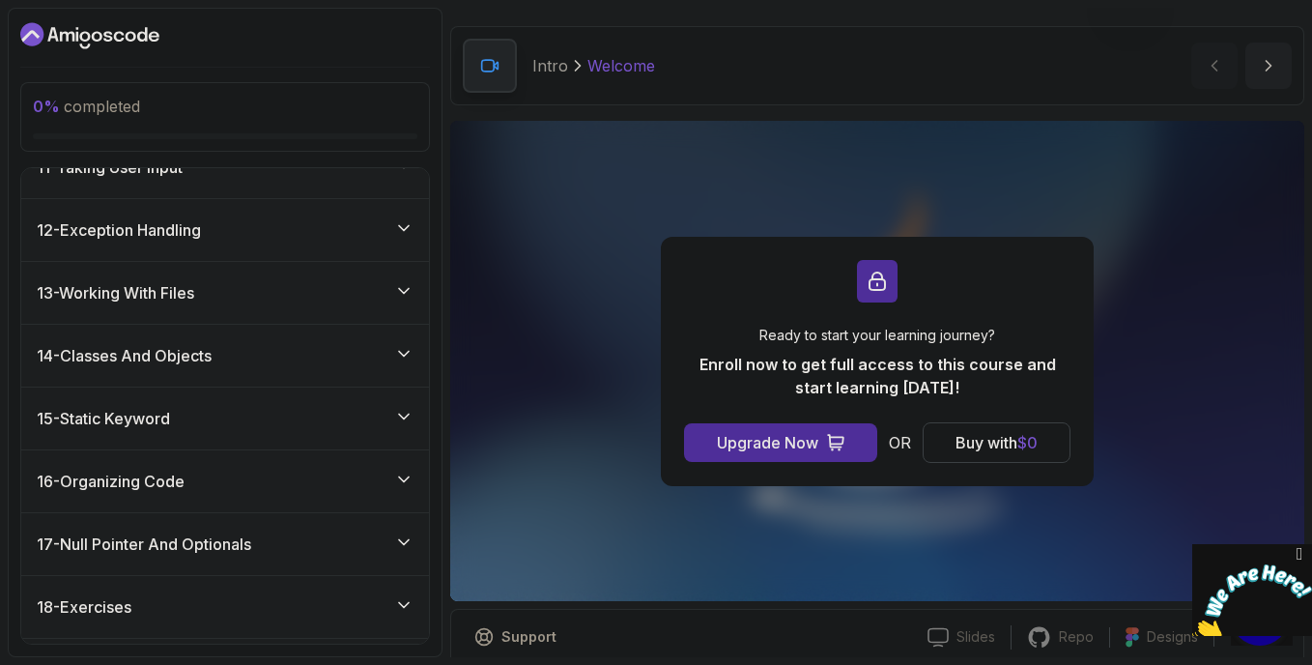
scroll to position [0, 0]
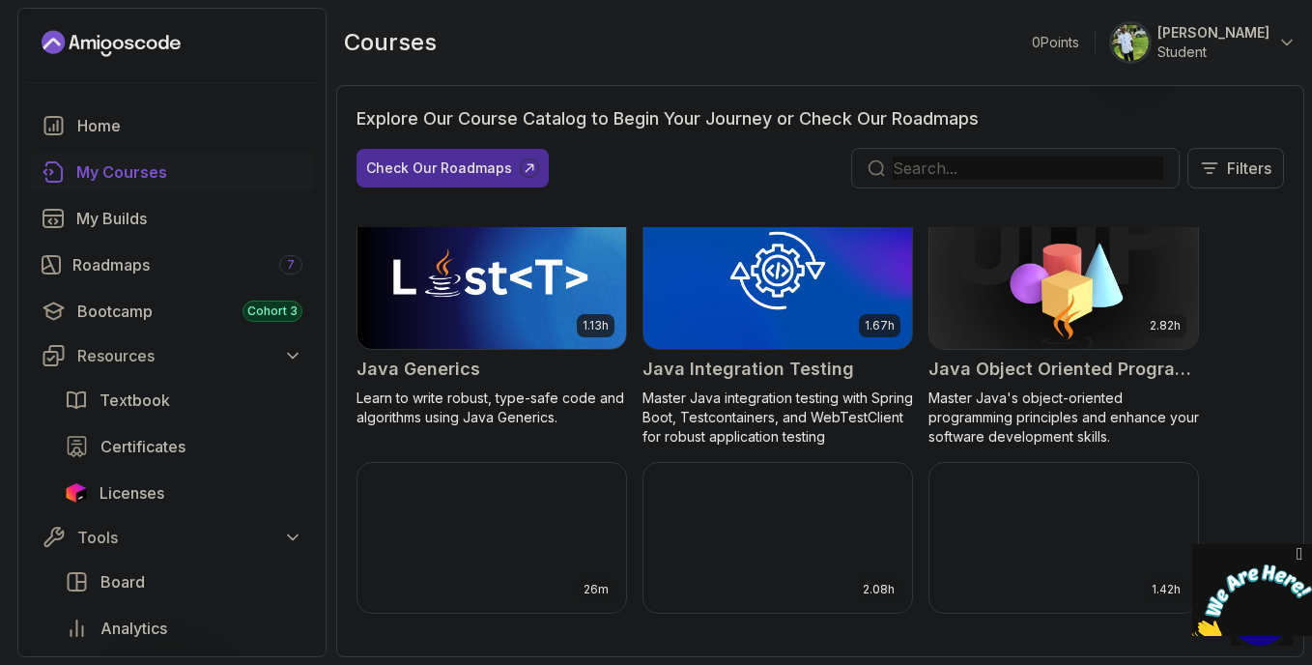
scroll to position [1615, 0]
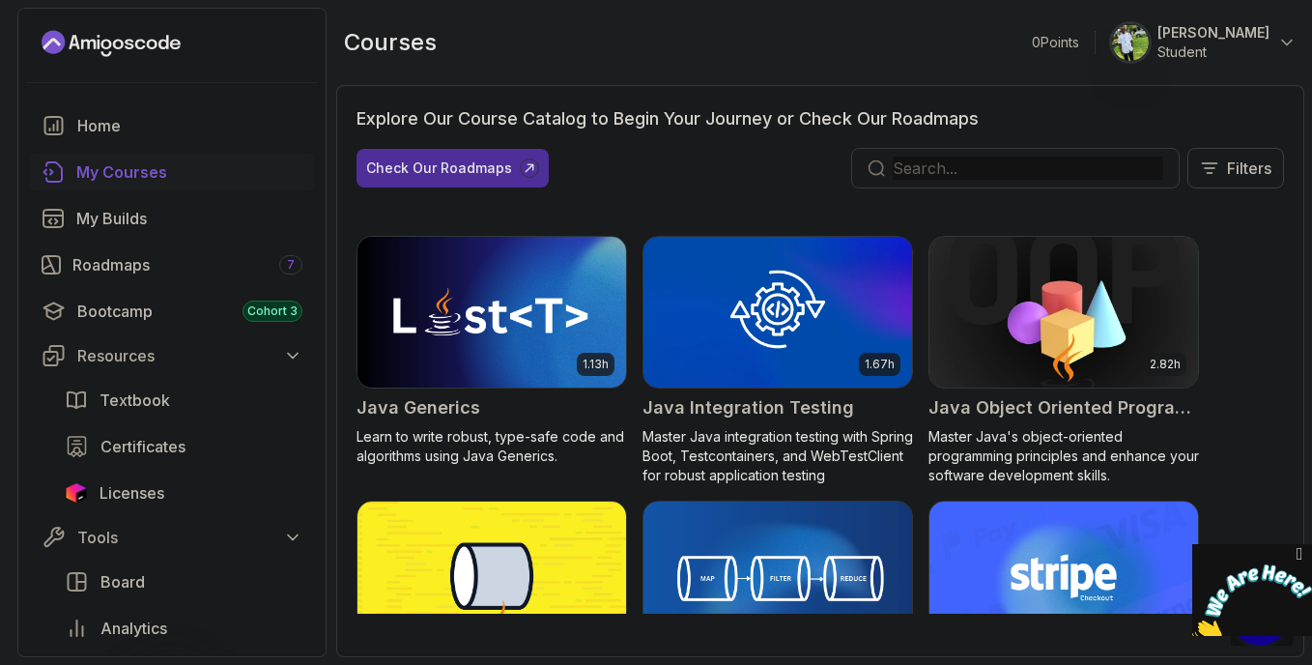
click at [1081, 293] on img at bounding box center [1064, 311] width 282 height 157
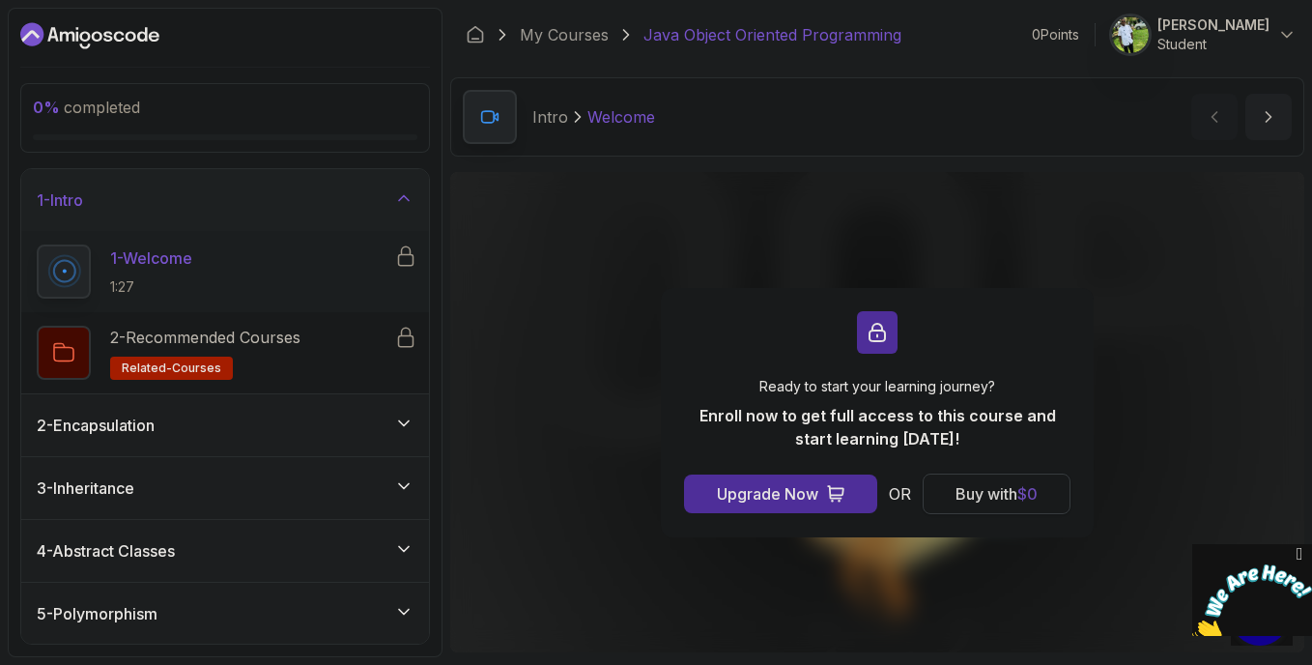
click at [1025, 487] on span "$ 0" at bounding box center [1027, 493] width 20 height 19
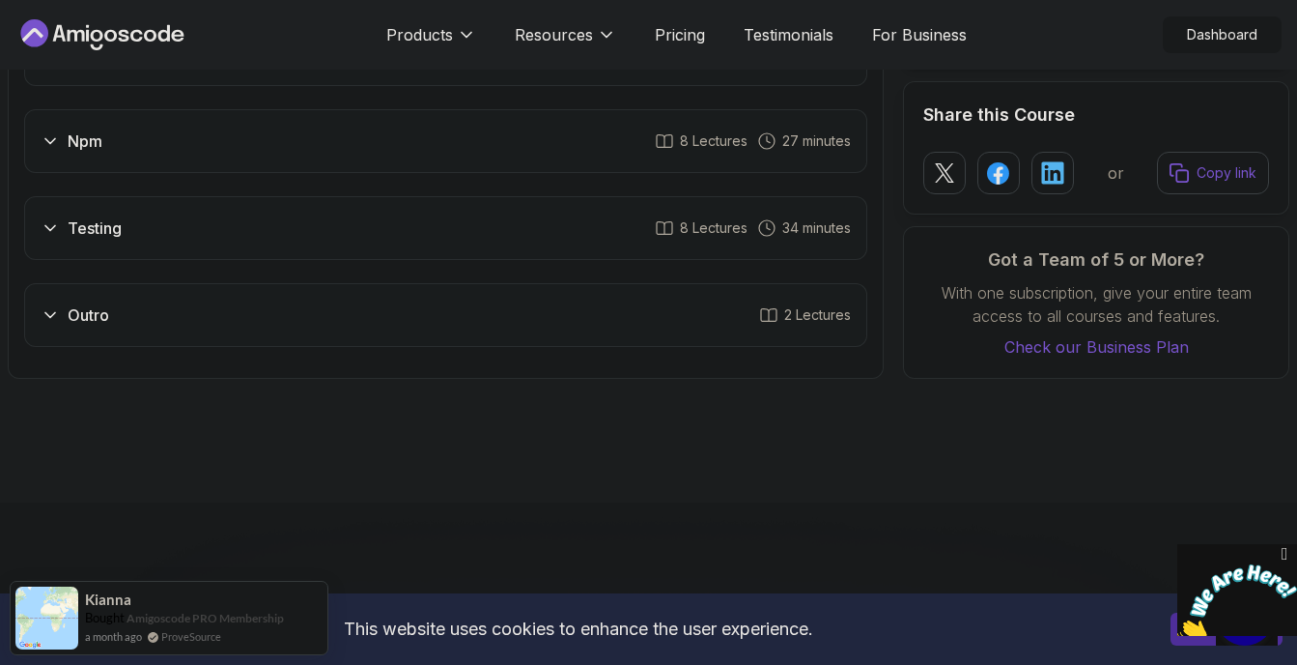
scroll to position [2756, 0]
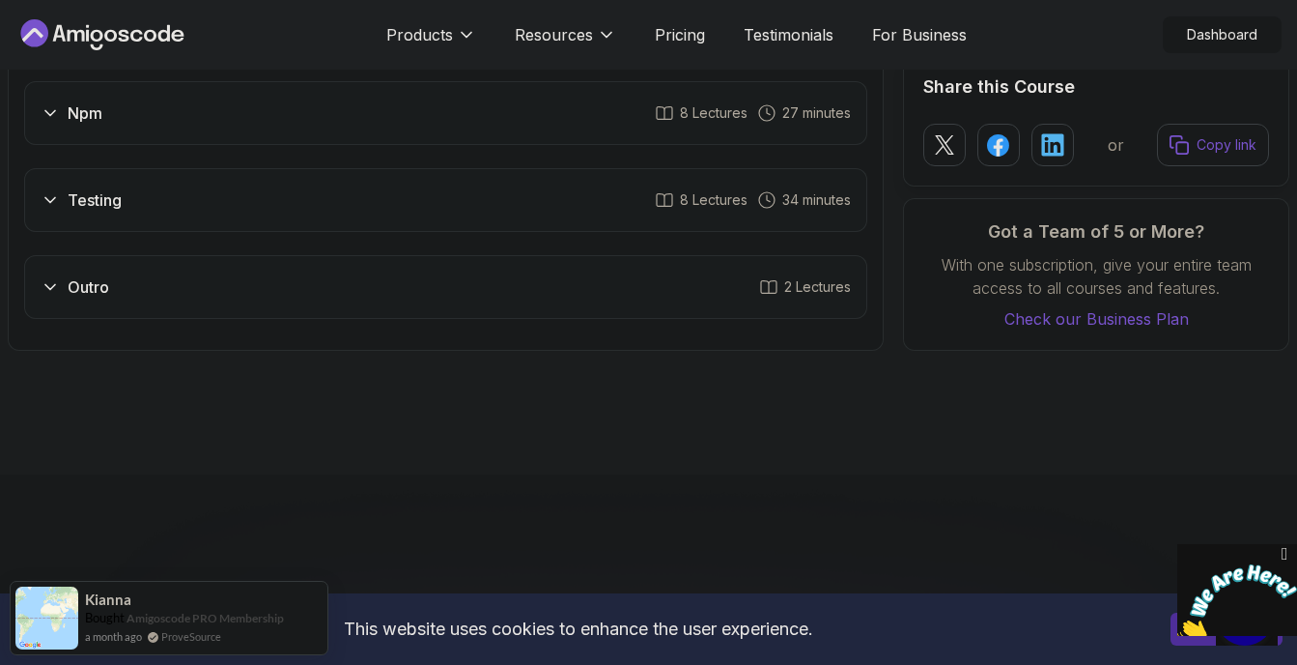
click at [55, 277] on icon at bounding box center [50, 286] width 19 height 19
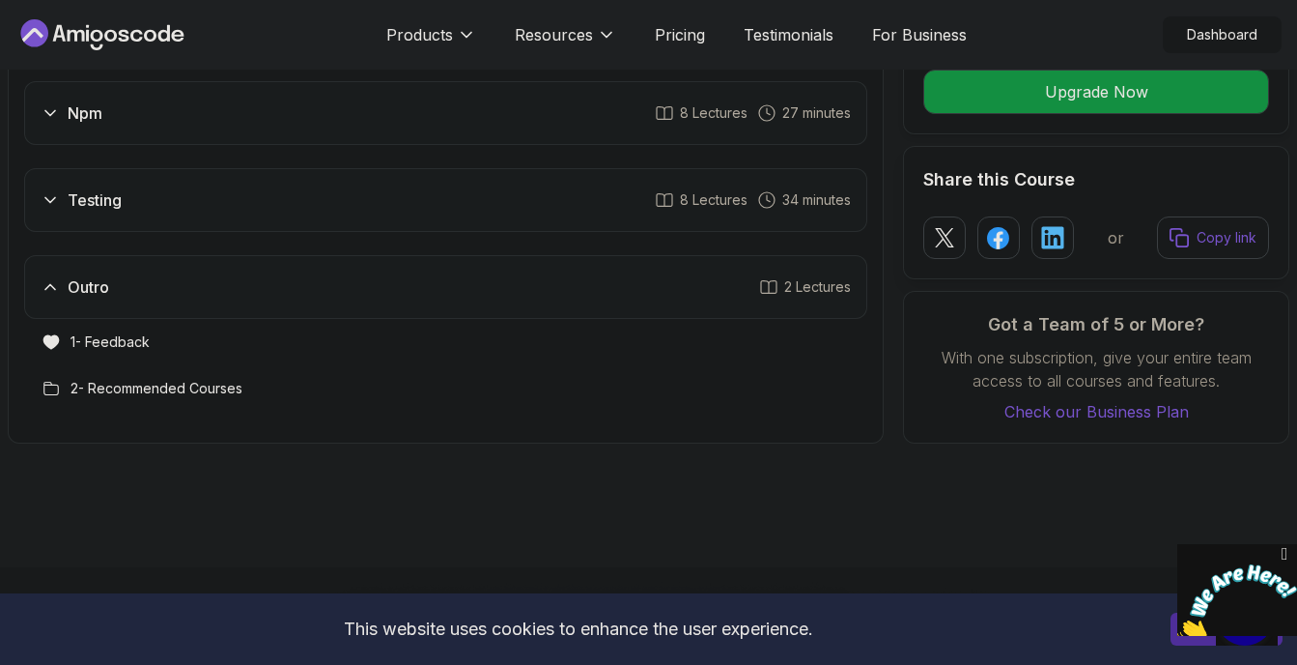
click at [55, 277] on icon at bounding box center [50, 286] width 19 height 19
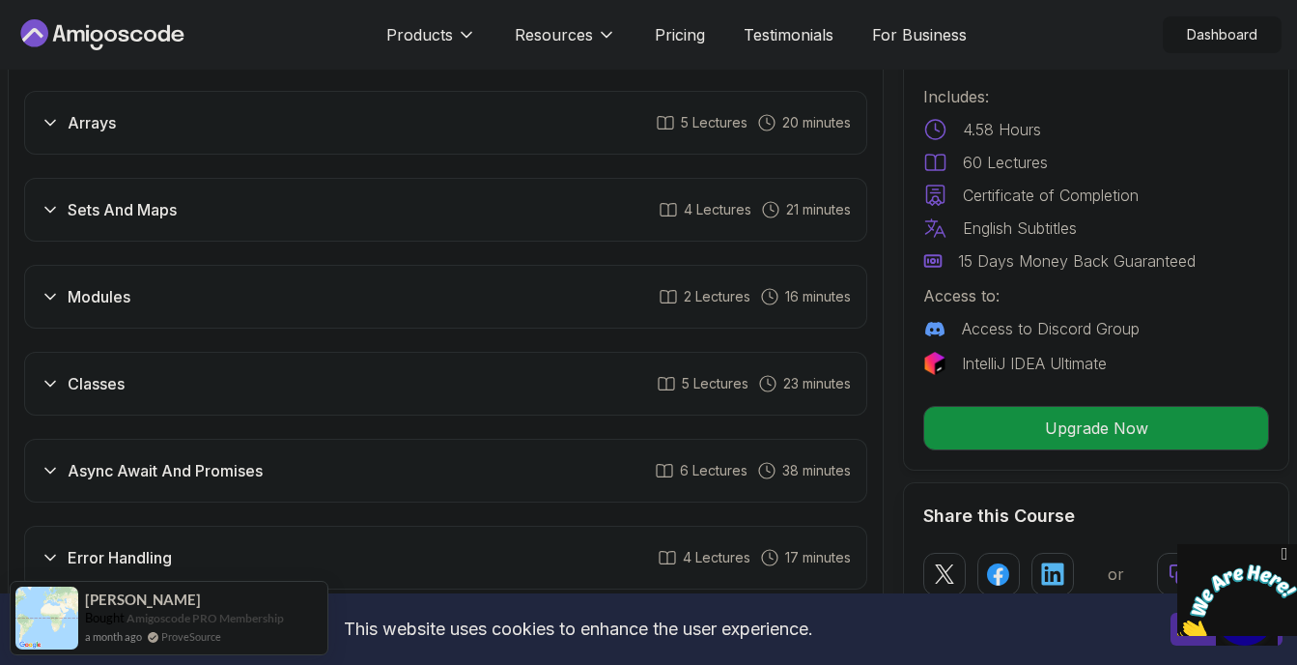
scroll to position [2176, 0]
click at [54, 377] on icon at bounding box center [50, 386] width 19 height 19
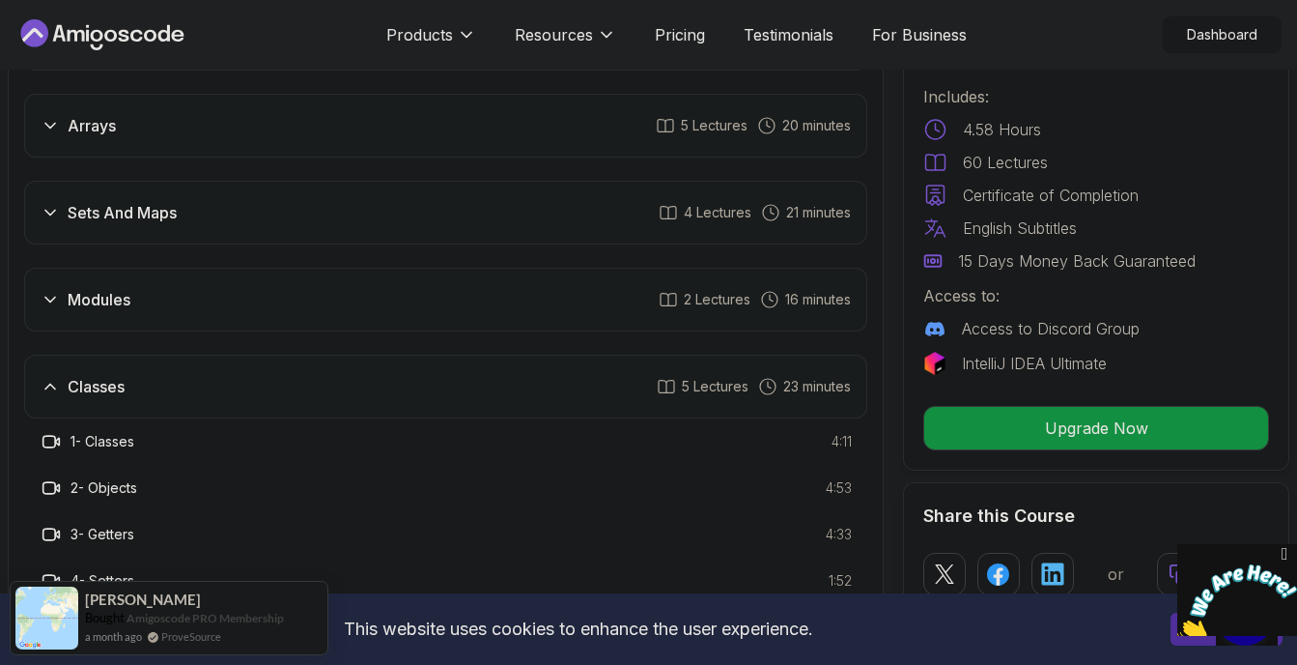
click at [53, 377] on icon at bounding box center [50, 386] width 19 height 19
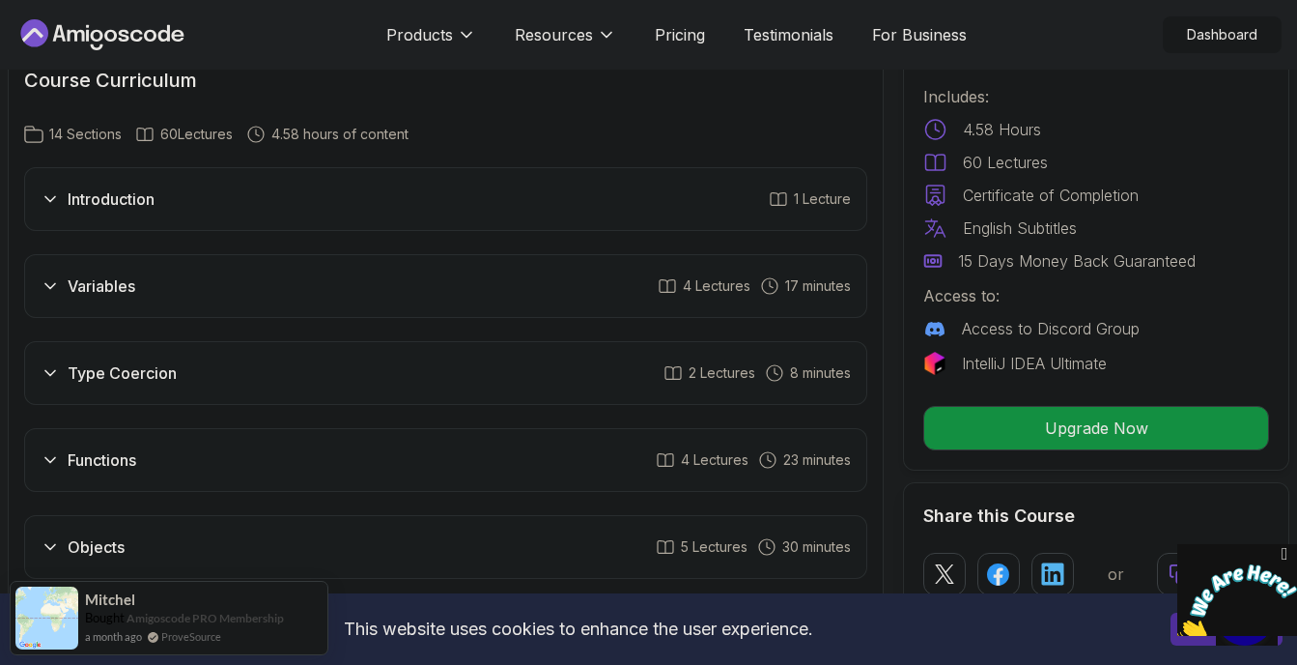
scroll to position [1684, 0]
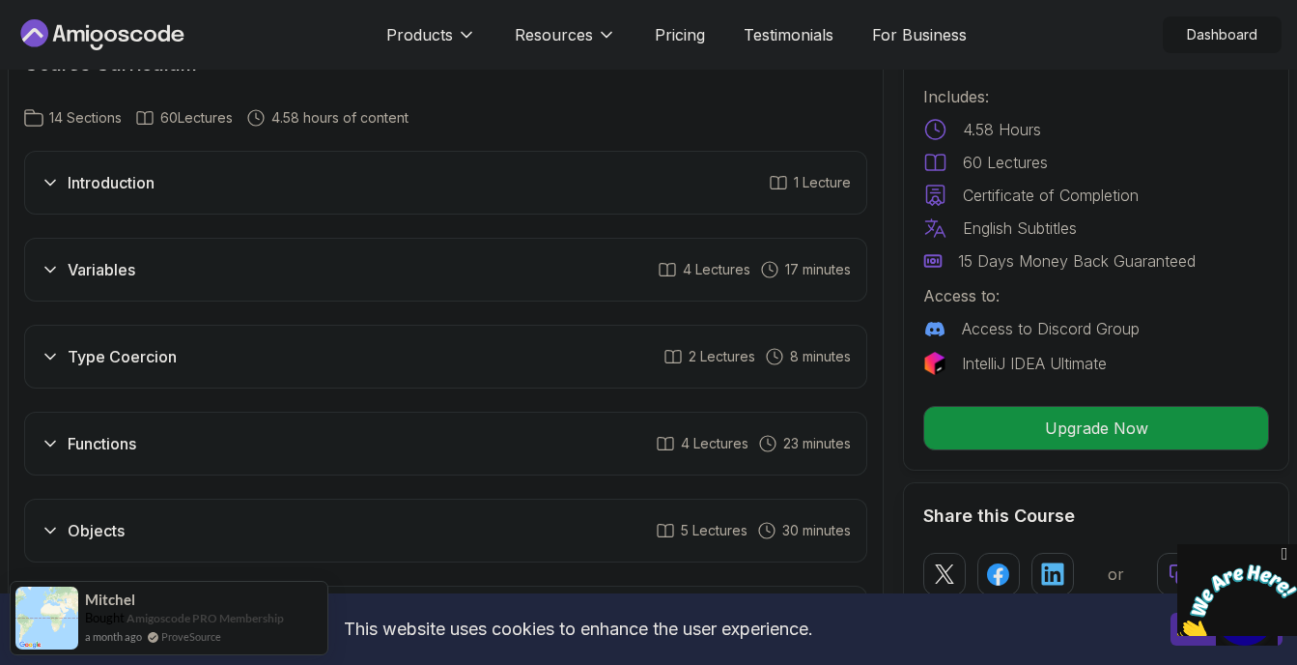
click at [57, 260] on icon at bounding box center [50, 269] width 19 height 19
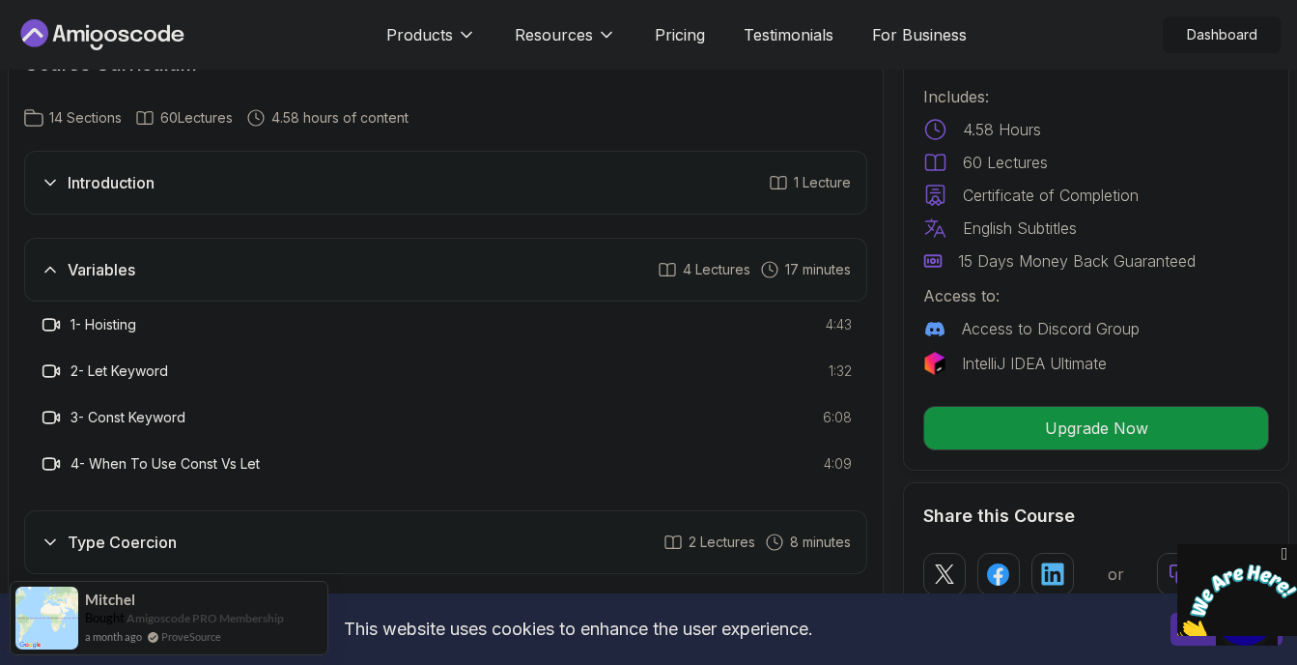
click at [56, 260] on icon at bounding box center [50, 269] width 19 height 19
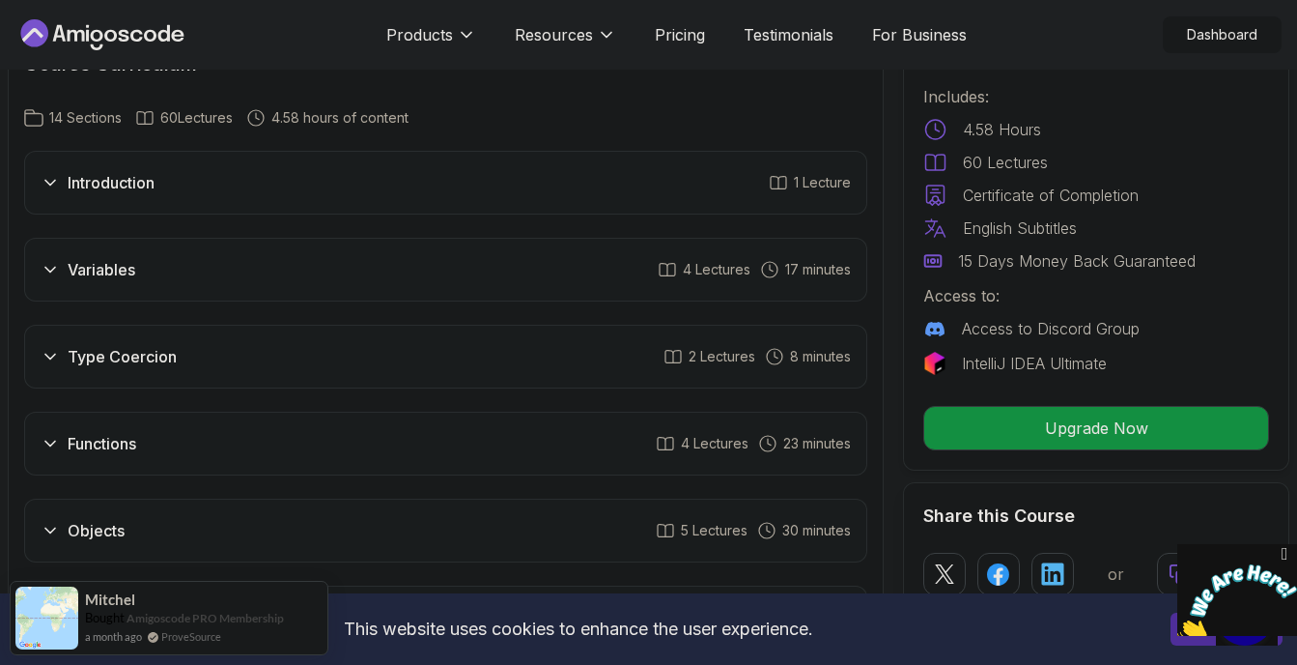
click at [57, 434] on icon at bounding box center [50, 443] width 19 height 19
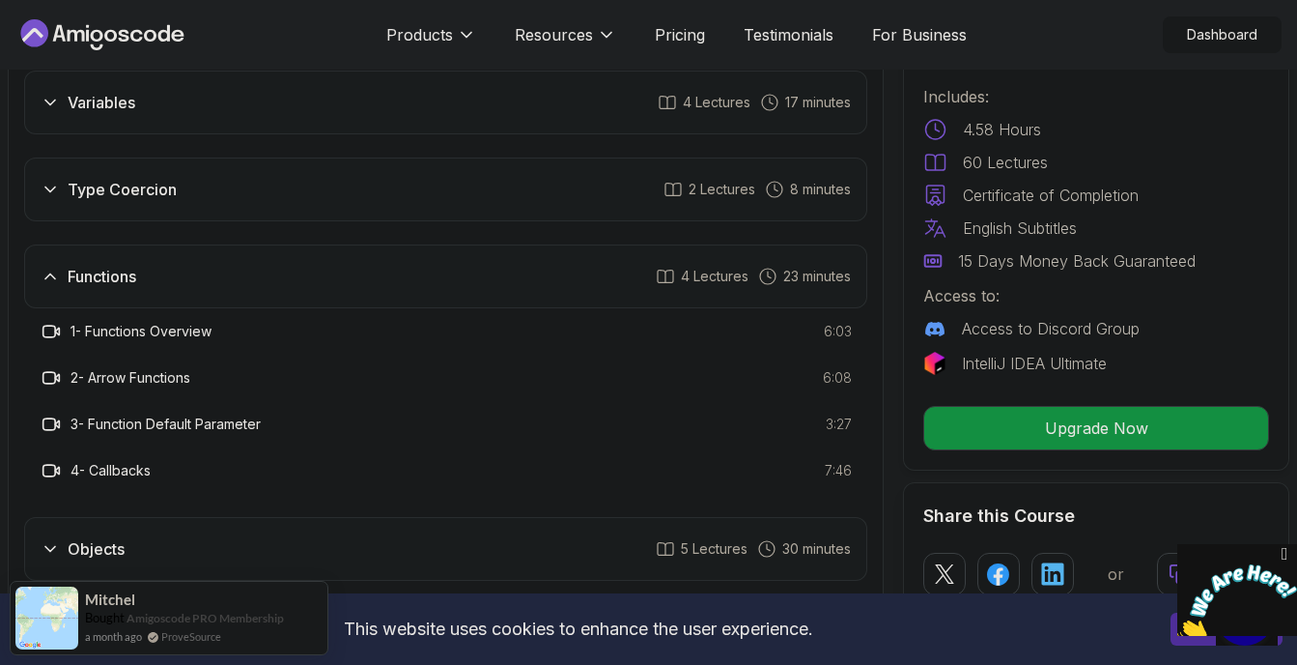
scroll to position [1879, 0]
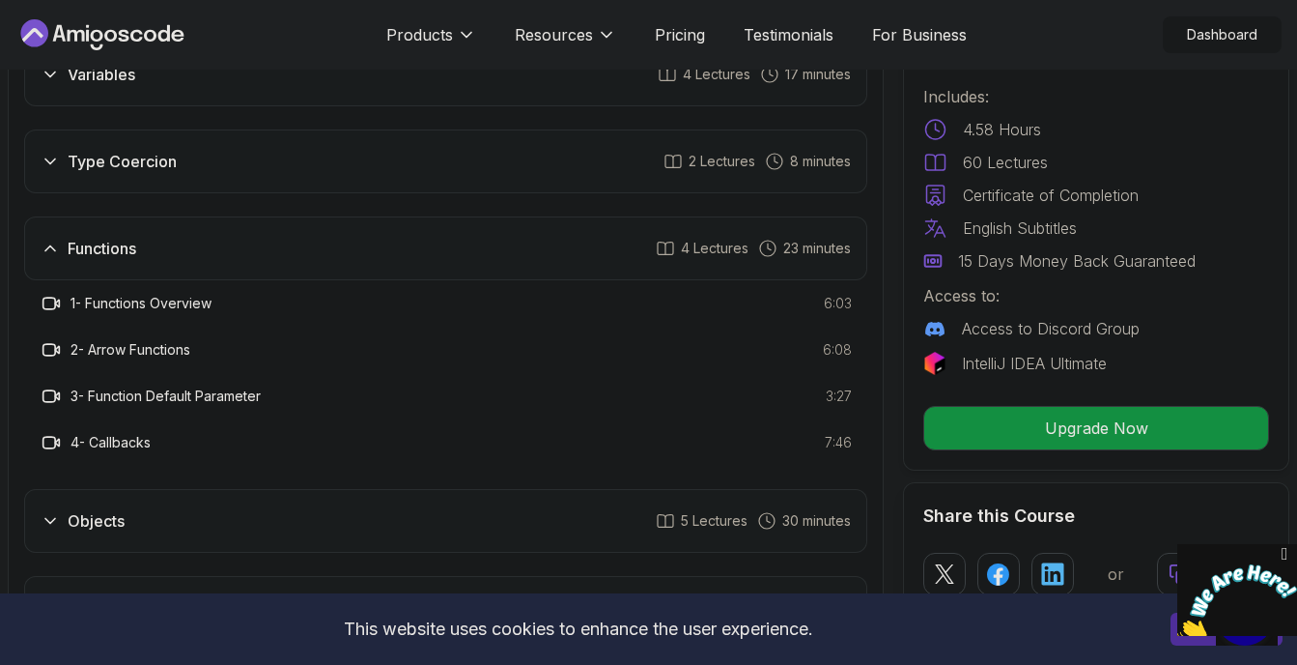
click at [58, 237] on div "Functions" at bounding box center [89, 248] width 96 height 23
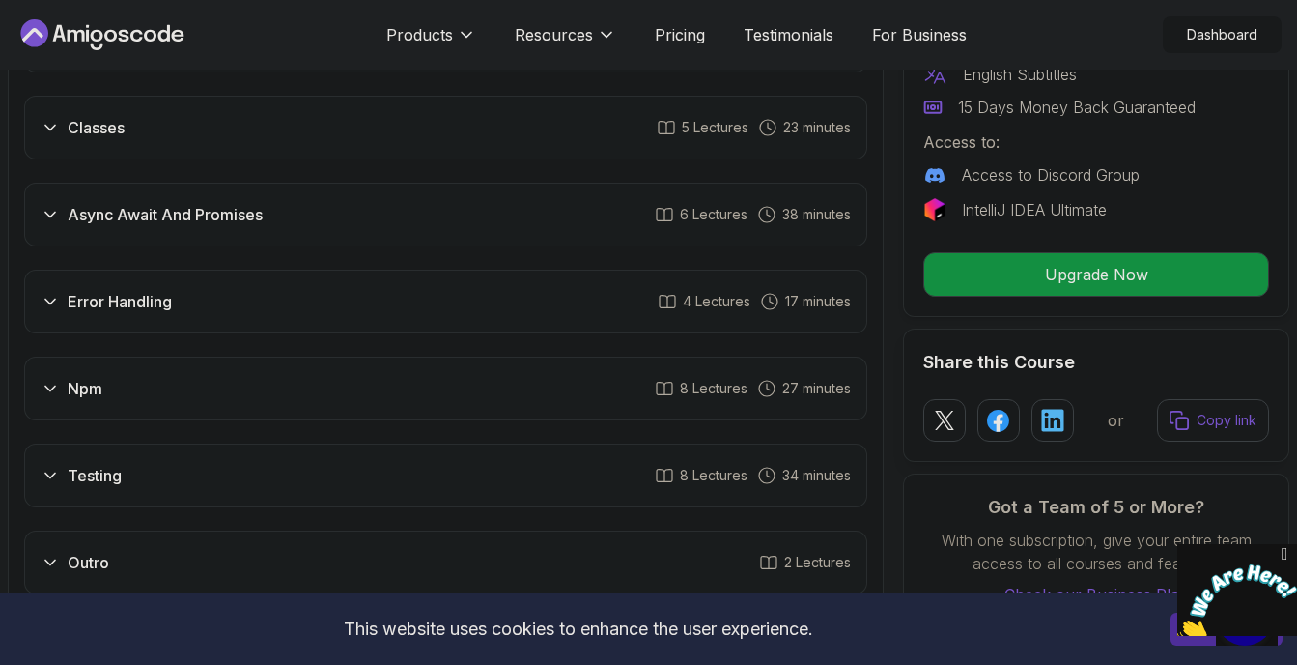
scroll to position [2424, 0]
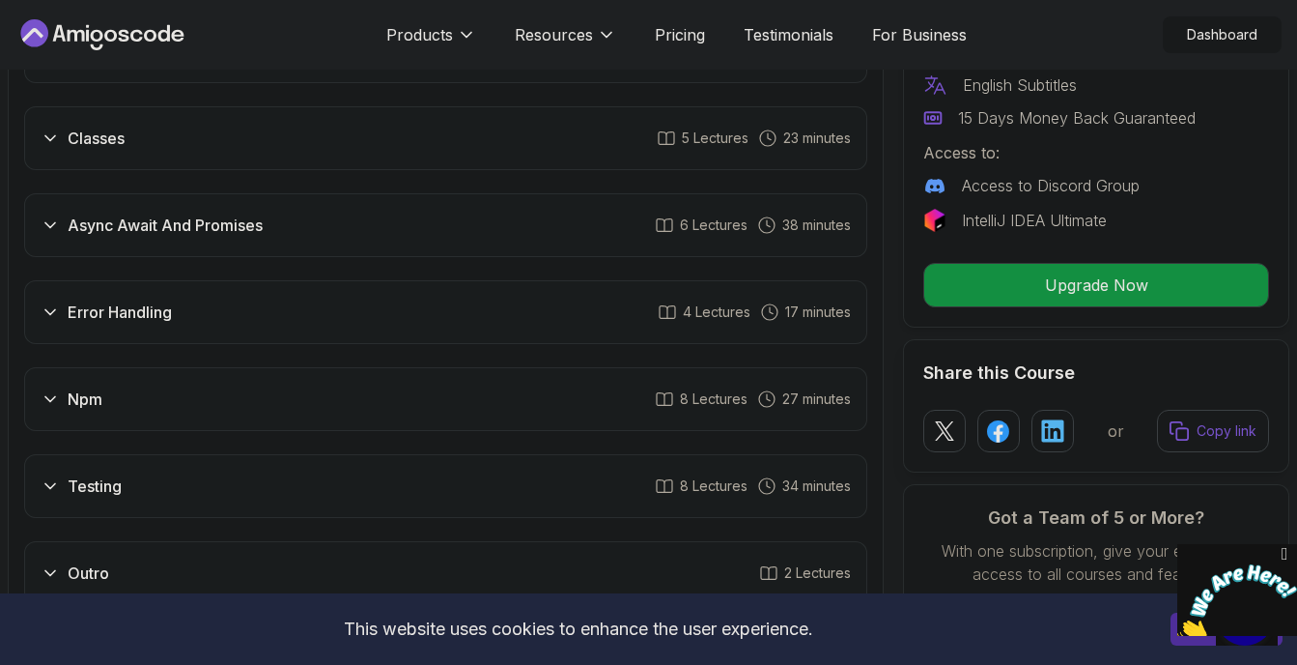
click at [49, 389] on icon at bounding box center [50, 398] width 19 height 19
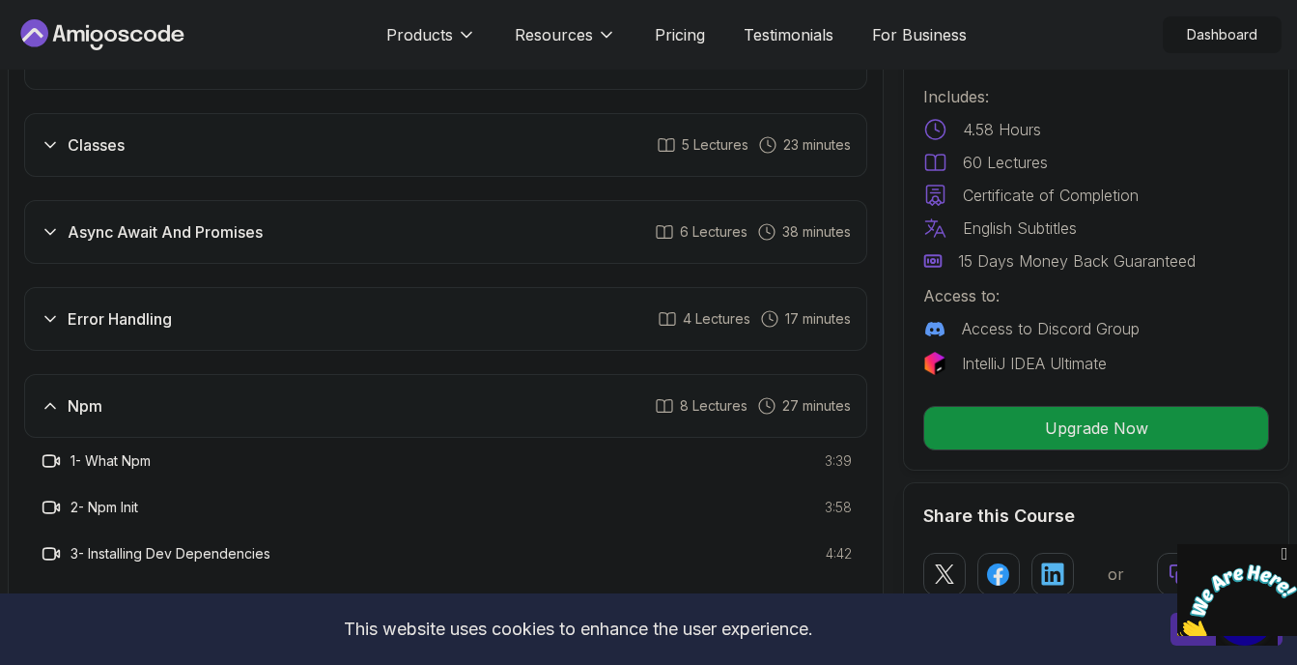
scroll to position [2416, 0]
click at [45, 397] on icon at bounding box center [50, 406] width 19 height 19
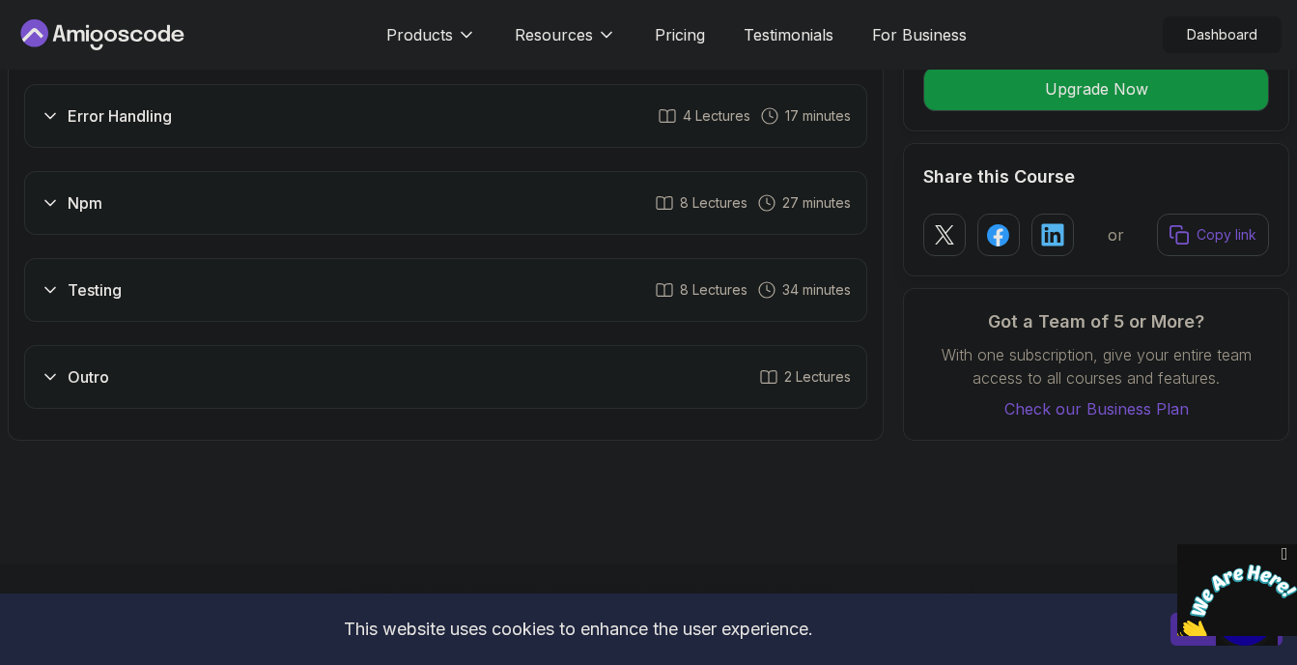
scroll to position [2642, 0]
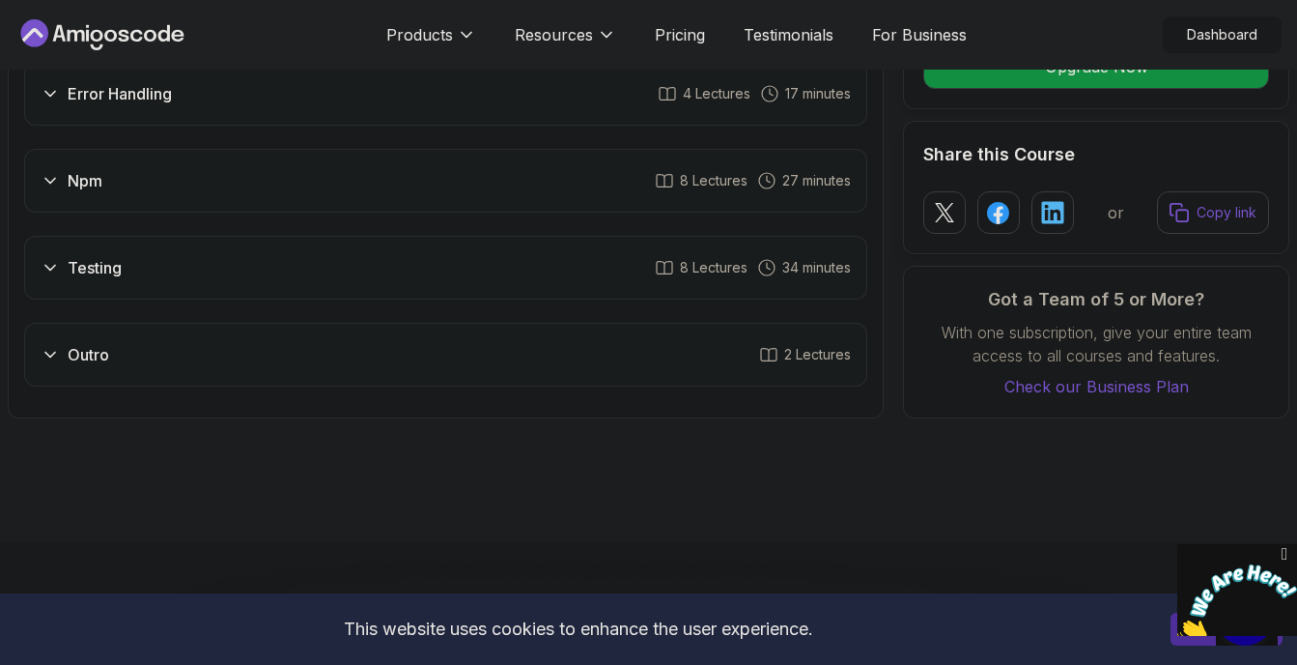
click at [45, 258] on icon at bounding box center [50, 267] width 19 height 19
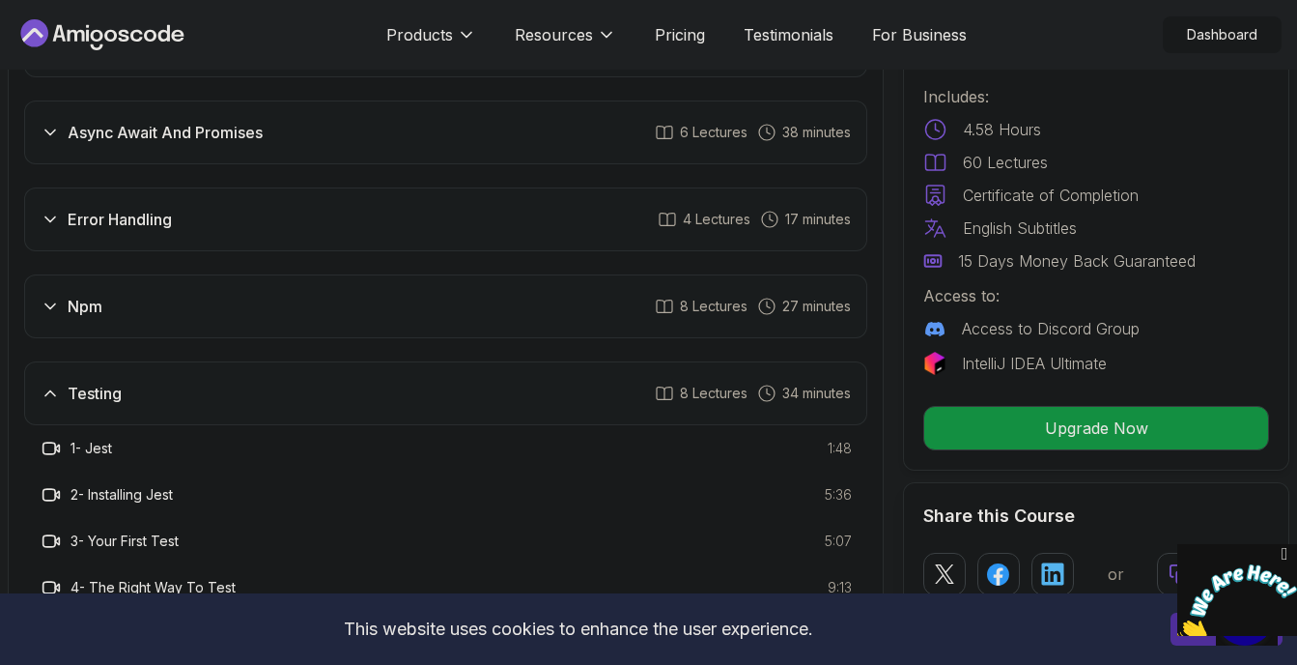
scroll to position [2514, 0]
click at [50, 299] on icon at bounding box center [50, 308] width 19 height 19
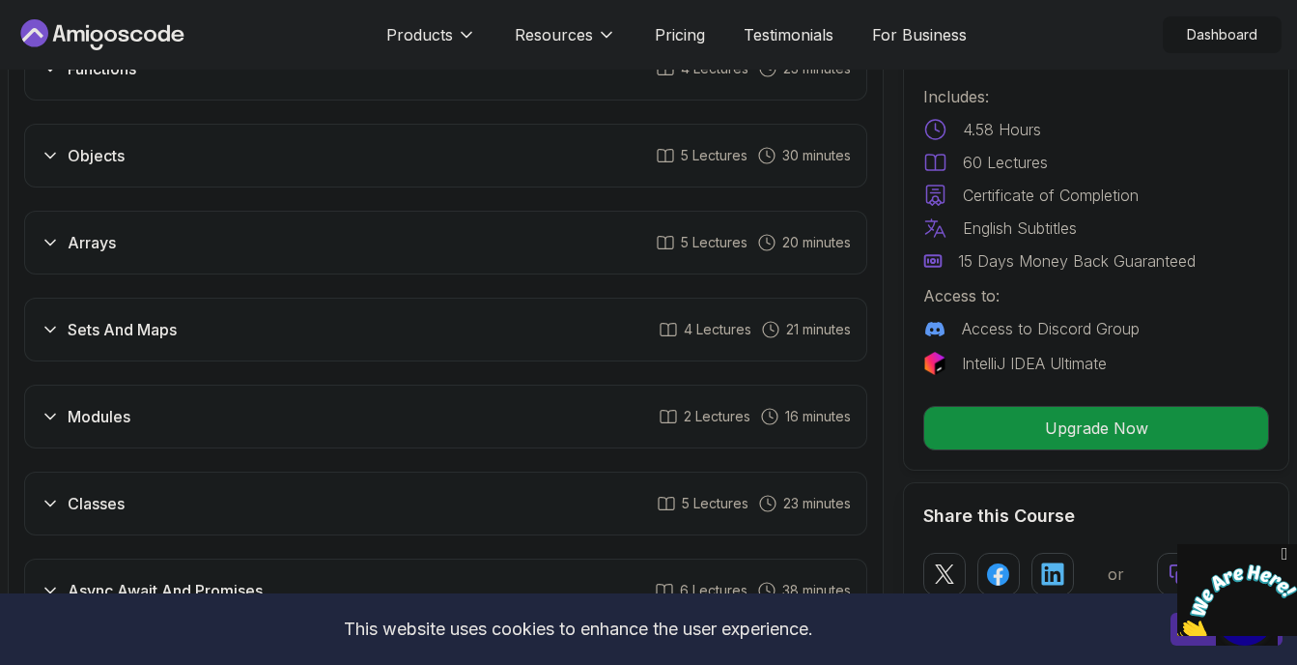
scroll to position [2026, 0]
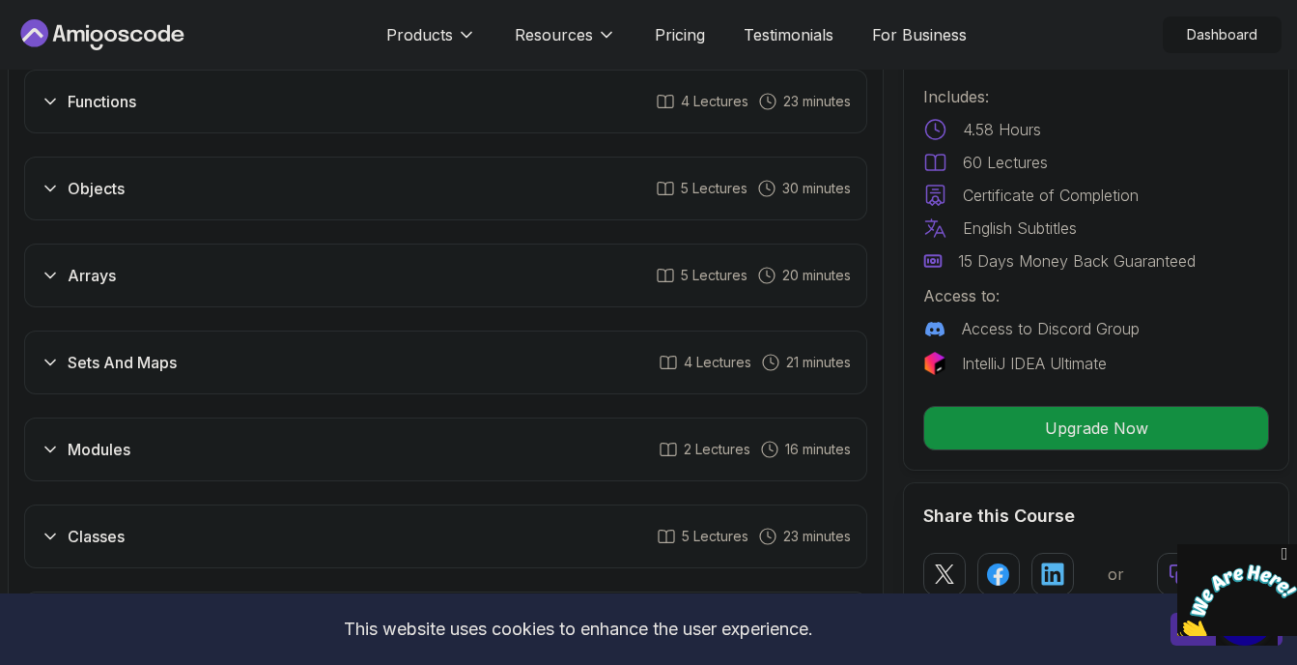
click at [48, 353] on icon at bounding box center [50, 362] width 19 height 19
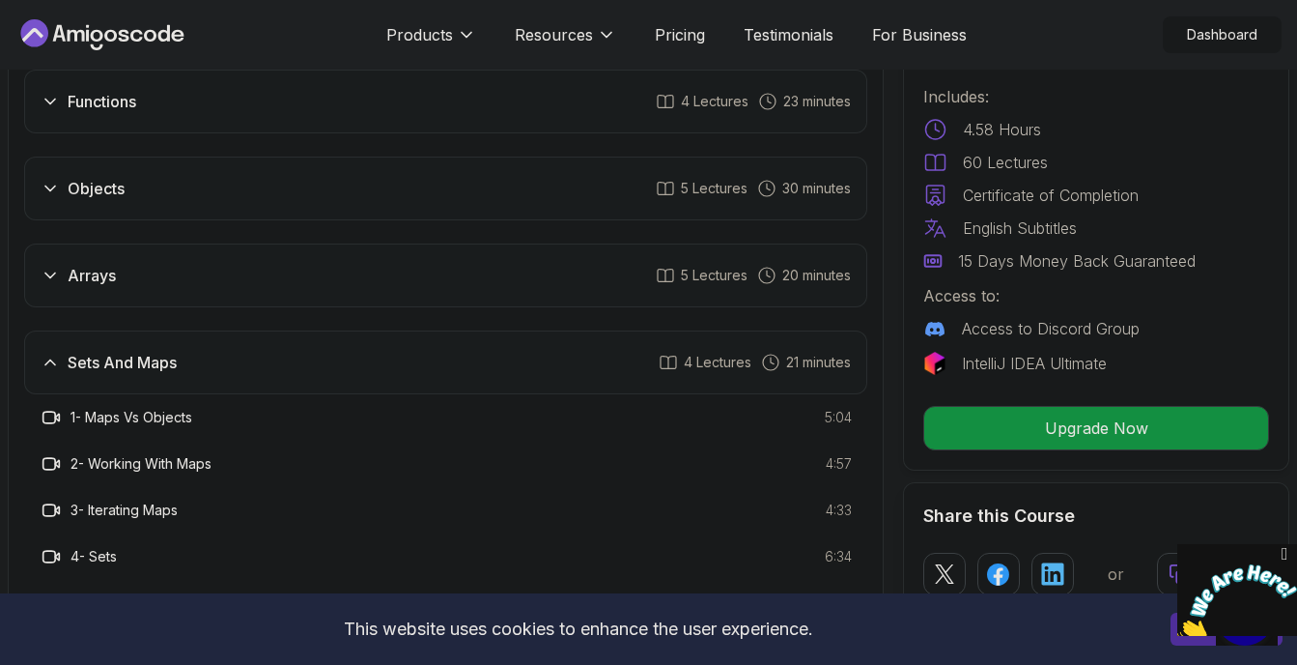
click at [48, 353] on icon at bounding box center [50, 362] width 19 height 19
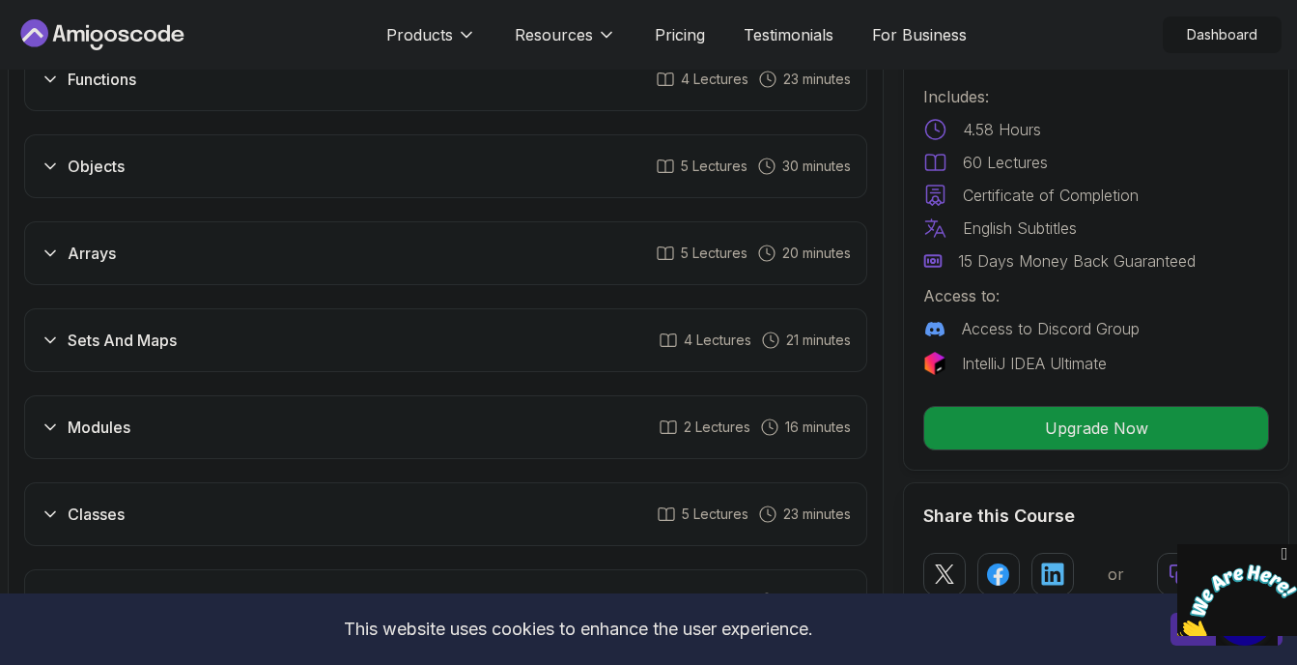
scroll to position [2064, 0]
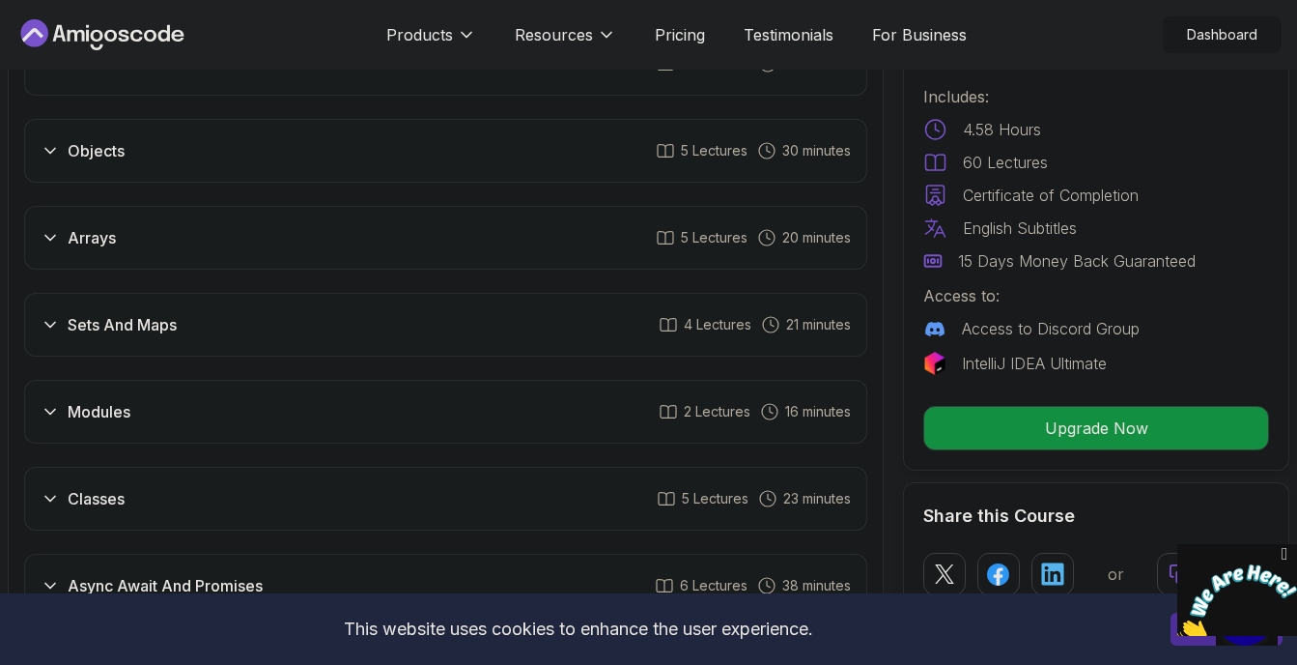
click at [59, 402] on icon at bounding box center [50, 411] width 19 height 19
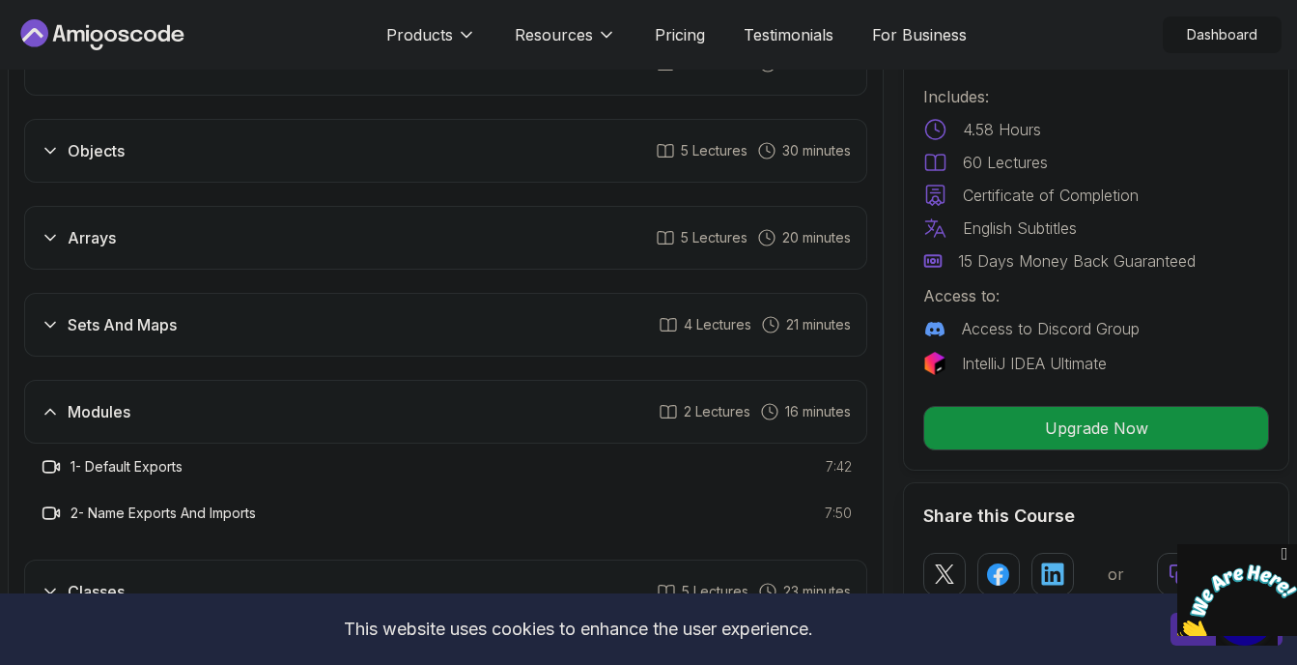
click at [59, 402] on icon at bounding box center [50, 411] width 19 height 19
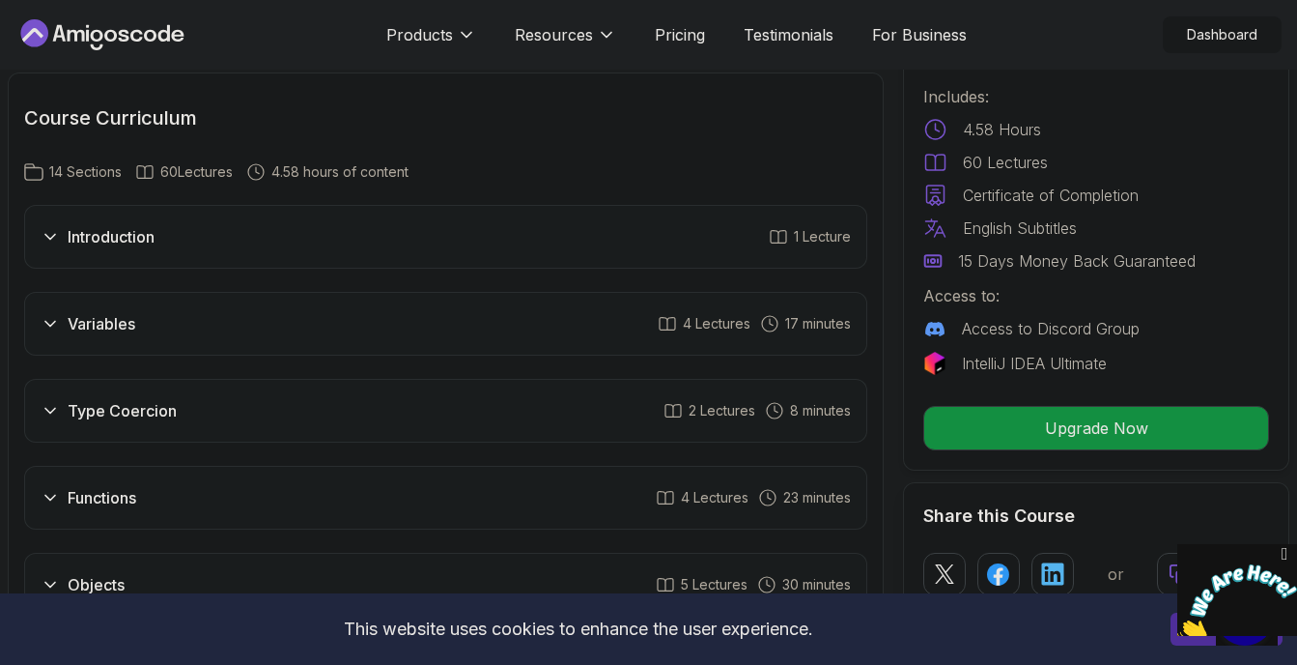
scroll to position [1612, 0]
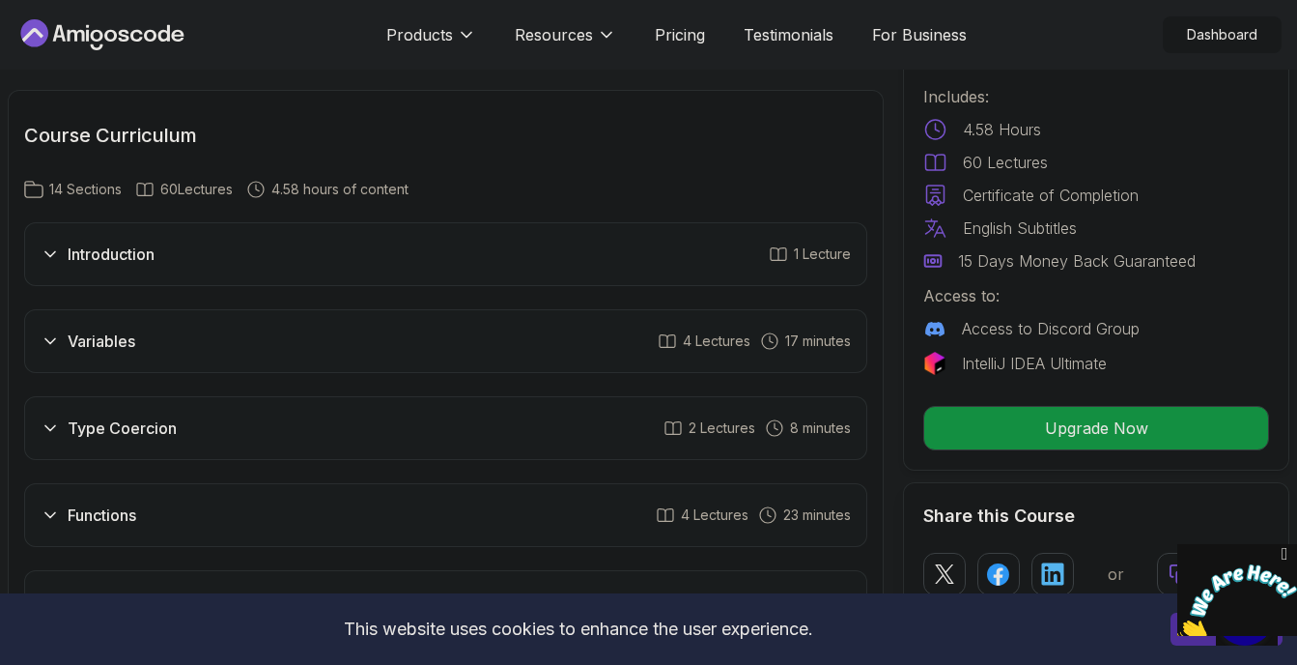
click at [59, 416] on div "Type Coercion" at bounding box center [109, 427] width 136 height 23
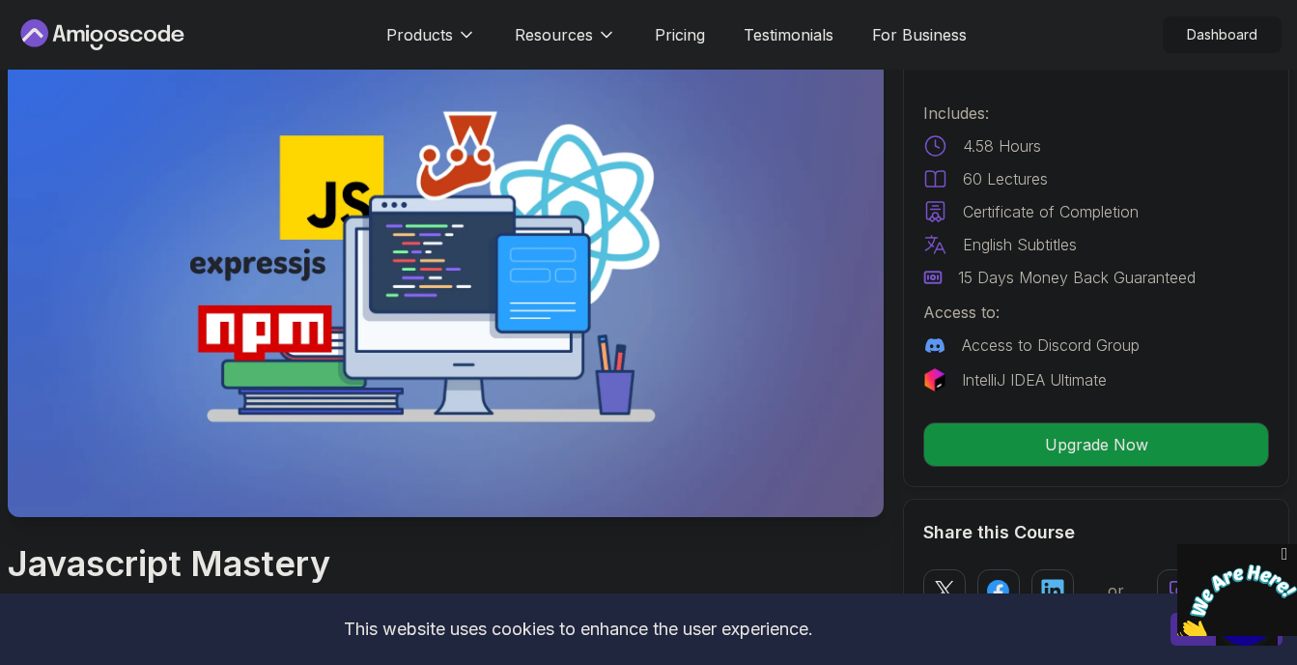
scroll to position [0, 0]
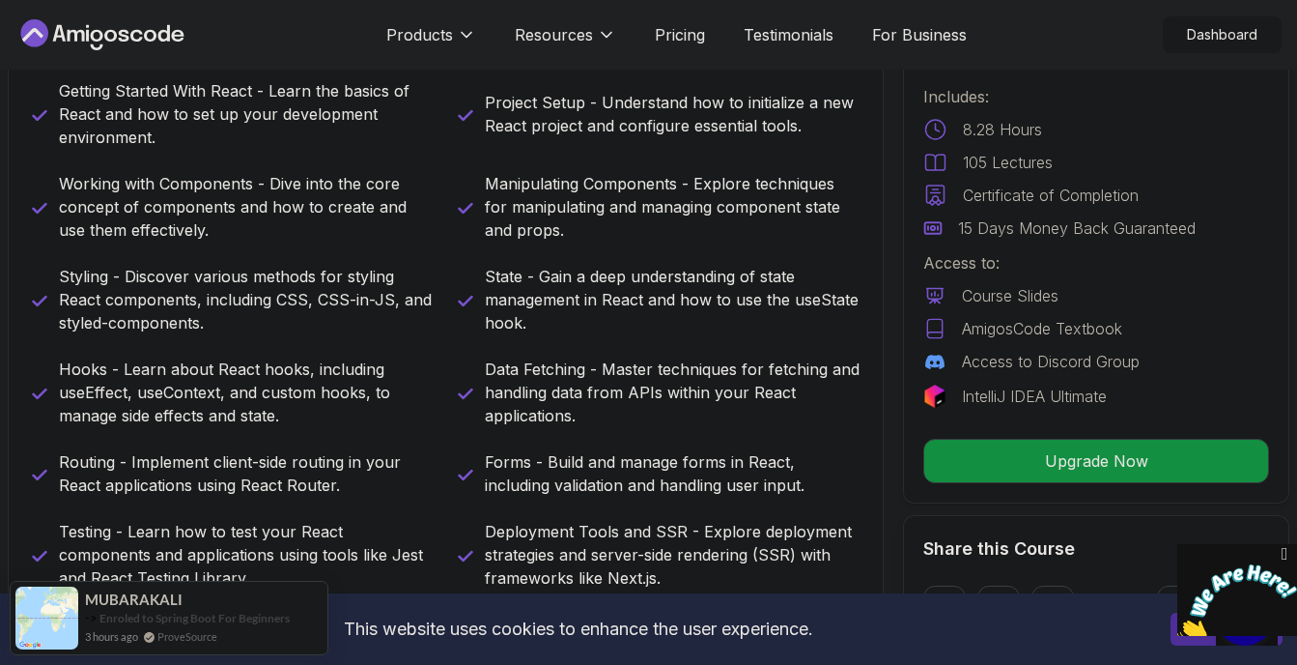
scroll to position [871, 0]
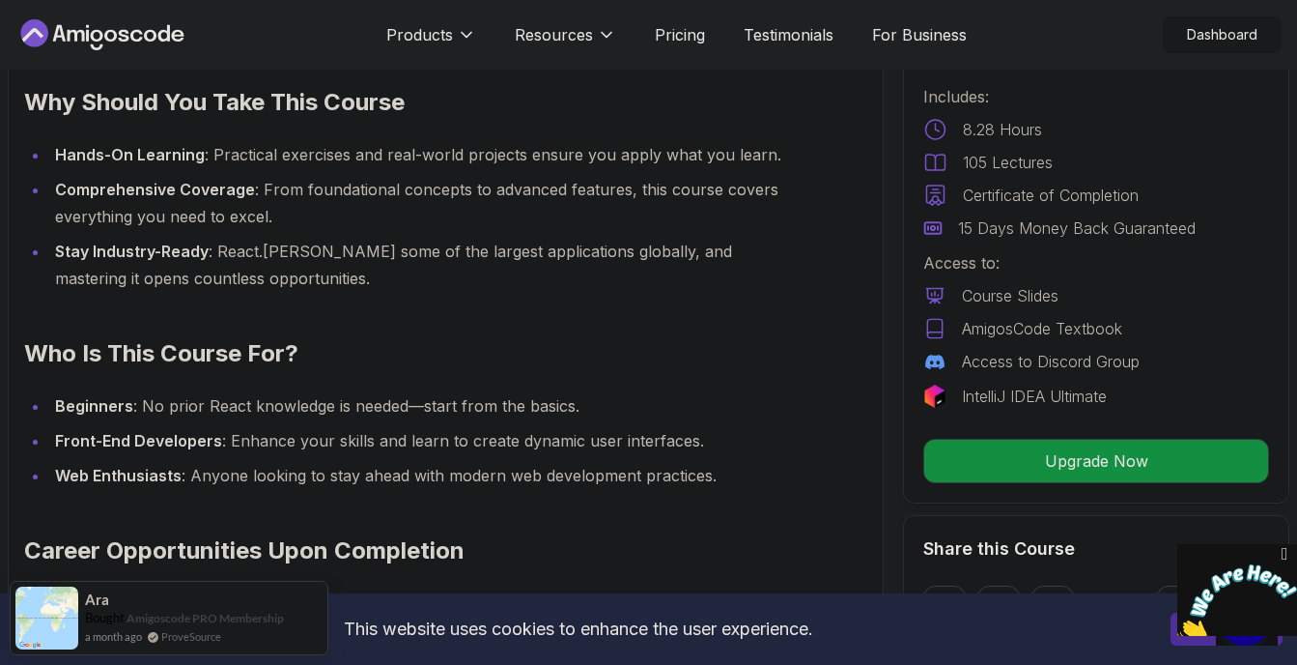
scroll to position [0, 0]
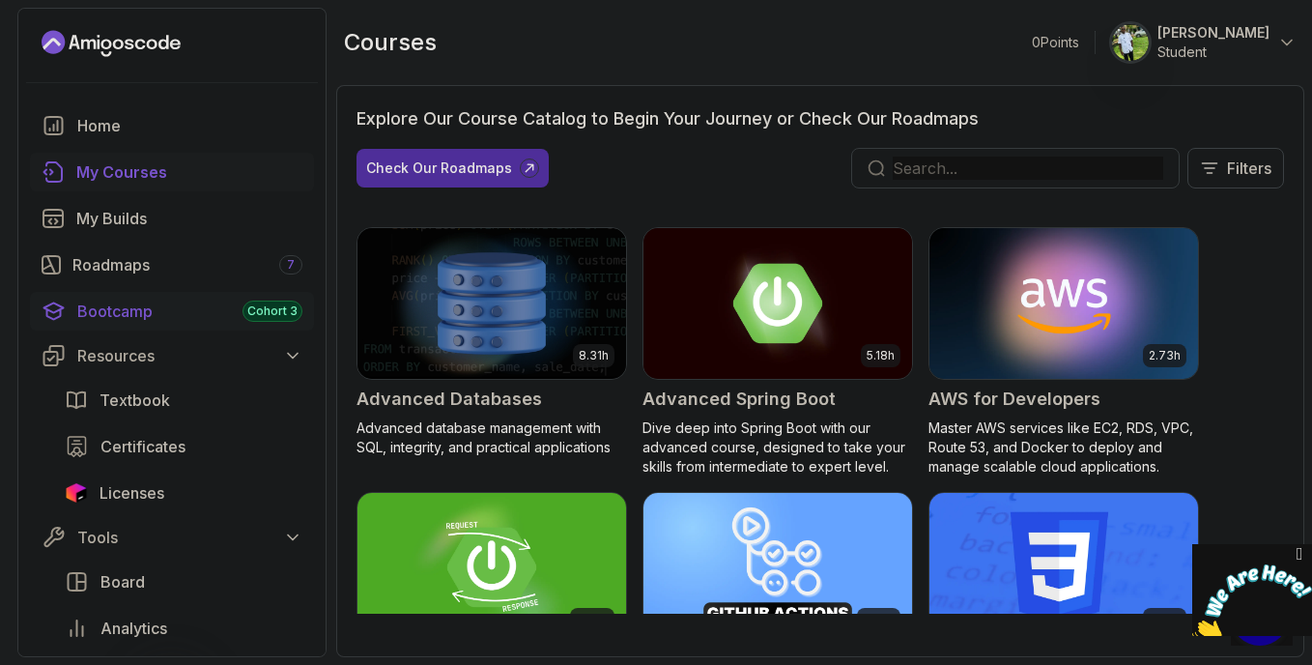
click at [161, 316] on div "Bootcamp Cohort 3" at bounding box center [189, 310] width 225 height 23
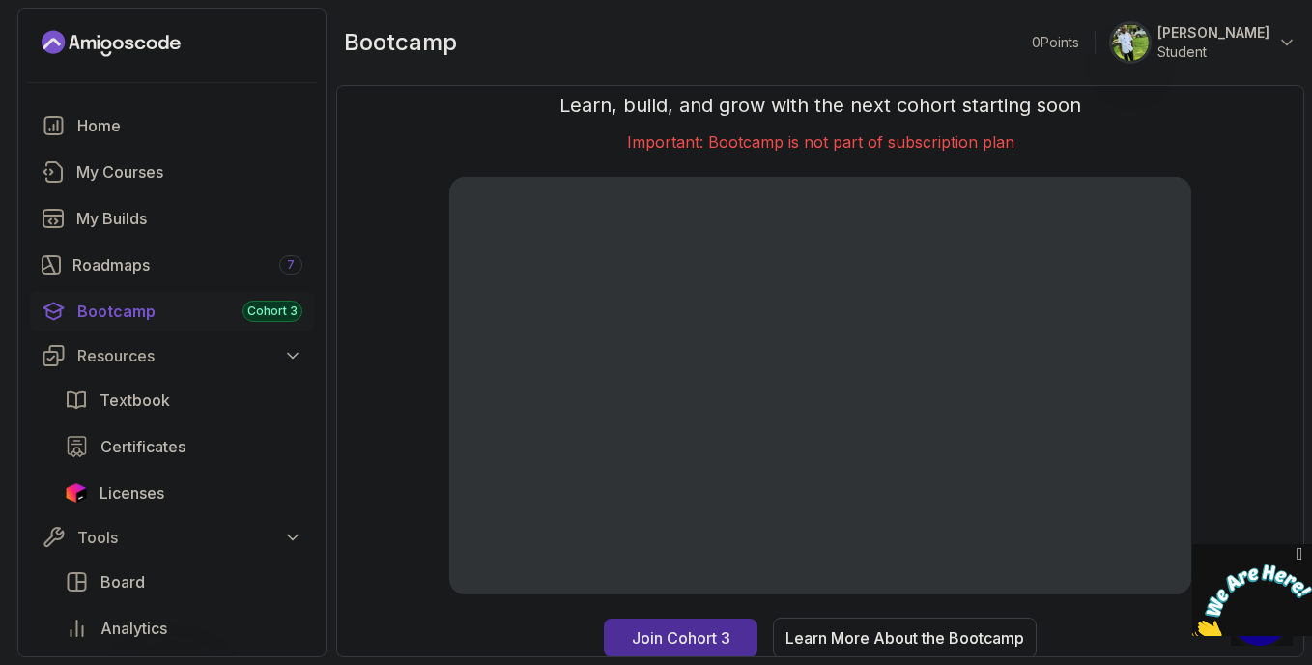
scroll to position [21, 0]
click at [165, 448] on span "Certificates" at bounding box center [142, 446] width 85 height 23
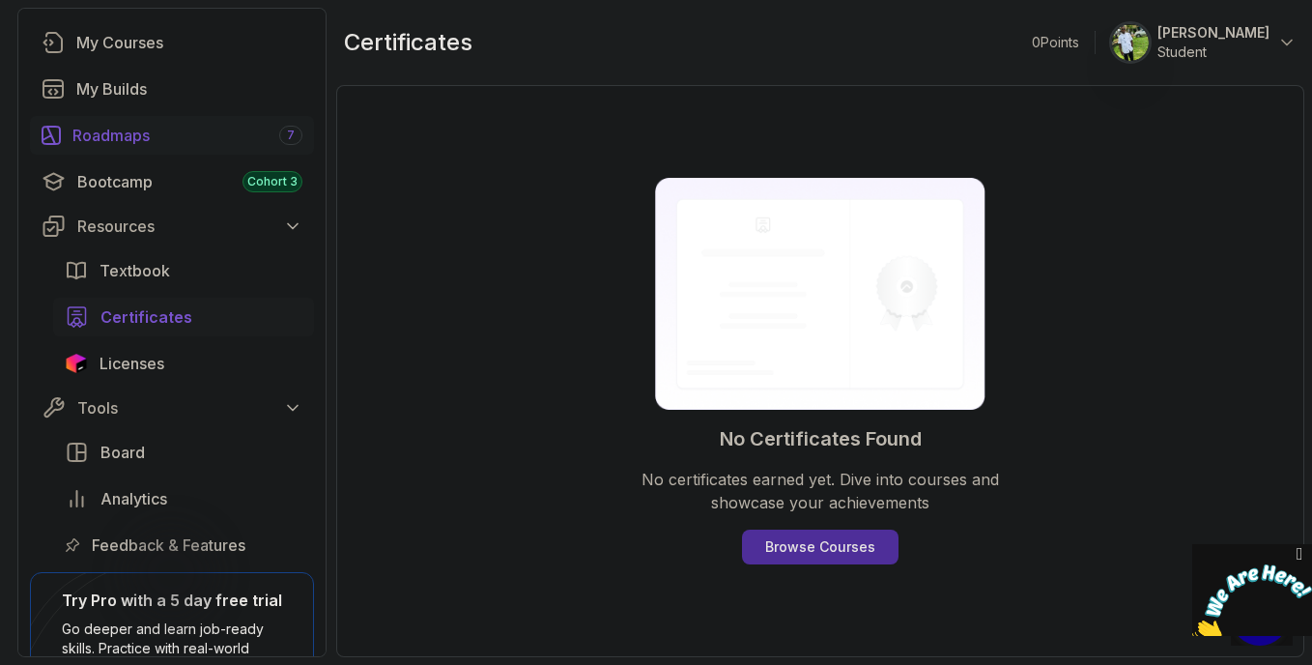
scroll to position [257, 0]
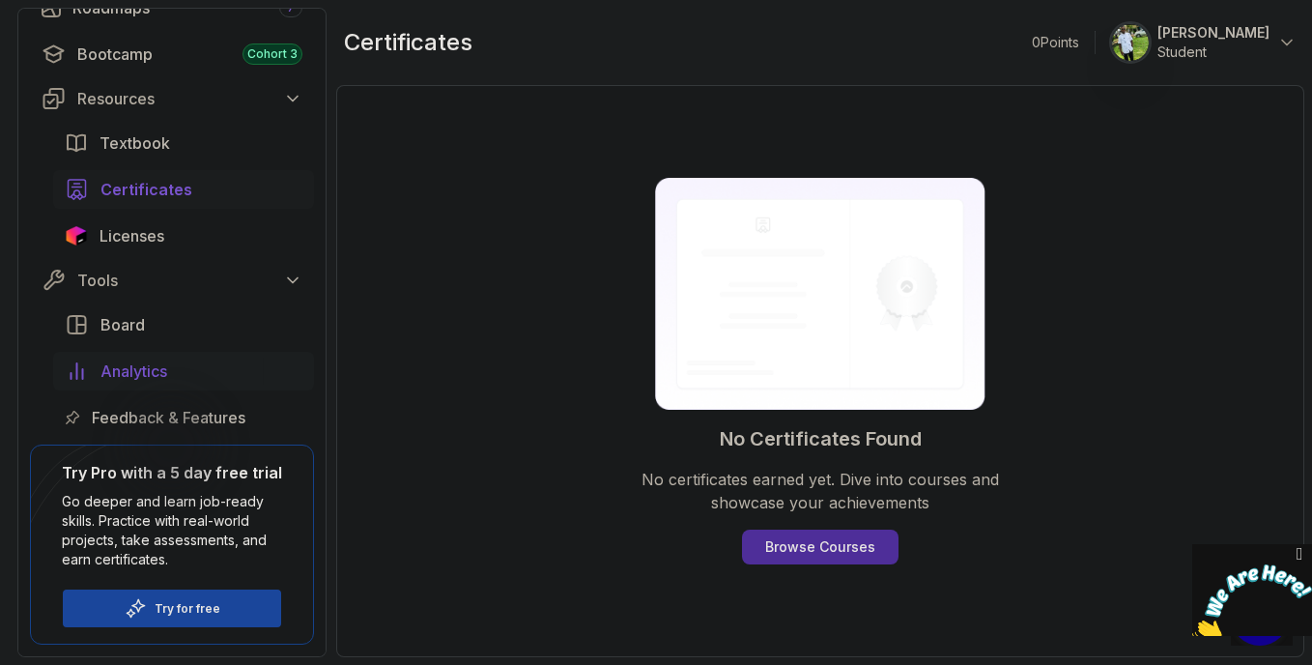
click at [154, 372] on span "Analytics" at bounding box center [133, 370] width 67 height 23
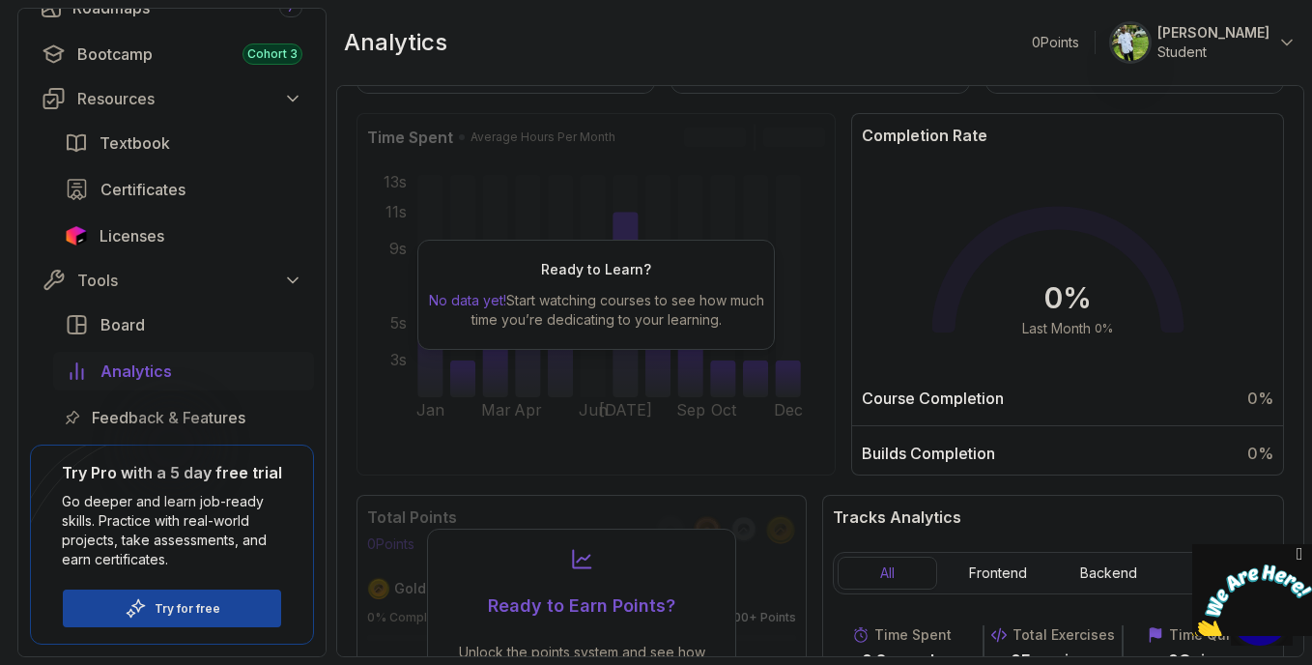
scroll to position [324, 0]
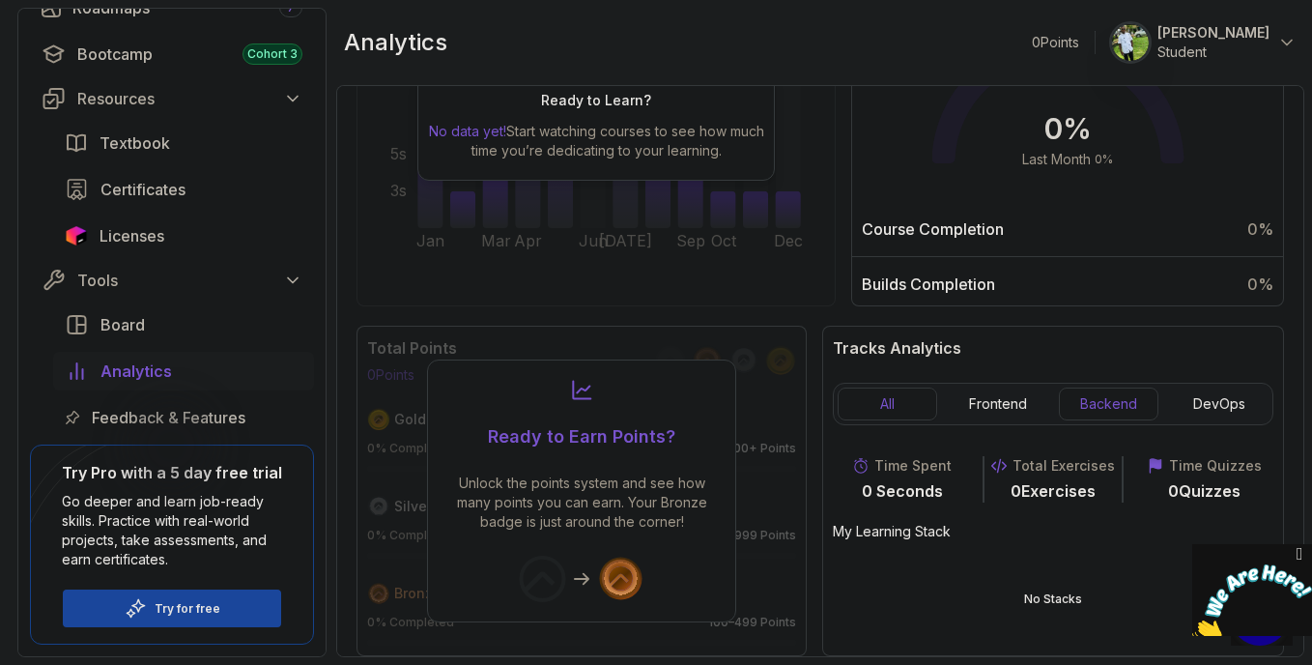
click at [1107, 407] on button "Backend" at bounding box center [1108, 403] width 99 height 33
click at [891, 407] on button "All" at bounding box center [887, 403] width 99 height 33
click at [252, 321] on div "Board" at bounding box center [201, 324] width 202 height 23
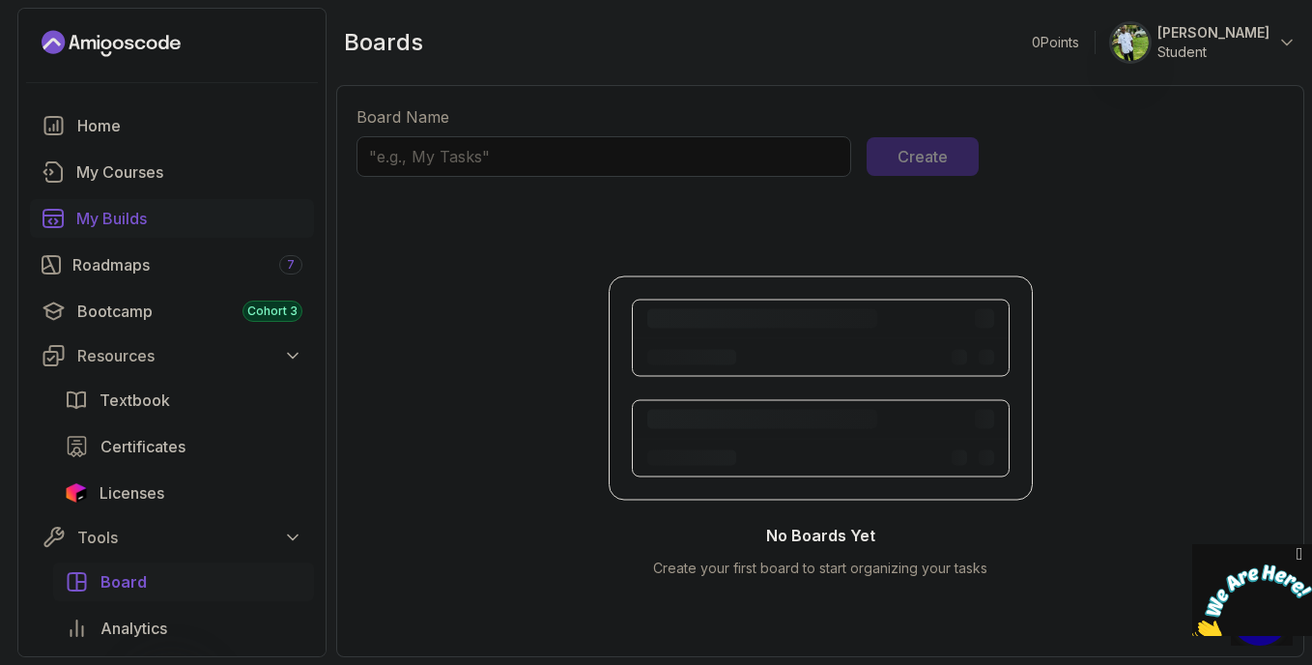
click at [154, 231] on link "My Builds" at bounding box center [172, 218] width 284 height 39
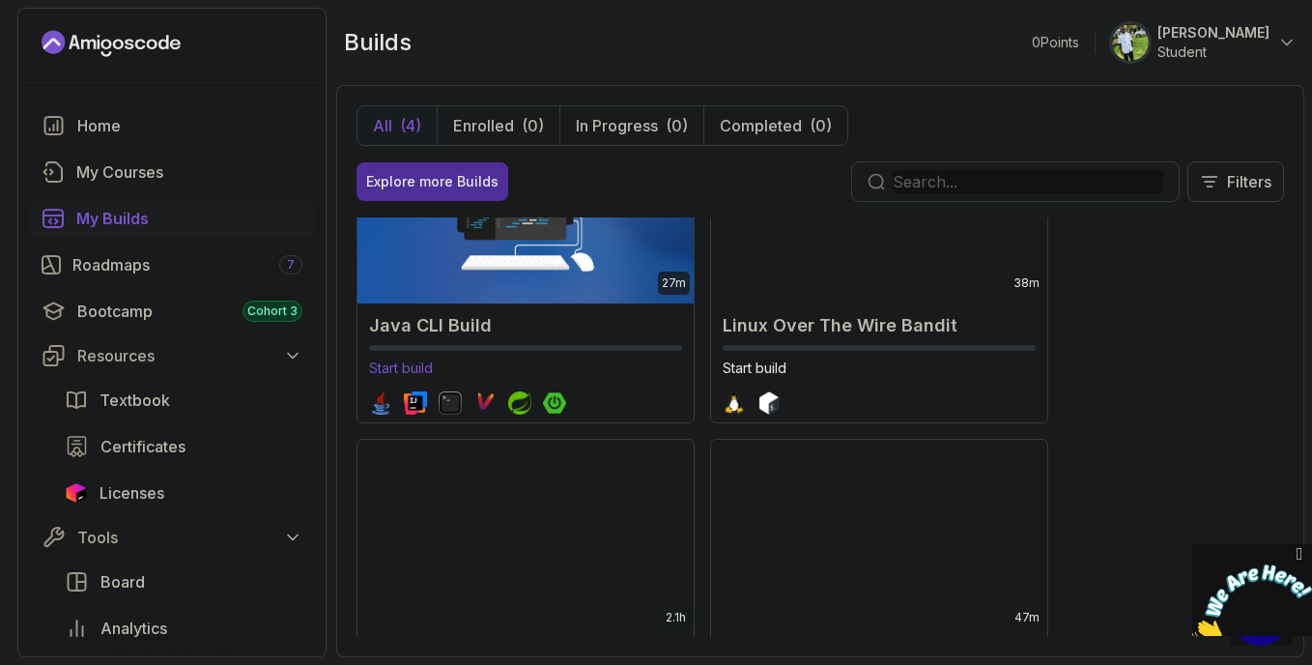
scroll to position [257, 0]
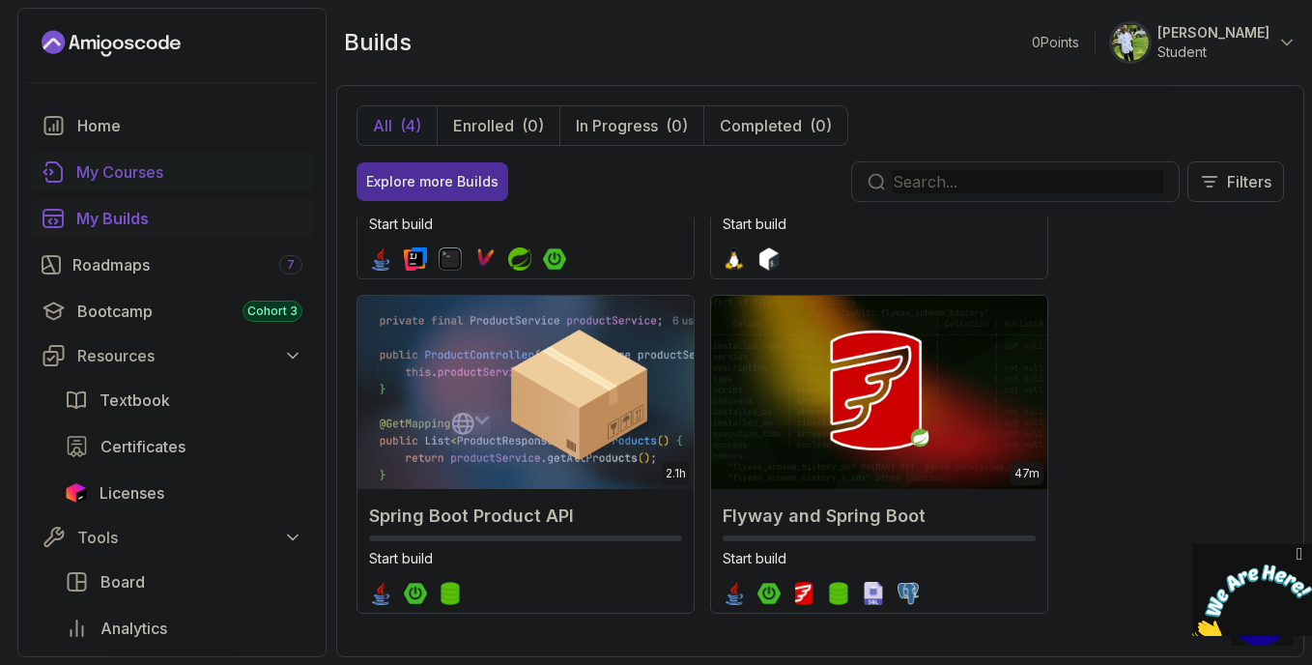
click at [146, 174] on div "My Courses" at bounding box center [189, 171] width 226 height 23
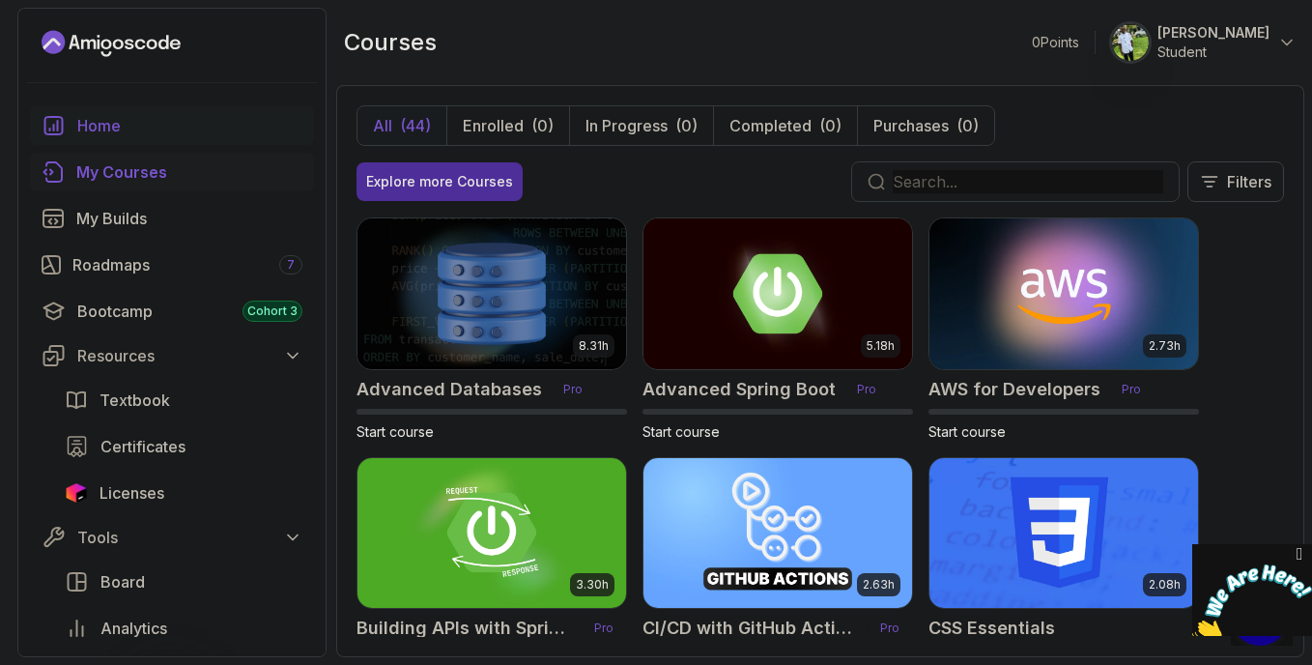
click at [100, 120] on div "Home" at bounding box center [189, 125] width 225 height 23
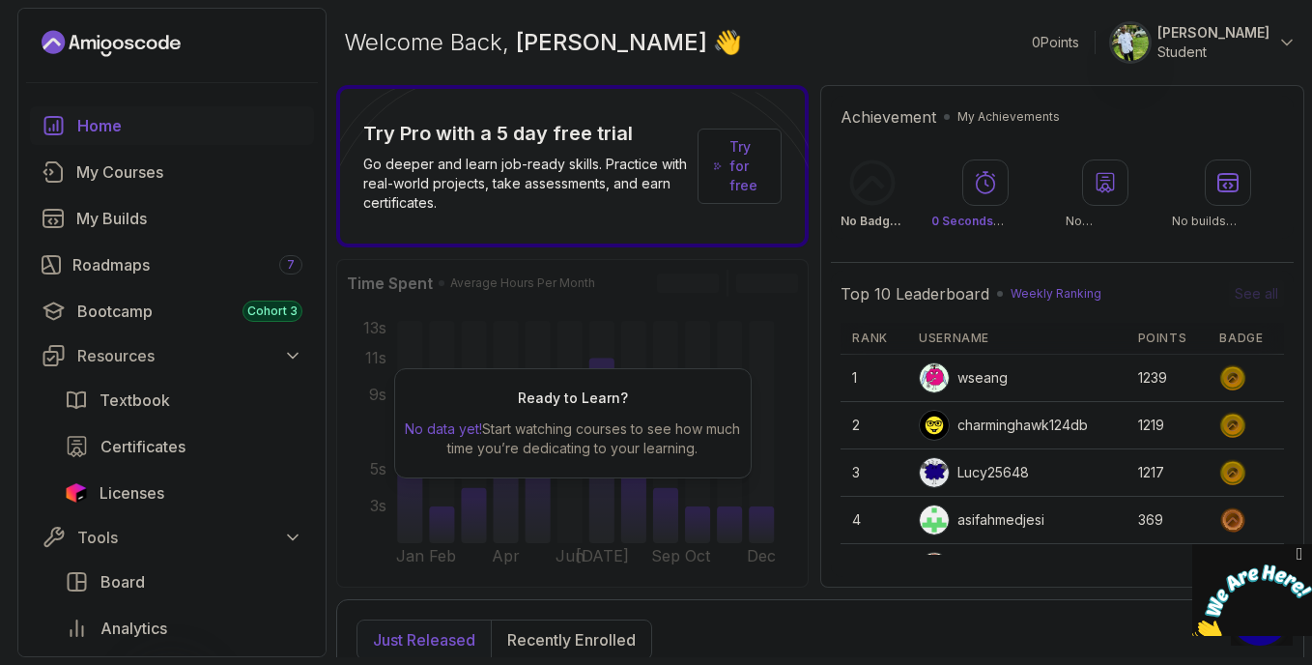
click at [768, 194] on link "Try for free" at bounding box center [740, 165] width 84 height 75
click at [751, 183] on p "Try for free" at bounding box center [747, 166] width 36 height 58
